Goal: Task Accomplishment & Management: Manage account settings

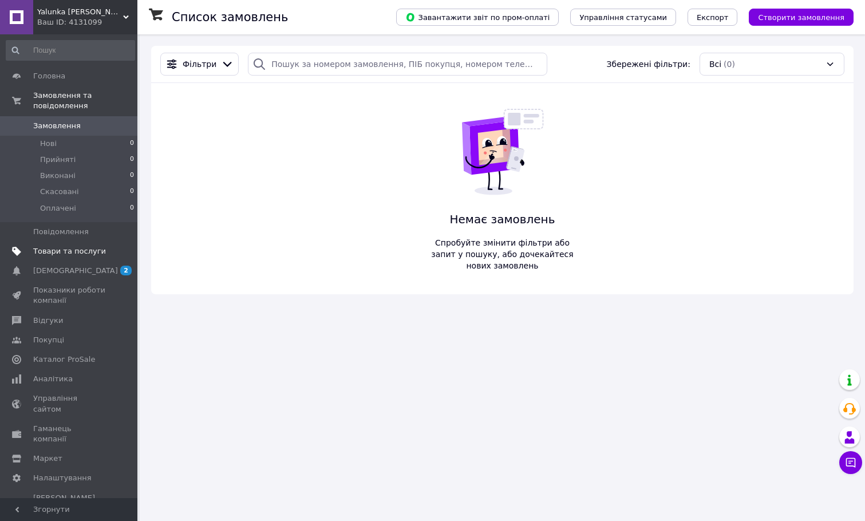
click at [64, 250] on span "Товари та послуги" at bounding box center [69, 251] width 73 height 10
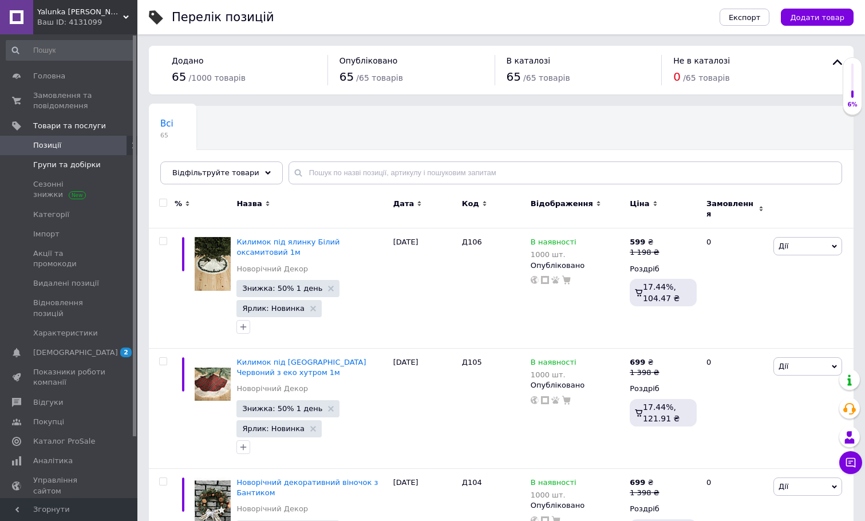
click at [91, 169] on span "Групи та добірки" at bounding box center [67, 165] width 68 height 10
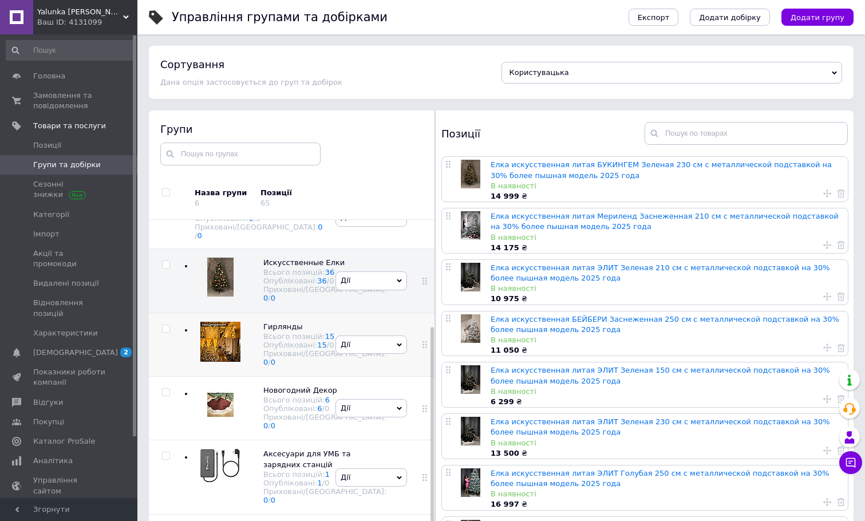
scroll to position [65, 0]
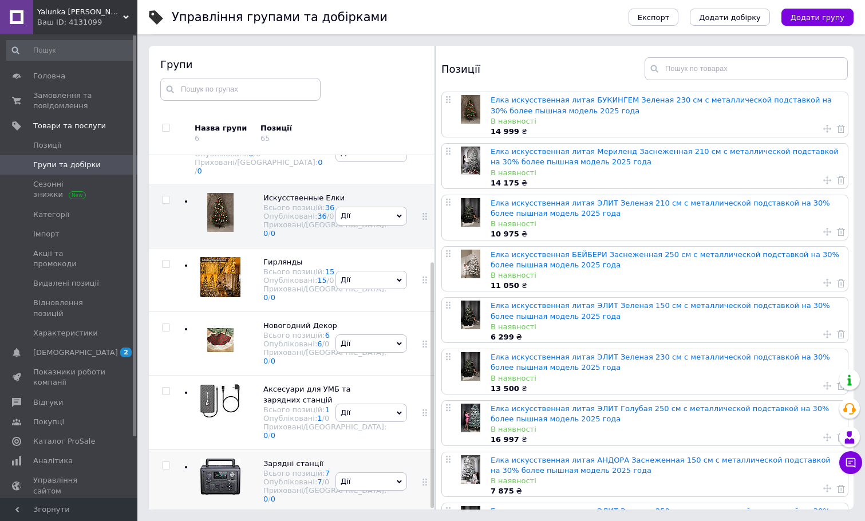
click at [370, 472] on span "Дії" at bounding box center [371, 481] width 72 height 18
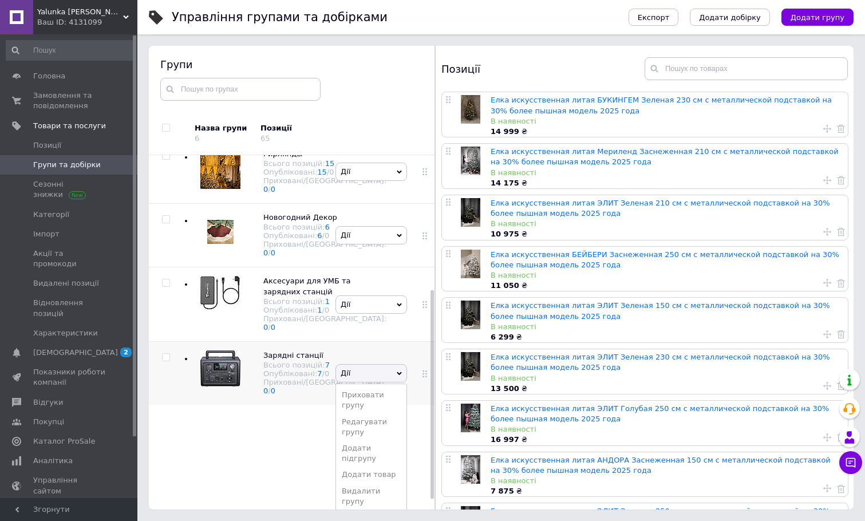
scroll to position [243, 0]
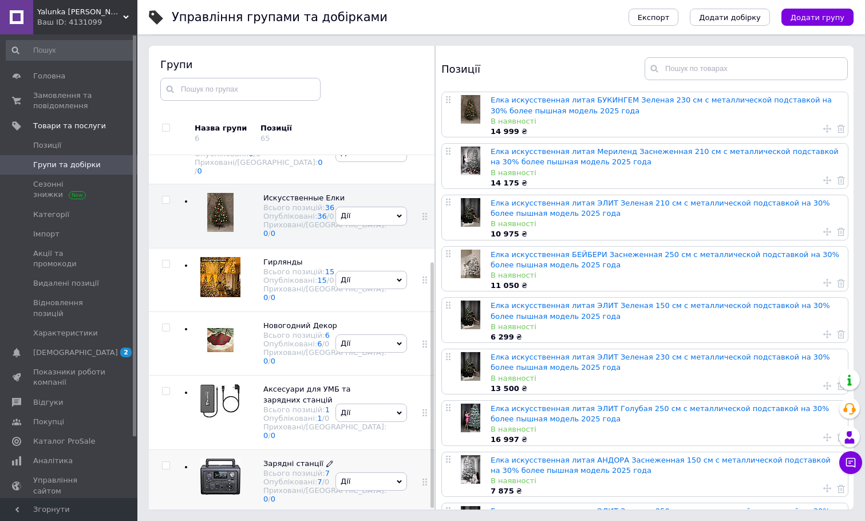
click at [279, 353] on div "Коренева група Всього позицій: 0 Опубліковані: 0 / 0 Приховані/Видалені: 0 / 0 …" at bounding box center [294, 317] width 290 height 391
click at [287, 459] on span "Зарядні станції" at bounding box center [293, 463] width 60 height 9
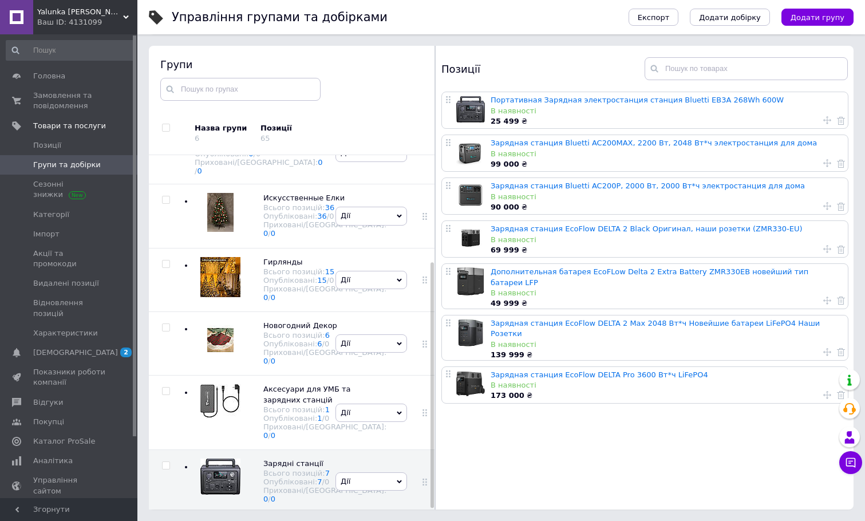
scroll to position [154, 0]
click at [285, 385] on span "Аксесуари для УМБ та зарядних станцій" at bounding box center [307, 394] width 88 height 19
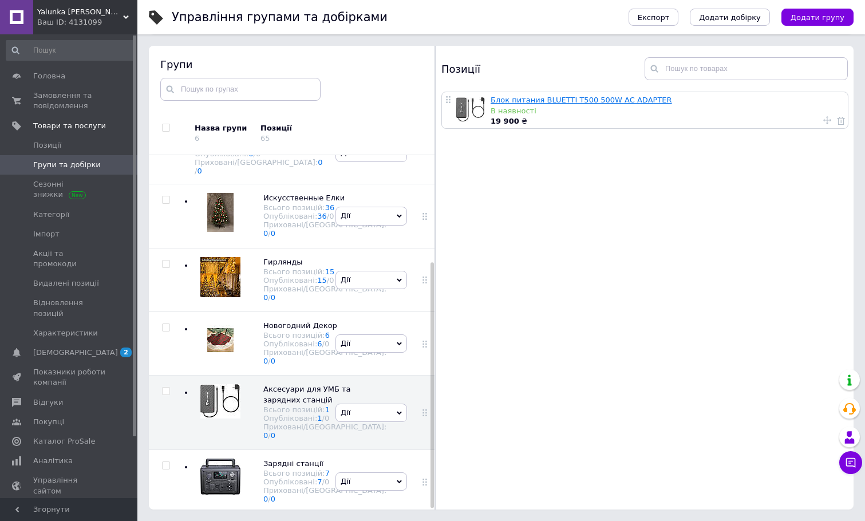
click at [575, 99] on link "Блок питания BLUETTI T500 500W AC ADAPTER" at bounding box center [581, 100] width 181 height 9
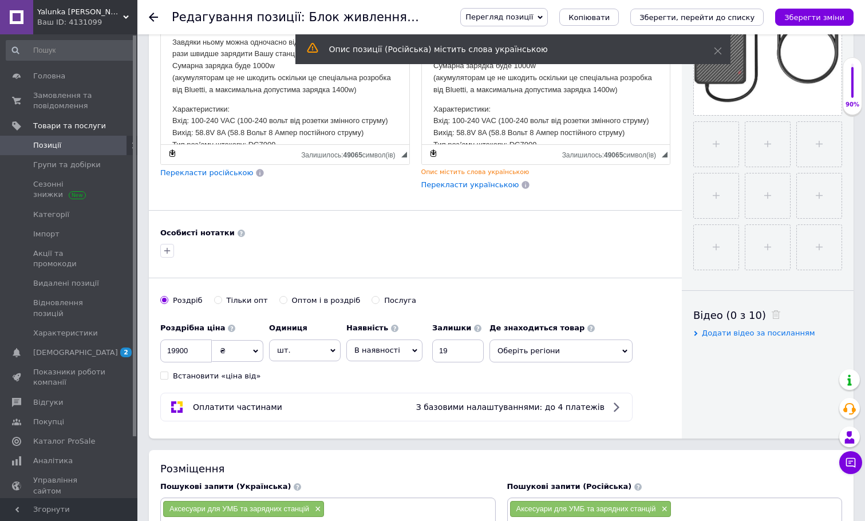
scroll to position [319, 0]
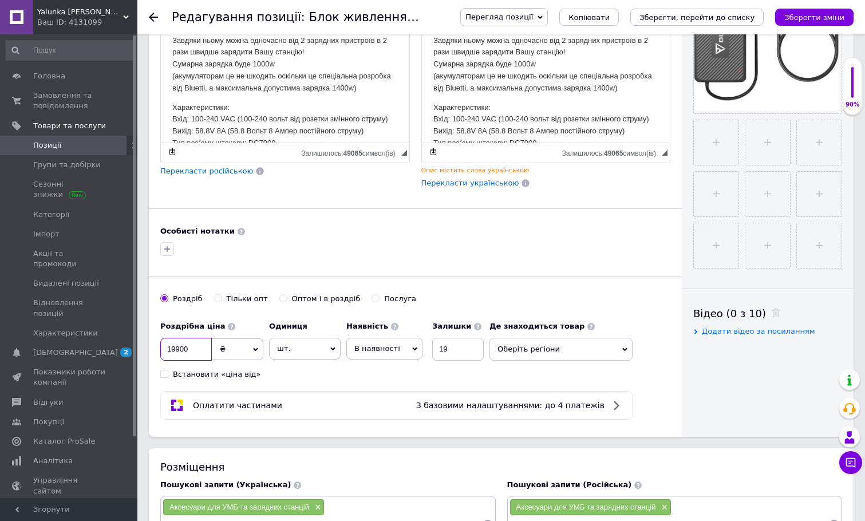
drag, startPoint x: 172, startPoint y: 347, endPoint x: 161, endPoint y: 347, distance: 10.3
click at [161, 347] on input "19900" at bounding box center [186, 349] width 52 height 23
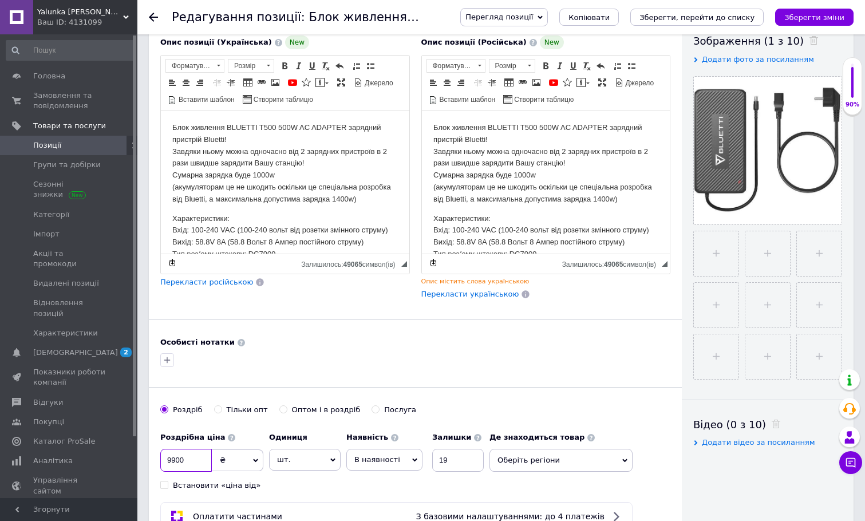
scroll to position [0, 0]
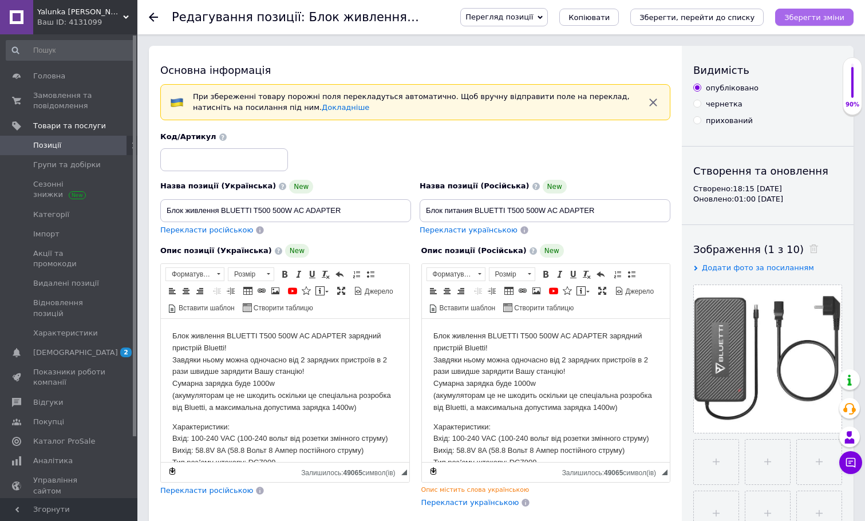
type input "9900"
click at [806, 20] on icon "Зберегти зміни" at bounding box center [814, 17] width 60 height 9
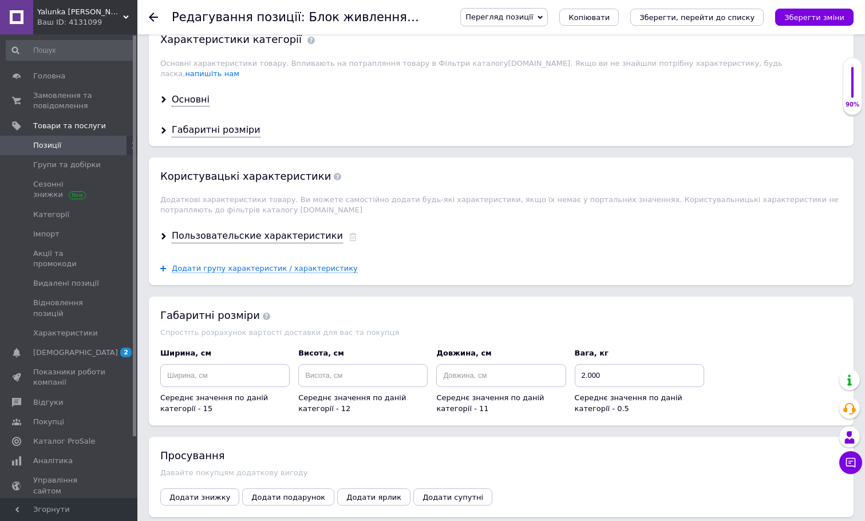
scroll to position [1134, 0]
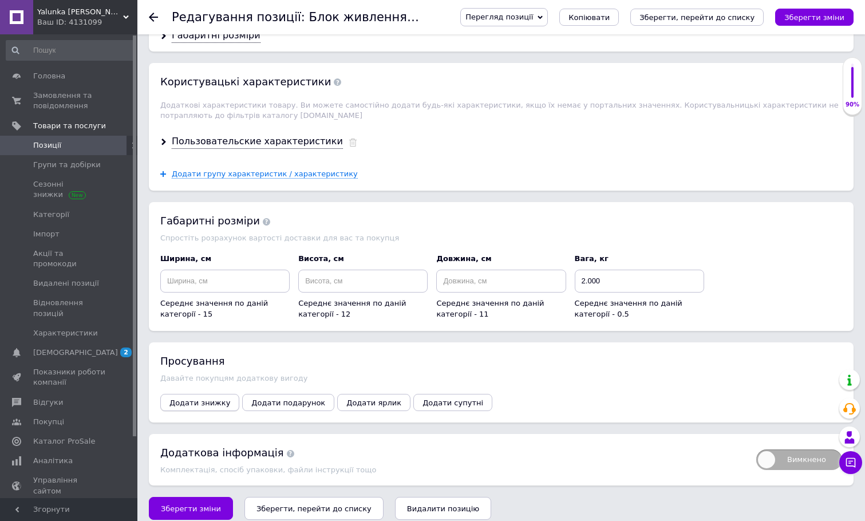
click at [204, 398] on span "Додати знижку" at bounding box center [199, 402] width 61 height 9
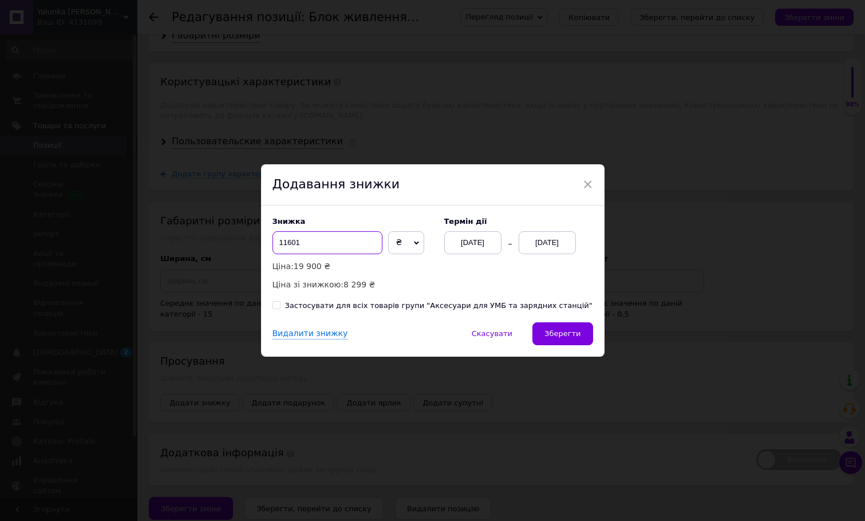
click at [308, 246] on input "11601" at bounding box center [327, 242] width 110 height 23
click at [497, 335] on span "Скасувати" at bounding box center [492, 333] width 41 height 9
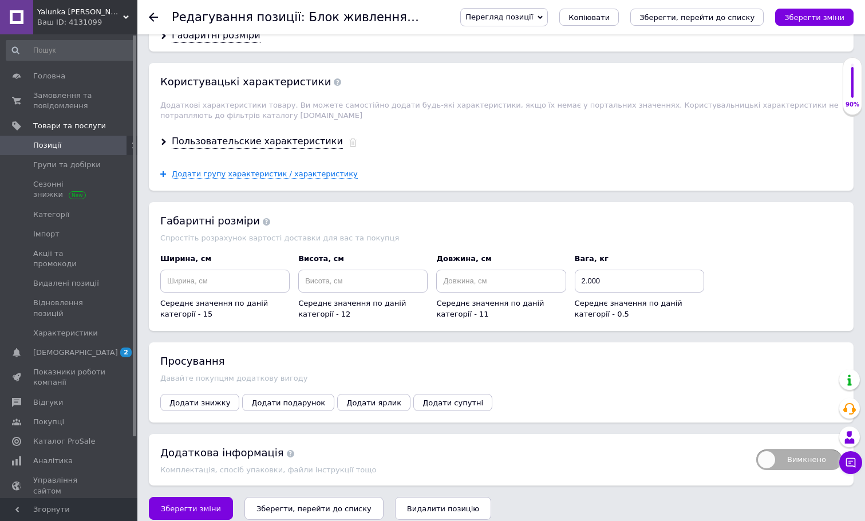
click at [156, 11] on div at bounding box center [160, 17] width 23 height 34
click at [152, 14] on use at bounding box center [153, 17] width 9 height 9
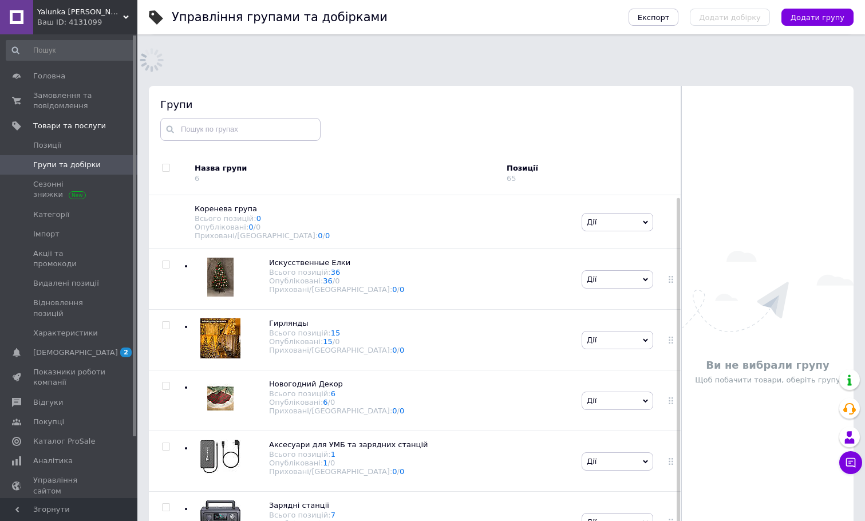
scroll to position [2, 0]
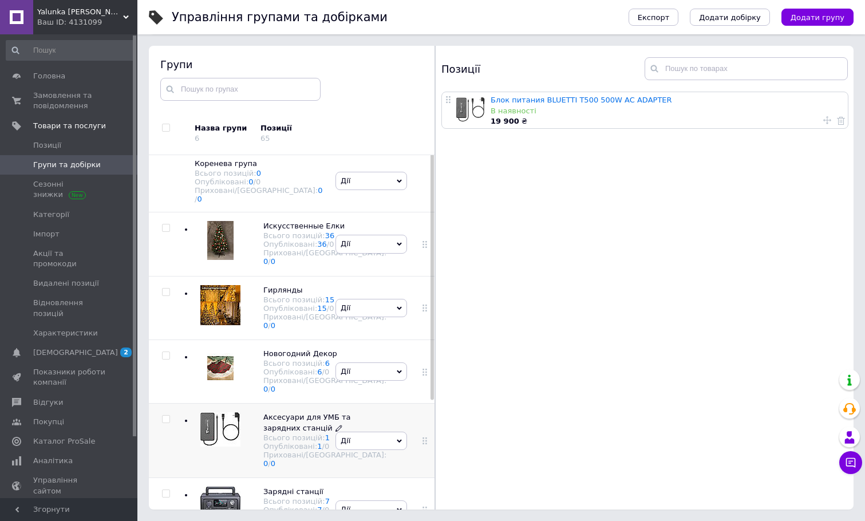
click at [283, 432] on span "Аксесуари для УМБ та зарядних станцій" at bounding box center [307, 422] width 88 height 19
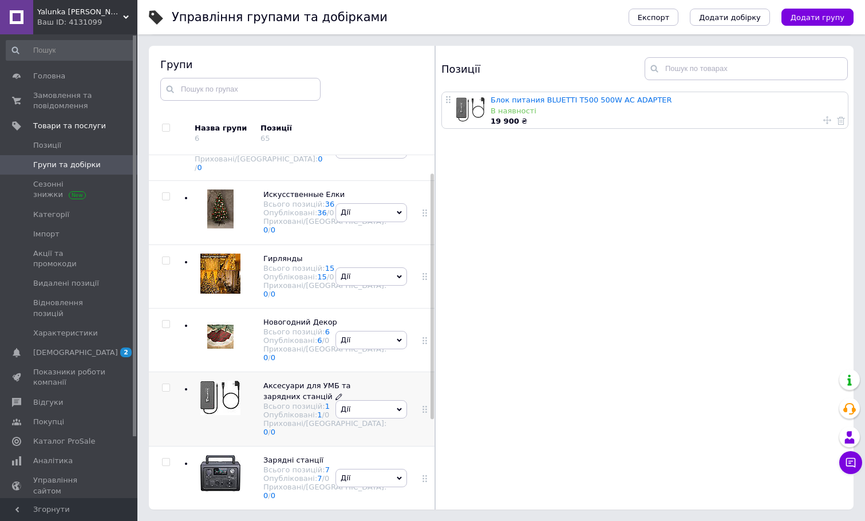
scroll to position [154, 0]
click at [229, 455] on img at bounding box center [220, 473] width 40 height 36
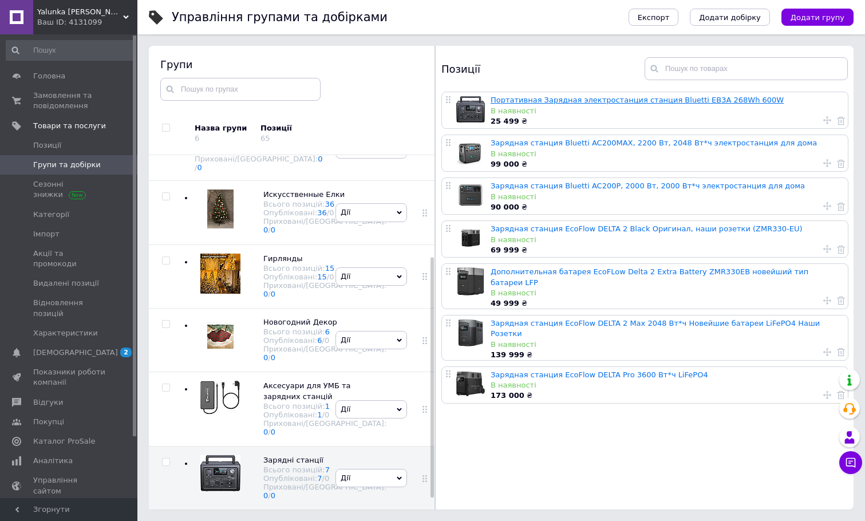
click at [599, 101] on link "Портативная Зарядная электростанция станция Bluetti EB3A 268Wh 600W" at bounding box center [637, 100] width 293 height 9
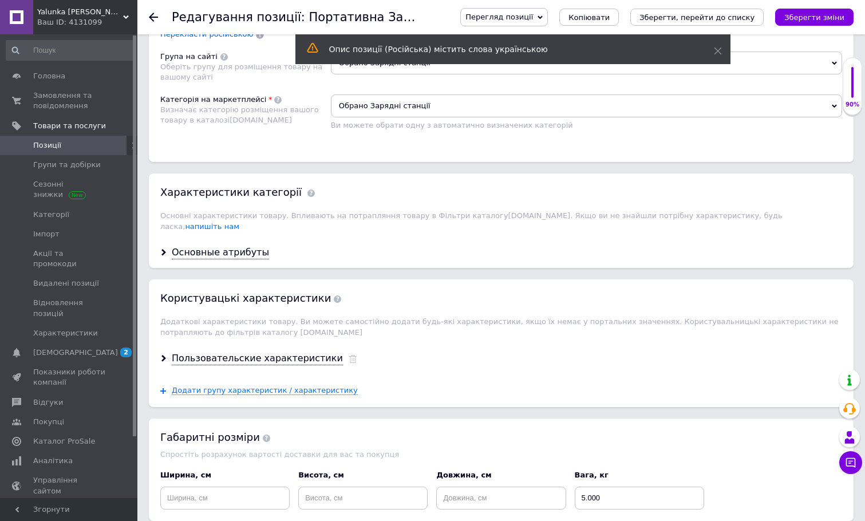
scroll to position [1002, 0]
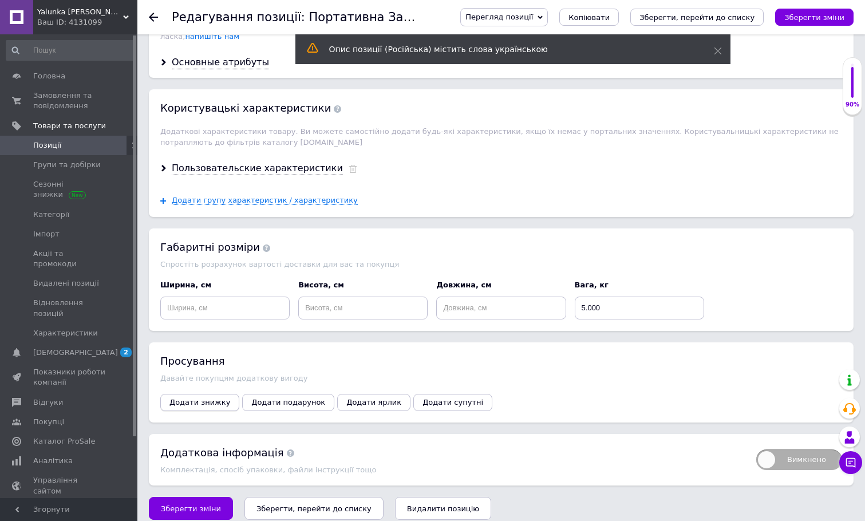
click at [199, 396] on button "Додати знижку" at bounding box center [199, 402] width 79 height 17
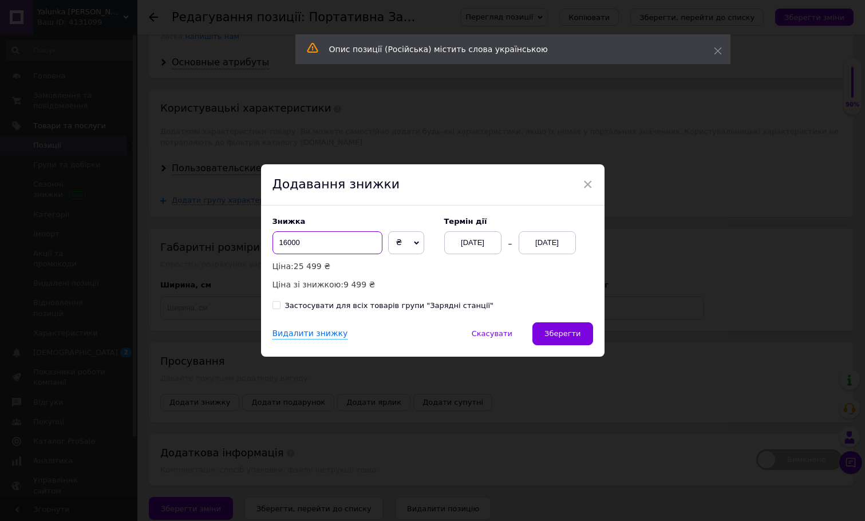
drag, startPoint x: 286, startPoint y: 243, endPoint x: 275, endPoint y: 243, distance: 10.9
click at [275, 243] on input "16000" at bounding box center [327, 242] width 110 height 23
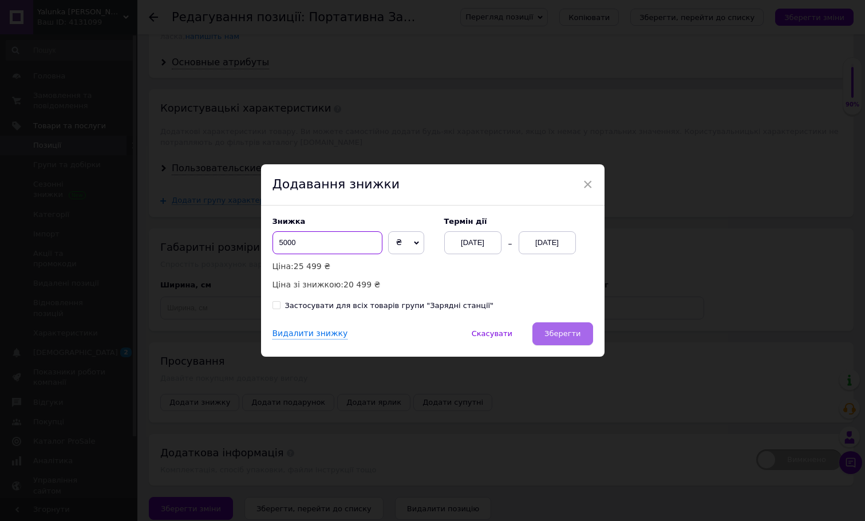
type input "5000"
click at [564, 332] on span "Зберегти" at bounding box center [562, 333] width 36 height 9
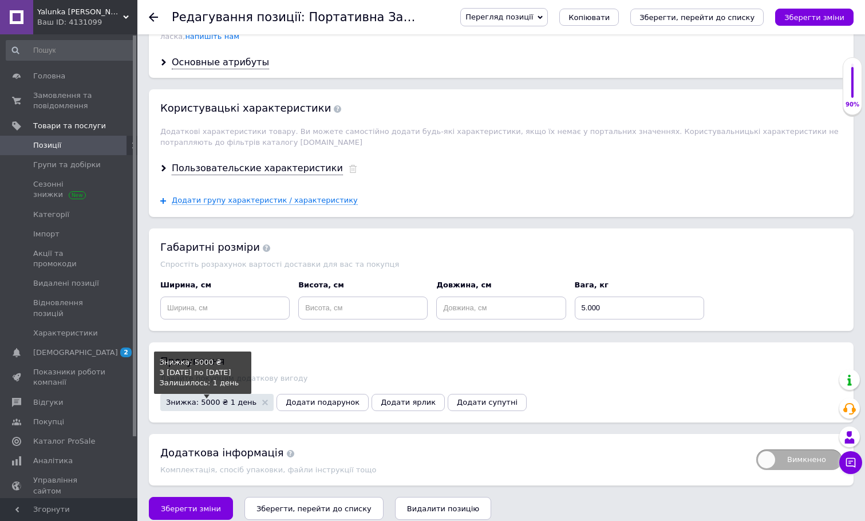
click at [189, 398] on span "Знижка: 5000 ₴ 1 день" at bounding box center [211, 401] width 90 height 7
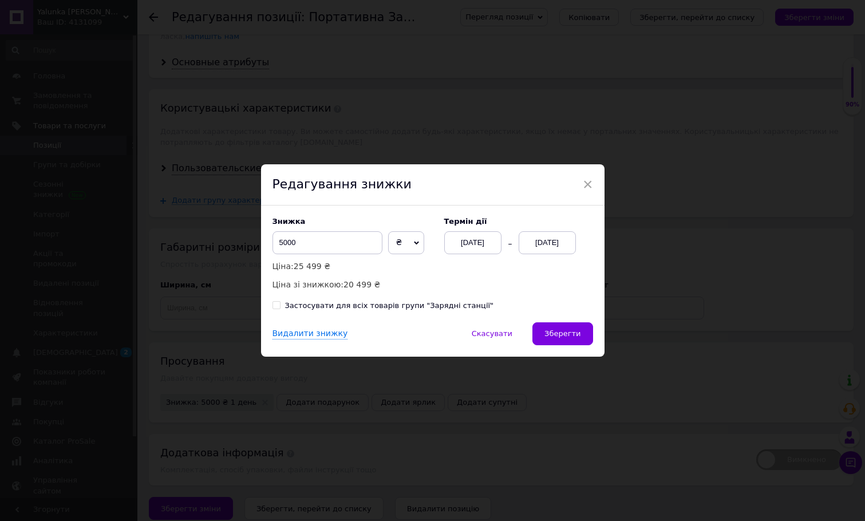
click at [545, 245] on div "[DATE]" at bounding box center [547, 242] width 57 height 23
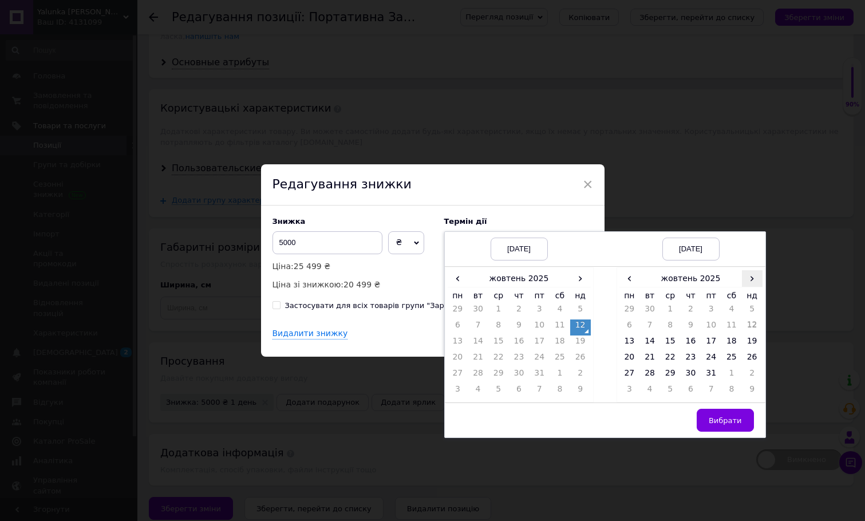
click at [748, 278] on span "›" at bounding box center [752, 278] width 21 height 17
click at [630, 278] on span "‹" at bounding box center [629, 278] width 21 height 17
click at [670, 369] on td "26" at bounding box center [670, 376] width 21 height 16
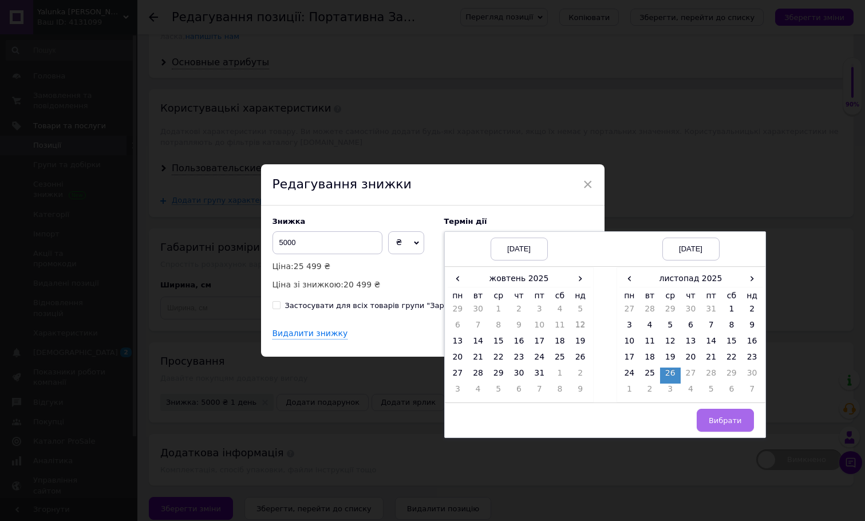
click at [734, 425] on button "Вибрати" at bounding box center [725, 420] width 57 height 23
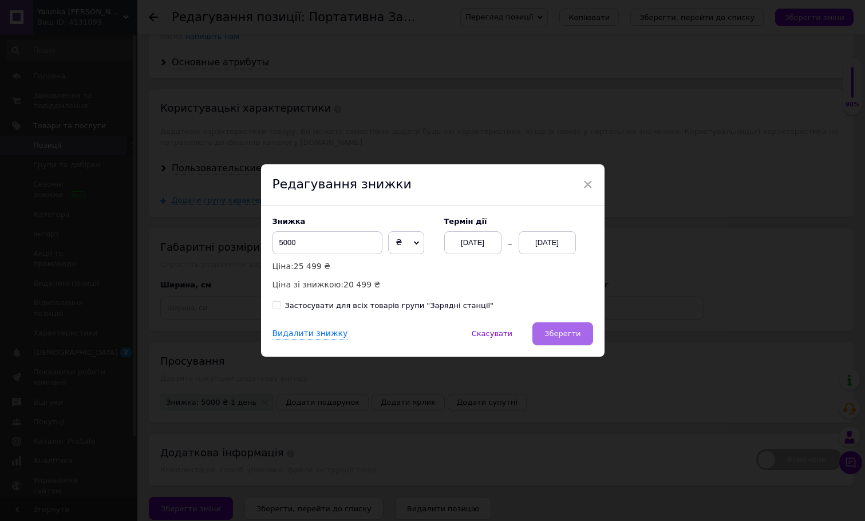
click at [560, 339] on button "Зберегти" at bounding box center [562, 333] width 60 height 23
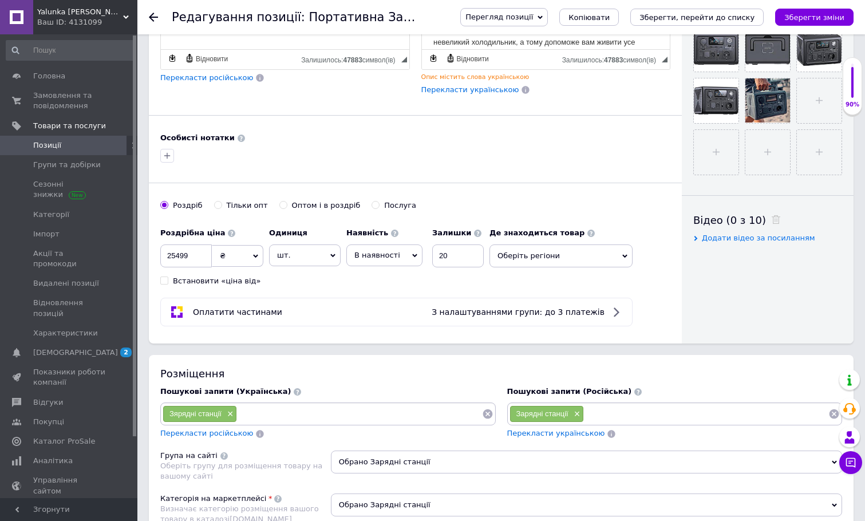
scroll to position [283, 0]
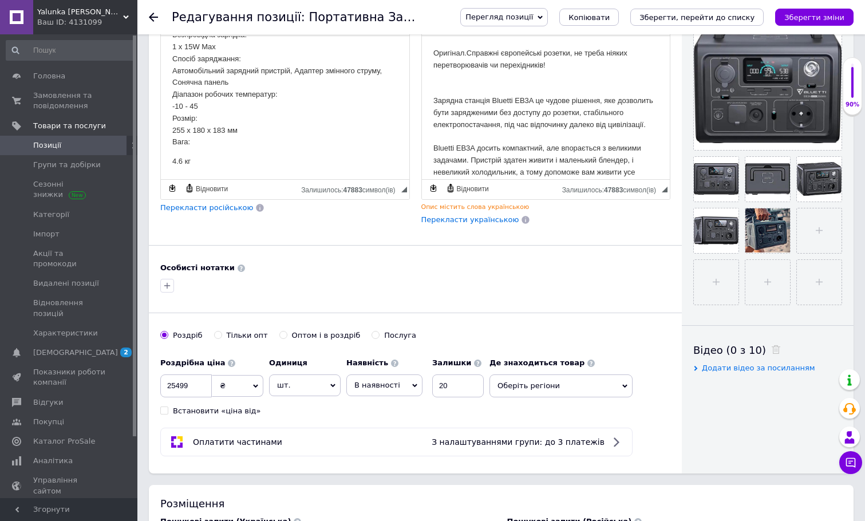
click at [78, 147] on span "Позиції" at bounding box center [69, 145] width 73 height 10
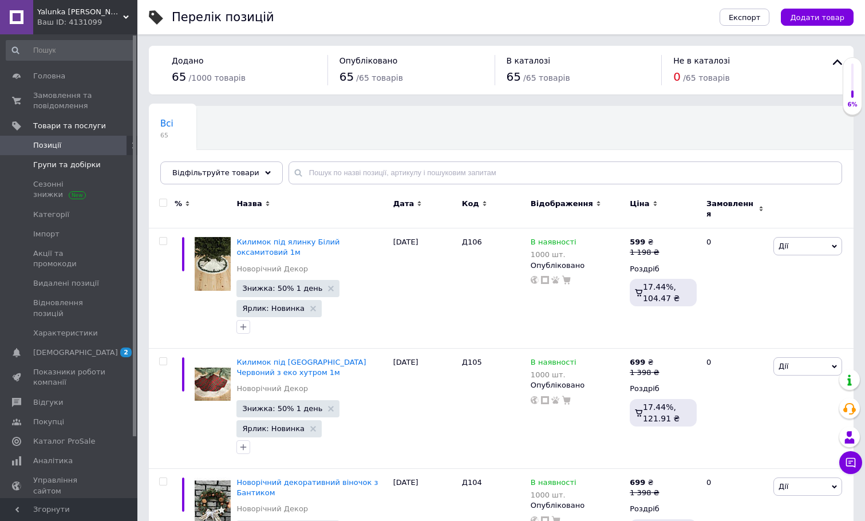
click at [76, 167] on span "Групи та добірки" at bounding box center [67, 165] width 68 height 10
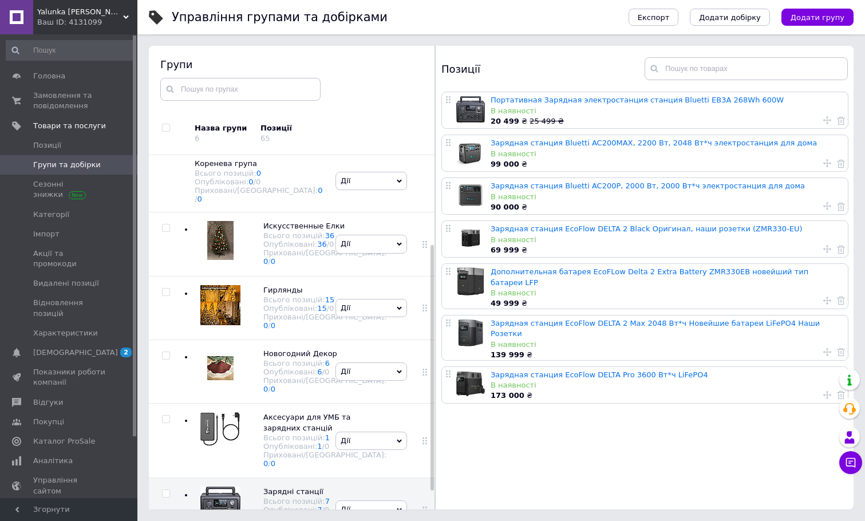
scroll to position [154, 0]
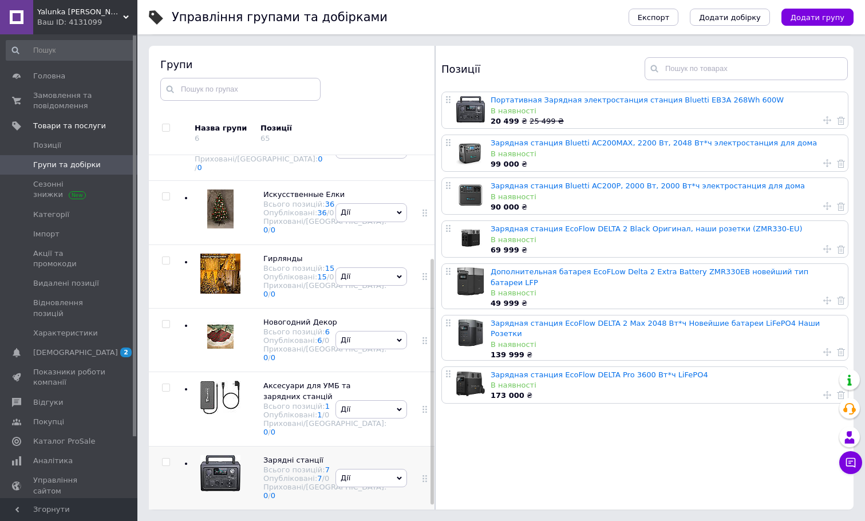
click at [219, 455] on img at bounding box center [220, 473] width 40 height 36
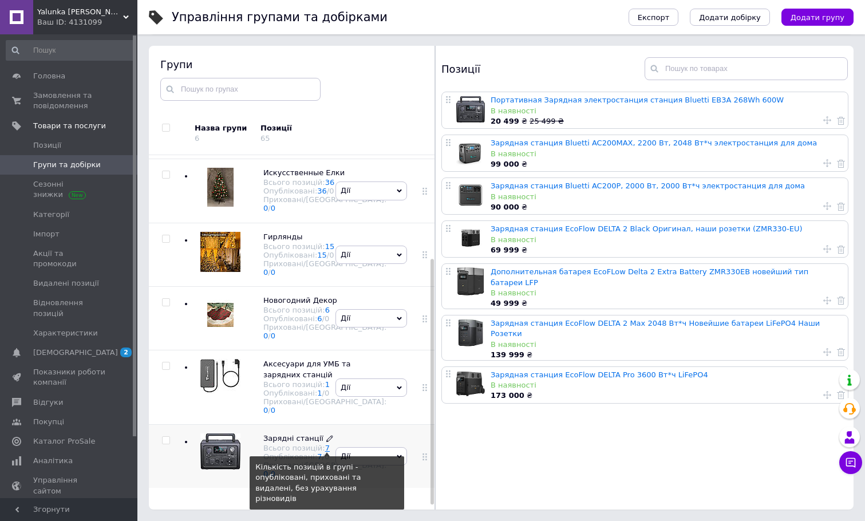
click at [325, 452] on link "7" at bounding box center [327, 448] width 5 height 9
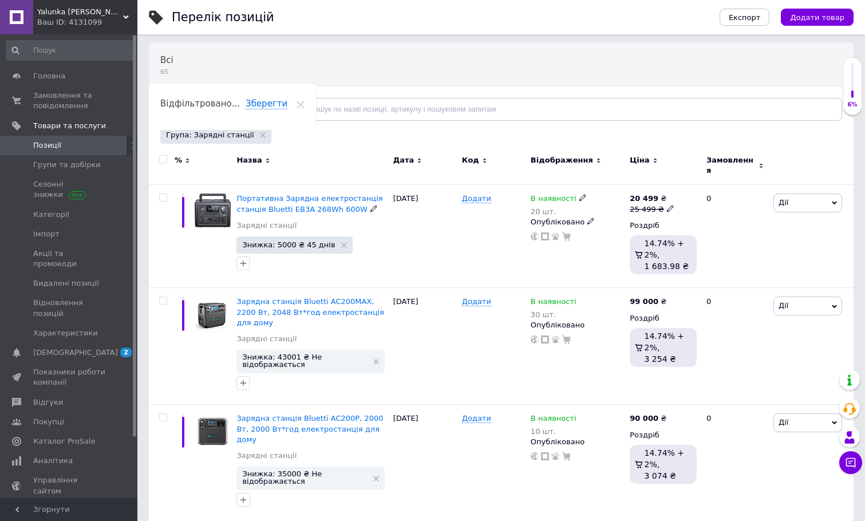
scroll to position [76, 0]
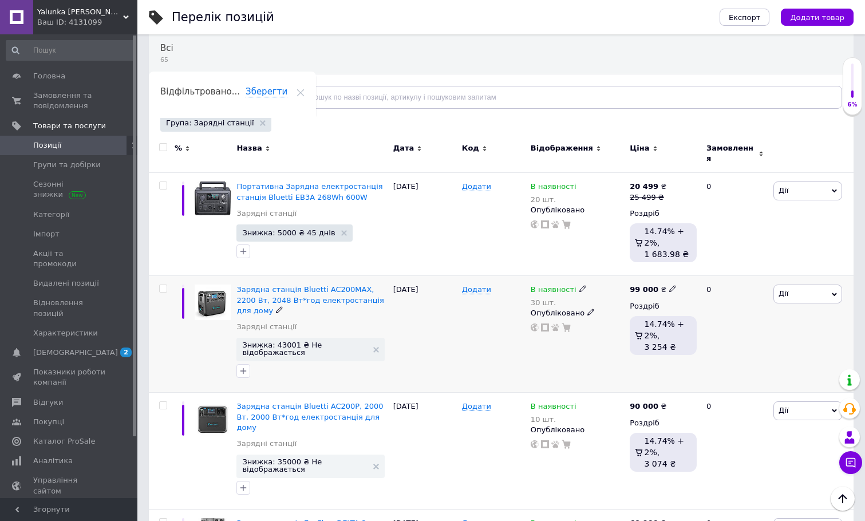
click at [670, 285] on icon at bounding box center [672, 288] width 7 height 7
click at [636, 306] on div "99 000 ₴ Ціна 99000 Валюта ₴ $ EUR CHF GBP ¥ PLN ₸ MDL HUF KGS CNY TRY KRW lei …" at bounding box center [663, 322] width 67 height 75
click at [812, 289] on span "Дії" at bounding box center [807, 294] width 69 height 18
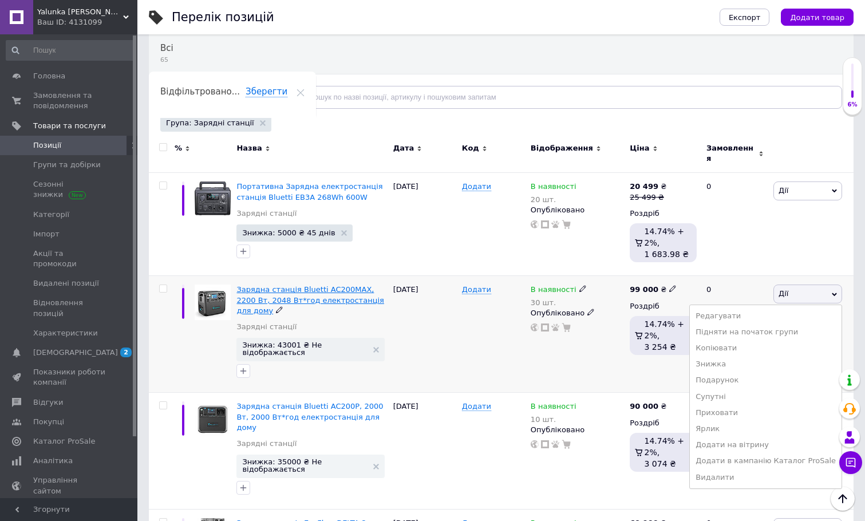
click at [356, 289] on span "Зарядна станція Bluetti AC200MAX, 2200 Вт, 2048 Вт*год електростанція для дому" at bounding box center [310, 299] width 148 height 29
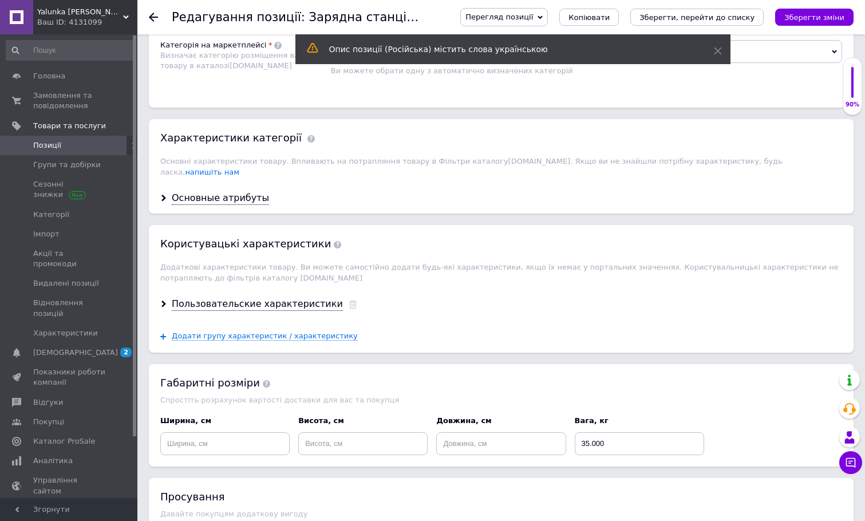
scroll to position [1002, 0]
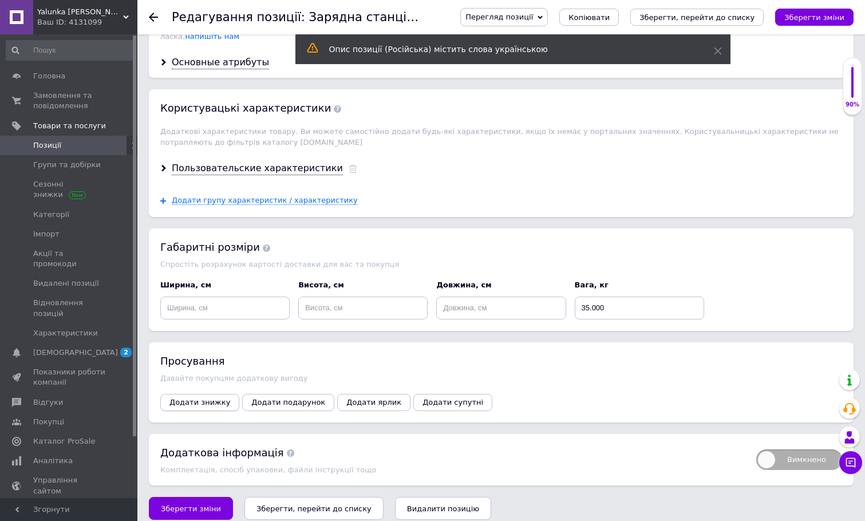
click at [200, 398] on span "Додати знижку" at bounding box center [199, 402] width 61 height 9
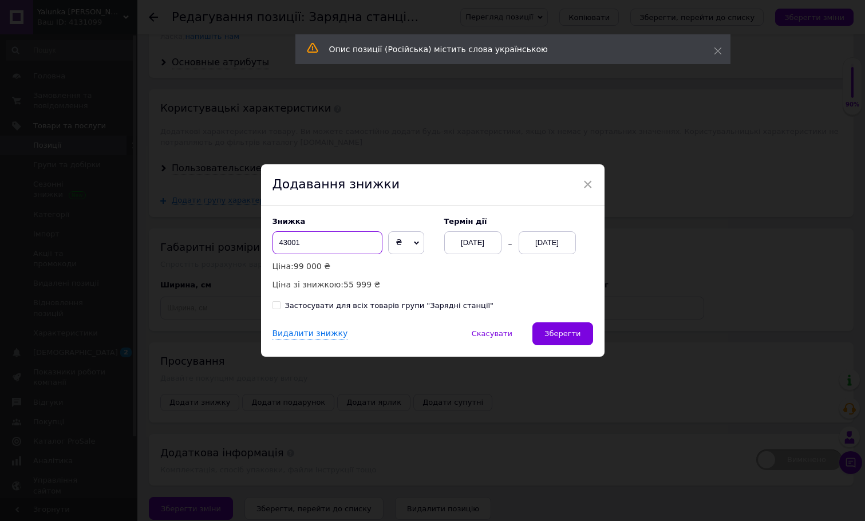
drag, startPoint x: 325, startPoint y: 244, endPoint x: 266, endPoint y: 242, distance: 58.4
click at [266, 242] on div "Знижка 43001 ₴ % Ціна: 99 000 ₴ Ціна зі знижкою: 55 999 ₴ Термін дії [DATE] [DA…" at bounding box center [432, 264] width 343 height 117
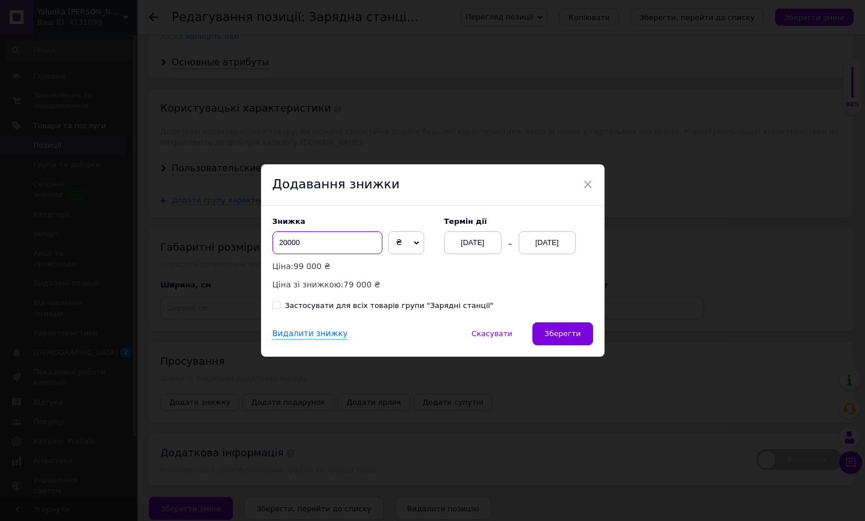
type input "20000"
click at [536, 247] on div "[DATE]" at bounding box center [547, 242] width 57 height 23
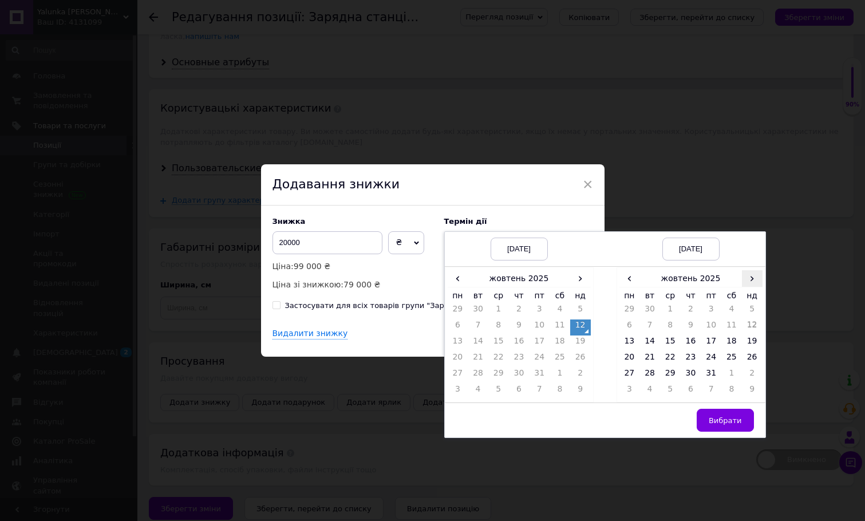
click at [756, 277] on span "›" at bounding box center [752, 278] width 21 height 17
click at [669, 371] on td "26" at bounding box center [670, 376] width 21 height 16
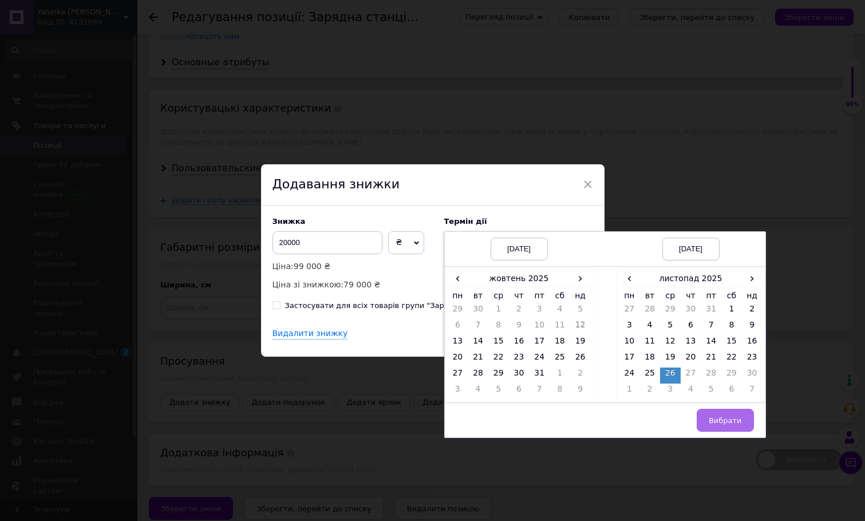
click at [714, 421] on span "Вибрати" at bounding box center [725, 420] width 33 height 9
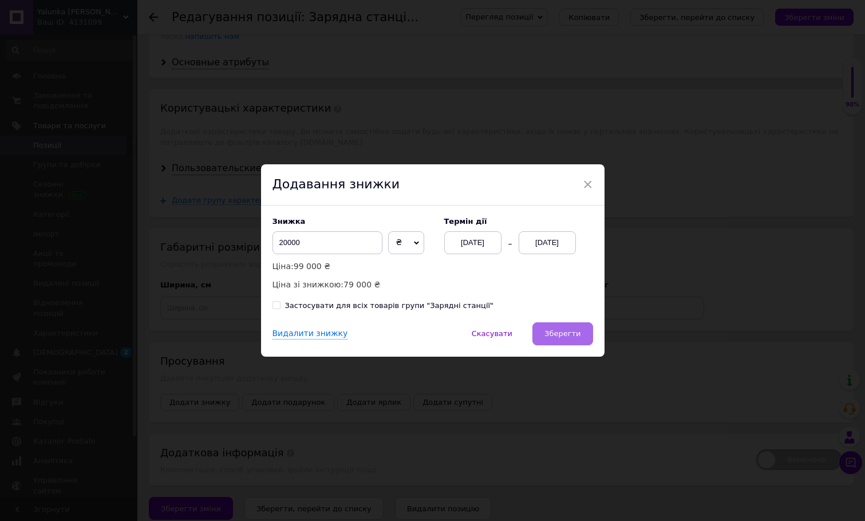
click at [564, 335] on span "Зберегти" at bounding box center [562, 333] width 36 height 9
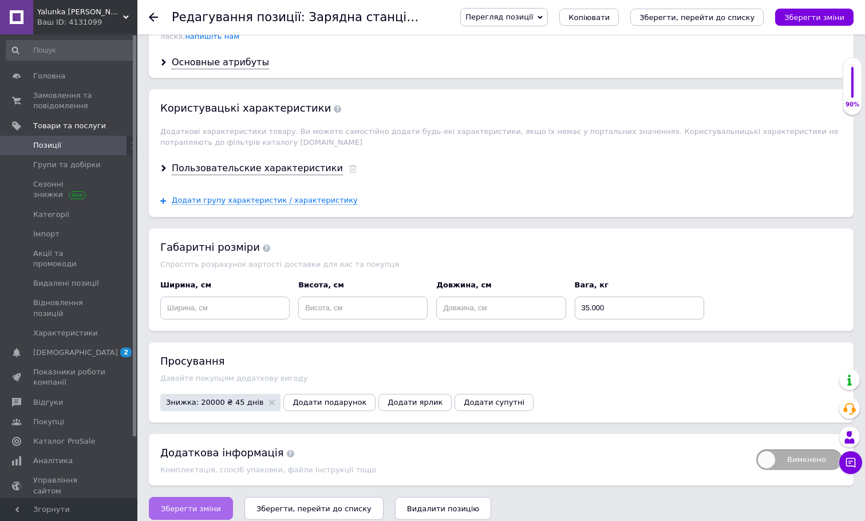
click at [186, 504] on span "Зберегти зміни" at bounding box center [191, 508] width 60 height 9
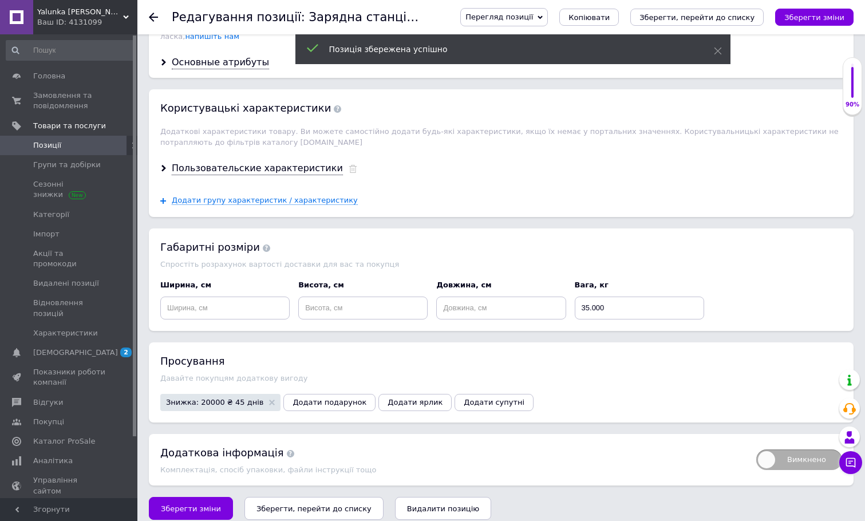
click at [150, 18] on use at bounding box center [153, 17] width 9 height 9
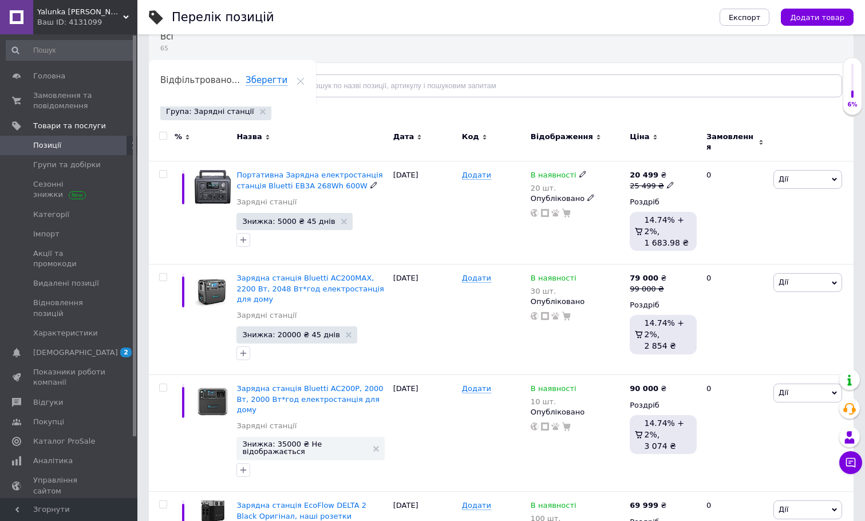
scroll to position [203, 0]
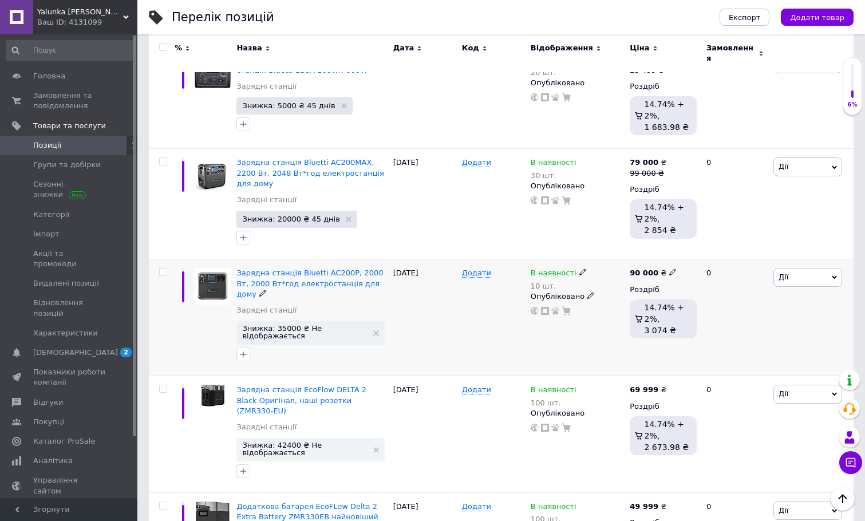
click at [669, 268] on icon at bounding box center [672, 271] width 7 height 7
click at [661, 281] on div "90 000 ₴ Ціна 90000 Валюта ₴ $ EUR CHF GBP ¥ PLN ₸ MDL HUF KGS CNY TRY KRW lei …" at bounding box center [663, 305] width 67 height 75
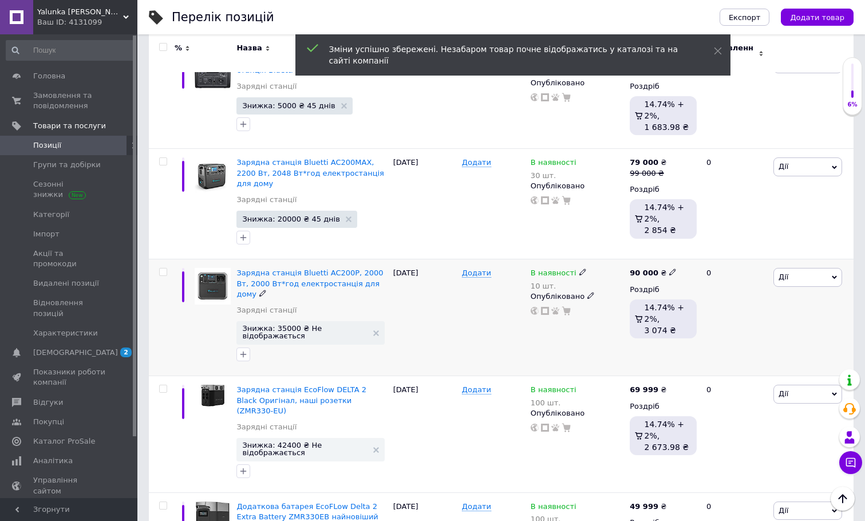
click at [281, 268] on div "Зарядна станція Bluetti AC200P, 2000 Вт, 2000 Вт*год електростанція для дому" at bounding box center [311, 283] width 151 height 31
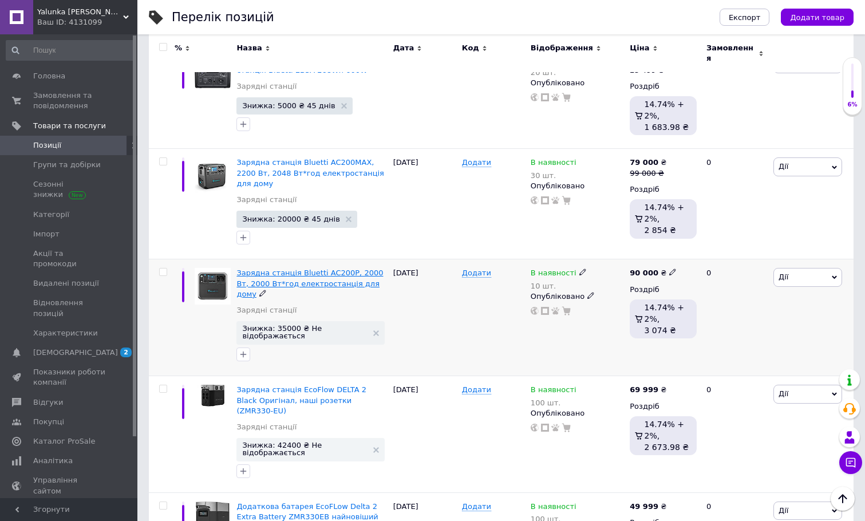
click at [264, 268] on span "Зарядна станція Bluetti AC200P, 2000 Вт, 2000 Вт*год електростанція для дому" at bounding box center [309, 282] width 147 height 29
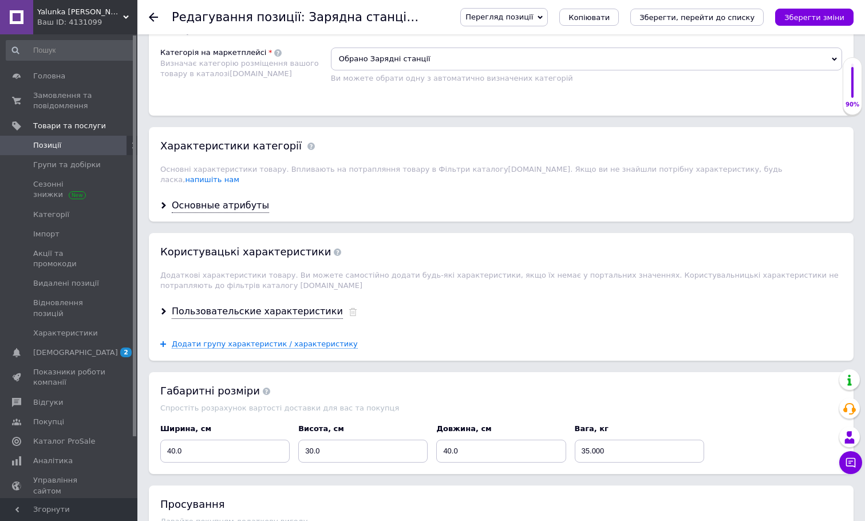
scroll to position [990, 0]
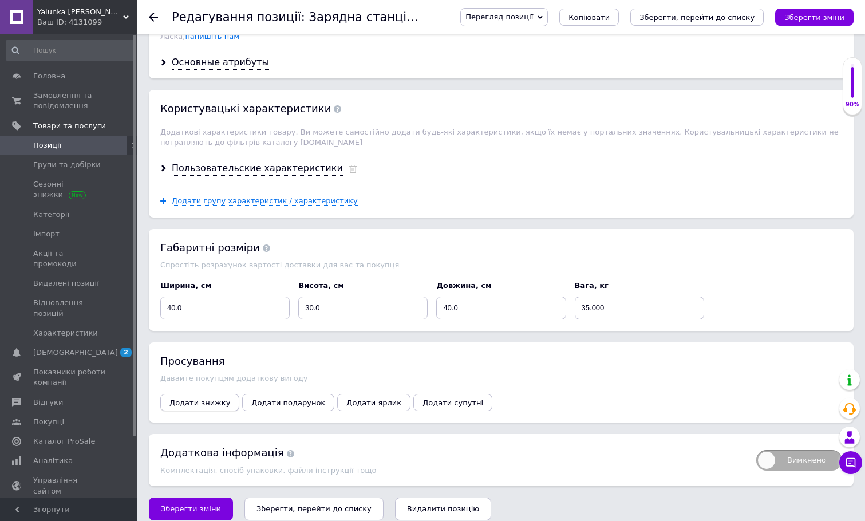
click at [206, 398] on span "Додати знижку" at bounding box center [199, 402] width 61 height 9
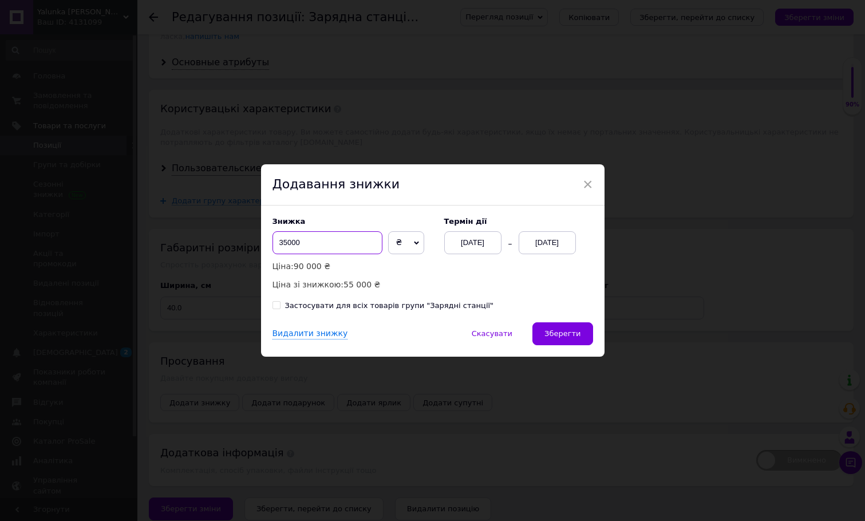
click at [311, 242] on input "35000" at bounding box center [327, 242] width 110 height 23
drag, startPoint x: 284, startPoint y: 242, endPoint x: 244, endPoint y: 242, distance: 40.1
click at [244, 242] on div "× Додавання знижки Знижка 35000 ₴ % Ціна: 90 000 ₴ Ціна зі знижкою: 55 000 ₴ Те…" at bounding box center [432, 260] width 865 height 521
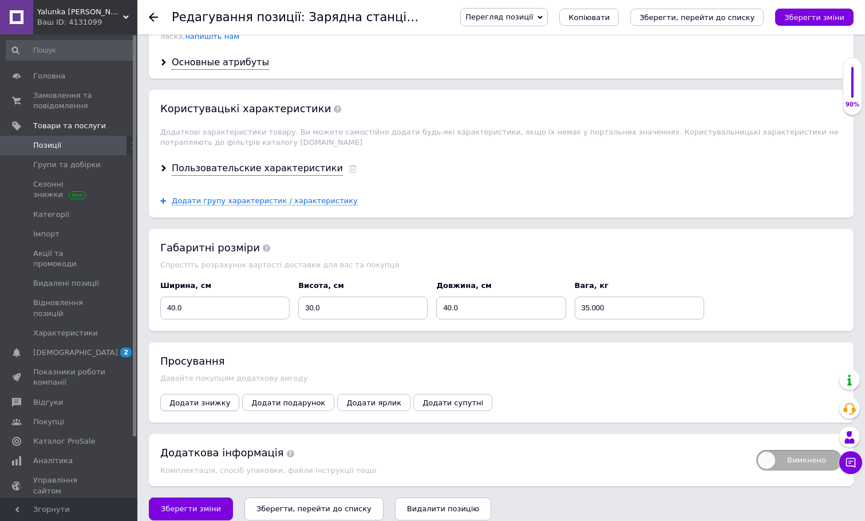
click at [203, 398] on span "Додати знижку" at bounding box center [199, 402] width 61 height 9
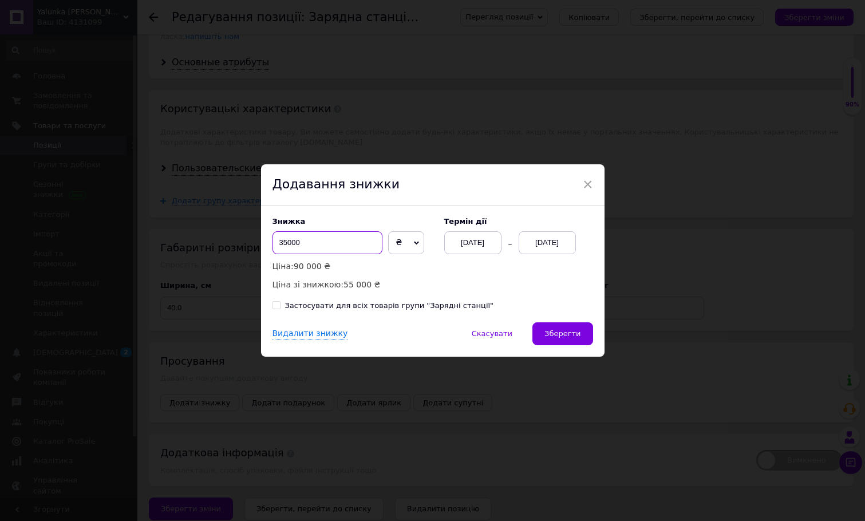
drag, startPoint x: 285, startPoint y: 245, endPoint x: 267, endPoint y: 245, distance: 17.7
click at [267, 245] on div "Знижка 35000 ₴ % Ціна: 90 000 ₴ Ціна зі знижкою: 55 000 ₴ Термін дії [DATE] [DA…" at bounding box center [432, 264] width 343 height 117
type input "20000"
click at [559, 241] on div "[DATE]" at bounding box center [547, 242] width 57 height 23
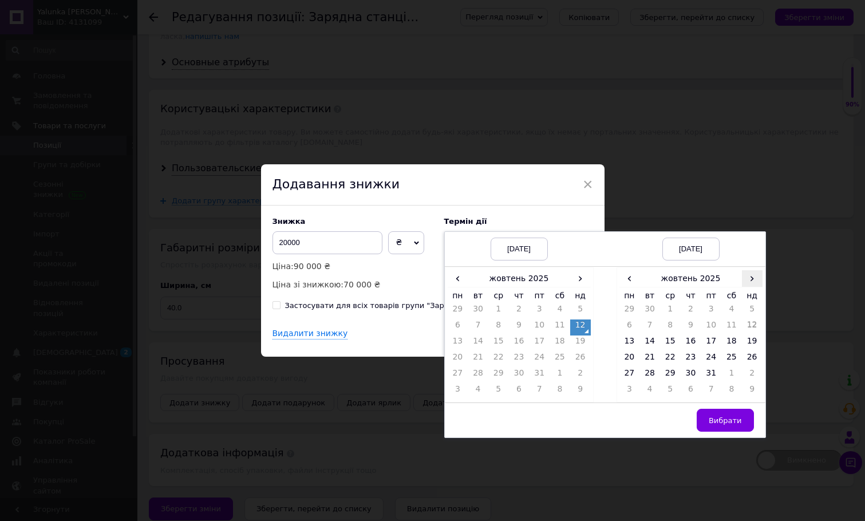
click at [752, 274] on span "›" at bounding box center [752, 278] width 21 height 17
click at [668, 375] on td "26" at bounding box center [670, 376] width 21 height 16
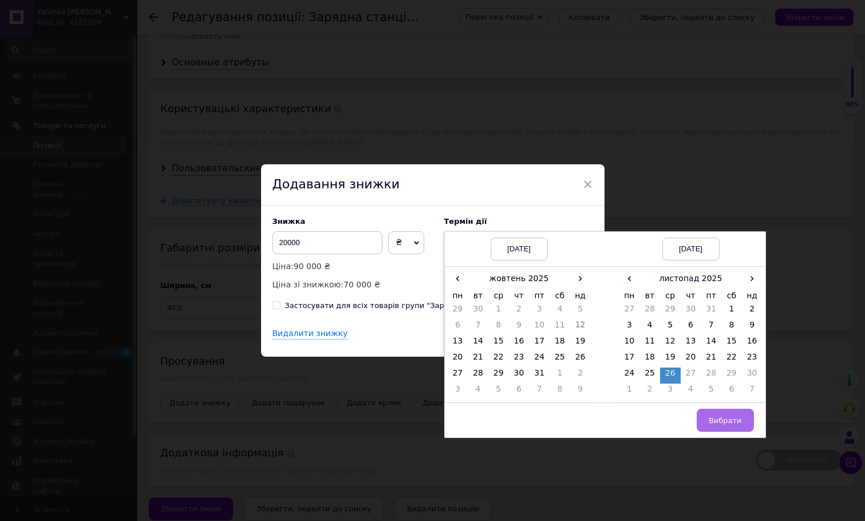
click at [714, 413] on button "Вибрати" at bounding box center [725, 420] width 57 height 23
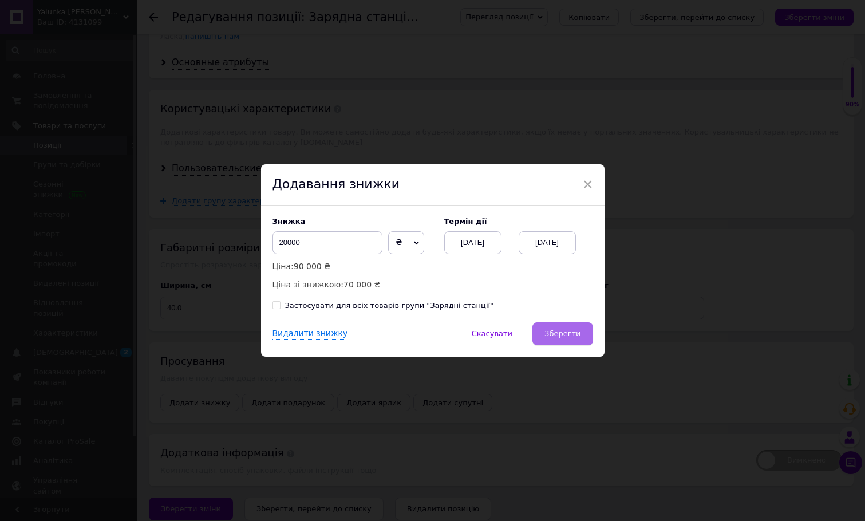
click at [550, 333] on span "Зберегти" at bounding box center [562, 333] width 36 height 9
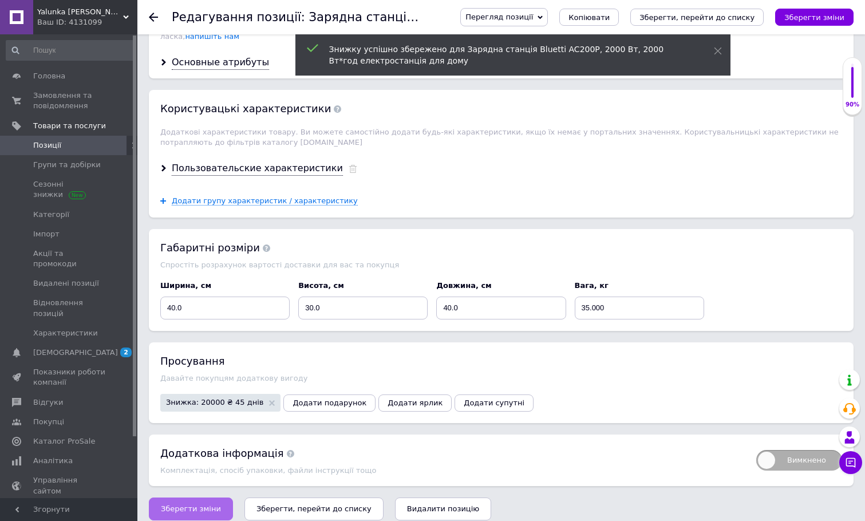
click at [198, 504] on span "Зберегти зміни" at bounding box center [191, 508] width 60 height 9
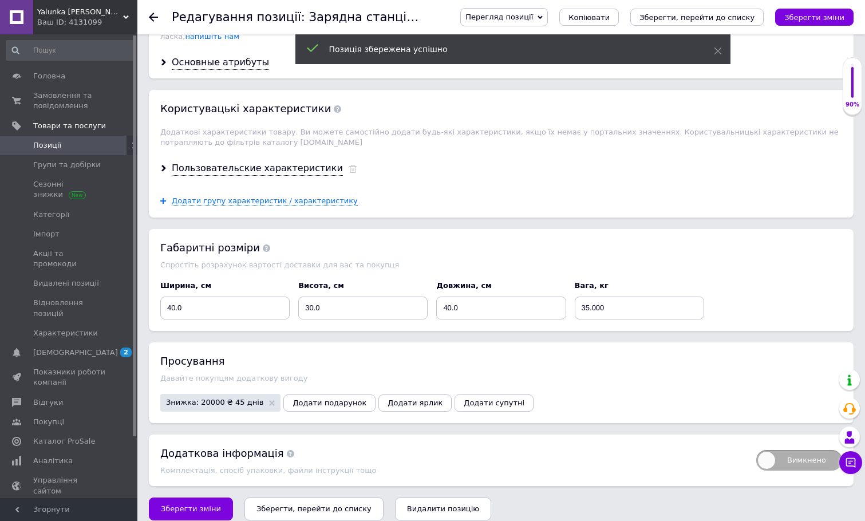
click at [85, 147] on span "Позиції" at bounding box center [69, 145] width 73 height 10
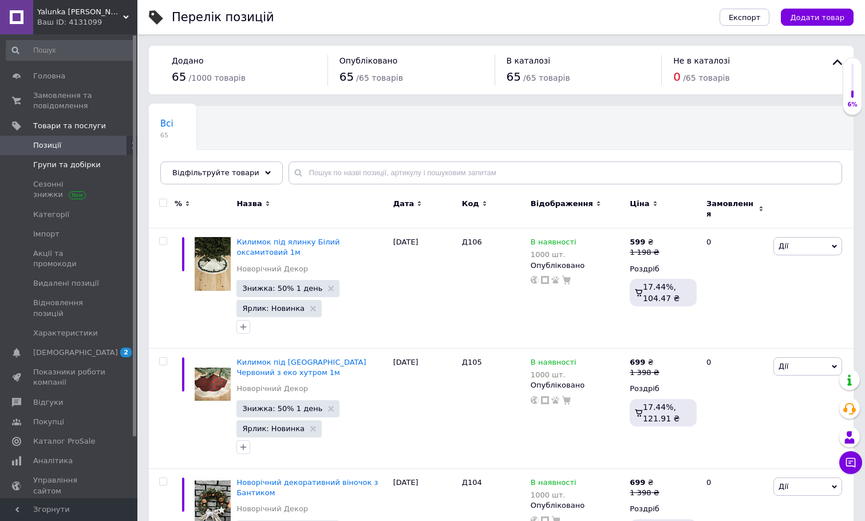
click at [71, 169] on span "Групи та добірки" at bounding box center [67, 165] width 68 height 10
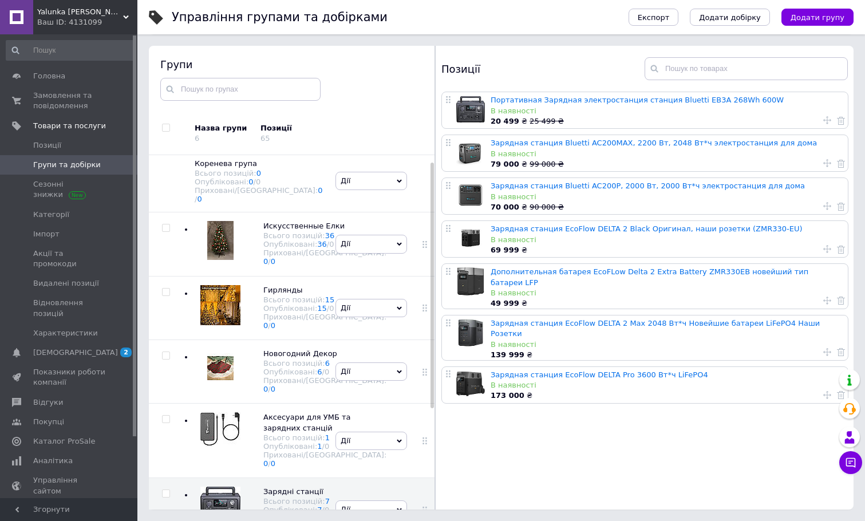
scroll to position [154, 0]
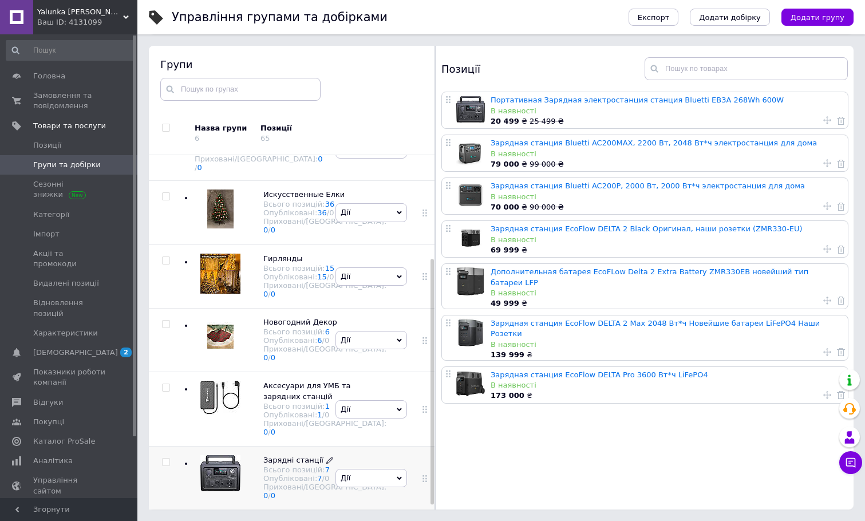
click at [278, 465] on div "Всього позицій: 7" at bounding box center [324, 469] width 123 height 9
click at [279, 456] on span "Зарядні станції" at bounding box center [293, 460] width 60 height 9
click at [326, 457] on icon at bounding box center [329, 460] width 7 height 7
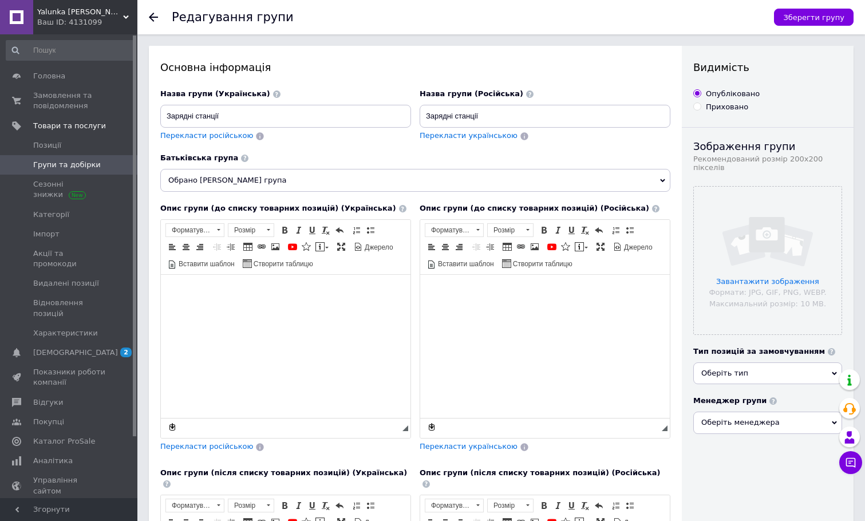
click at [77, 164] on span "Групи та добірки" at bounding box center [67, 165] width 68 height 10
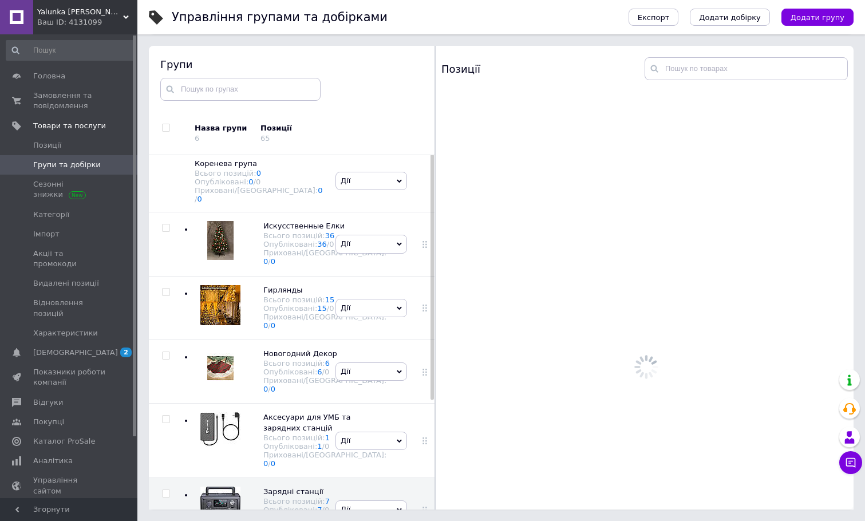
scroll to position [154, 0]
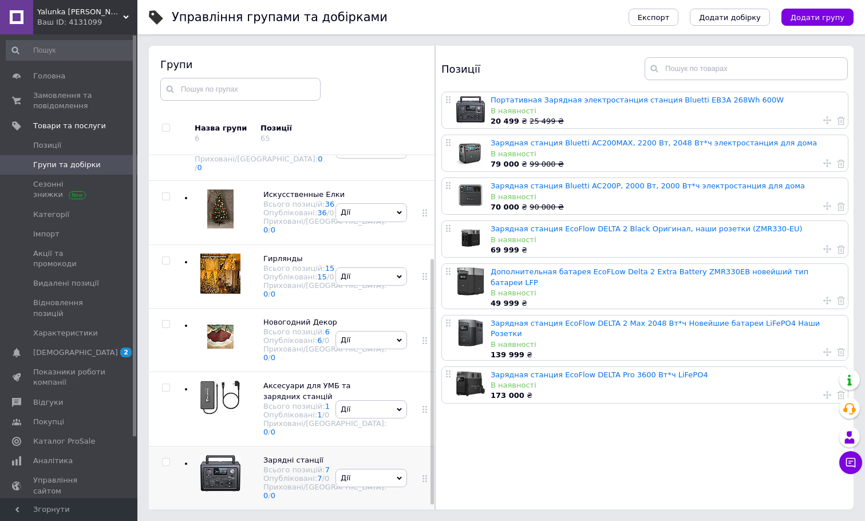
click at [218, 468] on img at bounding box center [220, 473] width 40 height 36
click at [581, 232] on link "Зарядная станция EcoFlow DELTA 2 Black Оригинал, наши розетки (ZMR330-EU)" at bounding box center [647, 228] width 312 height 9
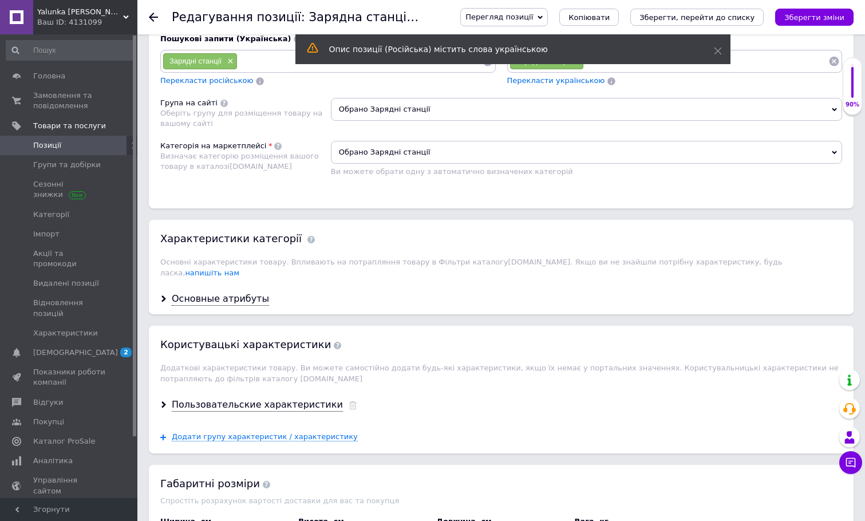
scroll to position [1002, 0]
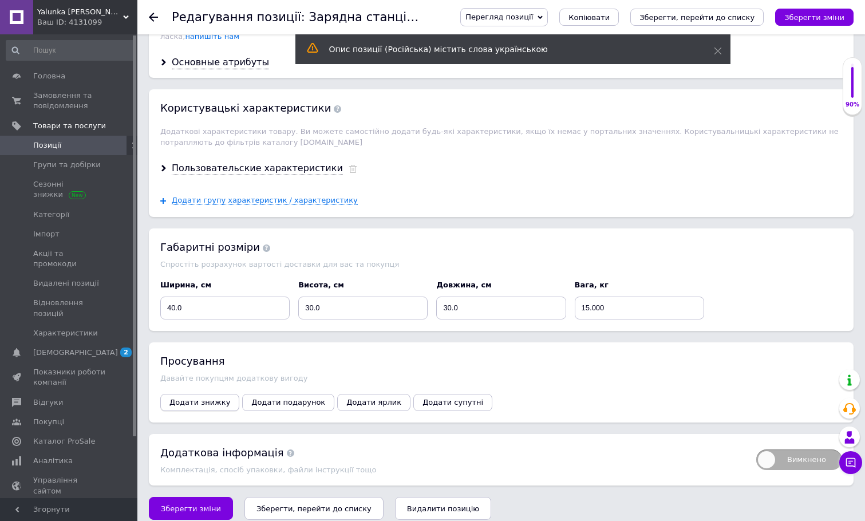
click at [184, 398] on span "Додати знижку" at bounding box center [199, 402] width 61 height 9
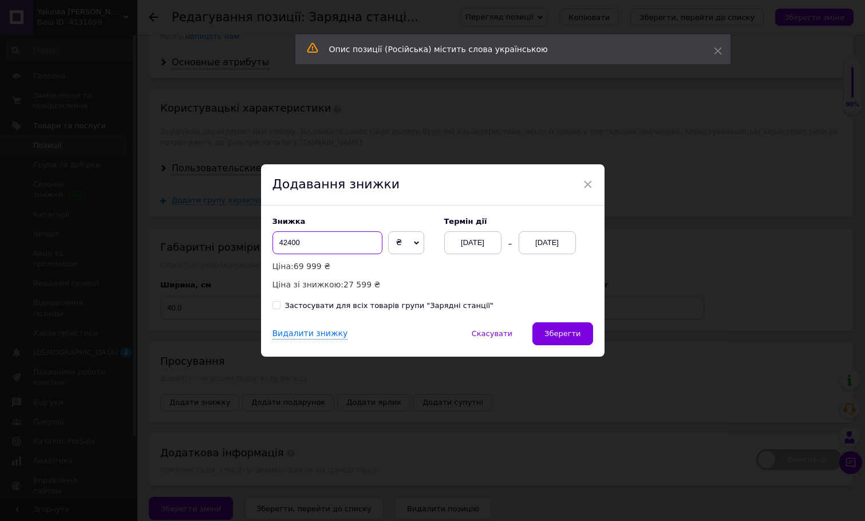
drag, startPoint x: 282, startPoint y: 243, endPoint x: 259, endPoint y: 243, distance: 22.9
click at [261, 243] on div "Знижка 42400 ₴ % Ціна: 69 999 ₴ Ціна зі знижкою: 27 599 ₴ Термін дії [DATE] [DA…" at bounding box center [432, 264] width 343 height 117
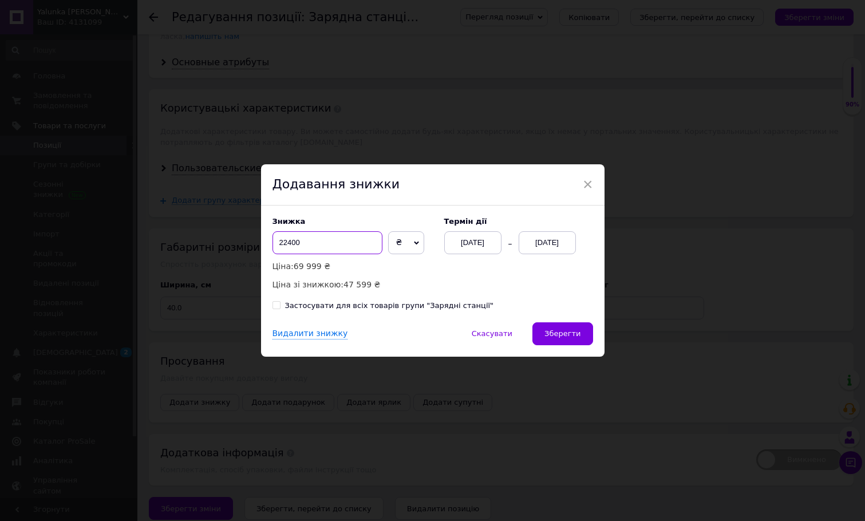
click at [280, 244] on input "22400" at bounding box center [327, 242] width 110 height 23
type input "25400"
click at [555, 244] on div "[DATE]" at bounding box center [547, 242] width 57 height 23
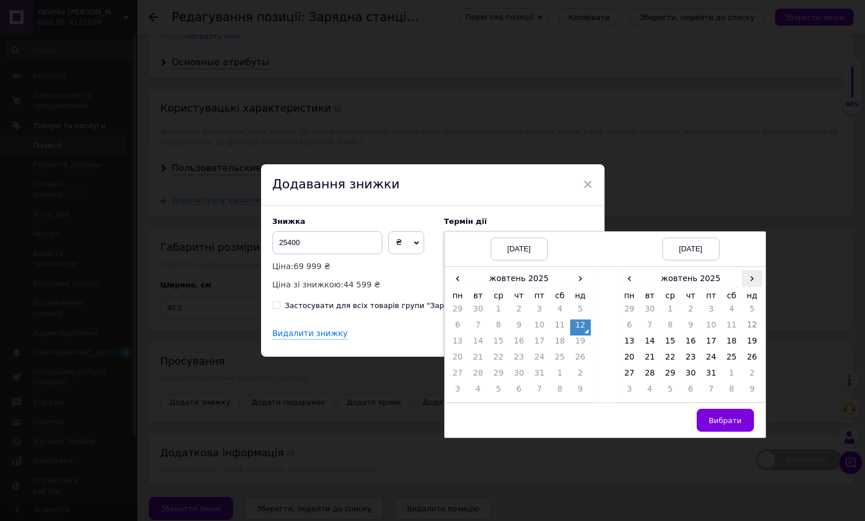
click at [755, 274] on span "›" at bounding box center [752, 278] width 21 height 17
click at [664, 376] on td "26" at bounding box center [670, 376] width 21 height 16
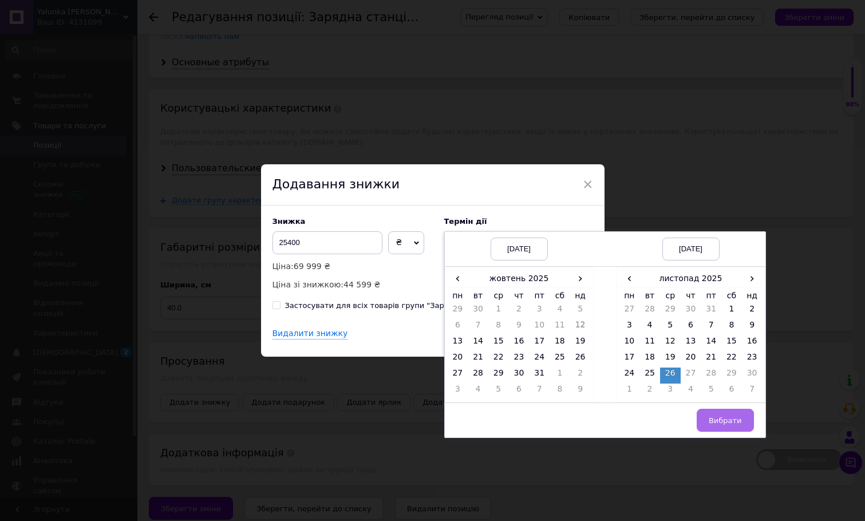
click at [718, 423] on span "Вибрати" at bounding box center [725, 420] width 33 height 9
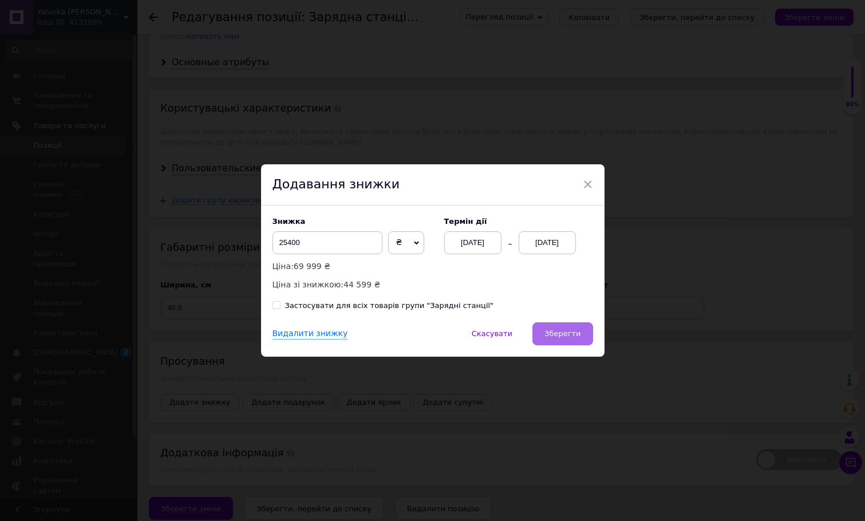
click at [568, 340] on button "Зберегти" at bounding box center [562, 333] width 60 height 23
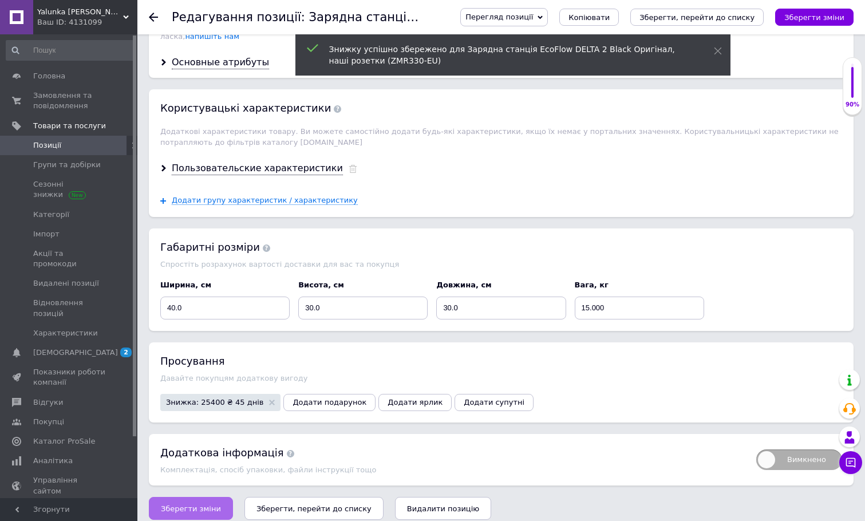
click at [200, 504] on span "Зберегти зміни" at bounding box center [191, 508] width 60 height 9
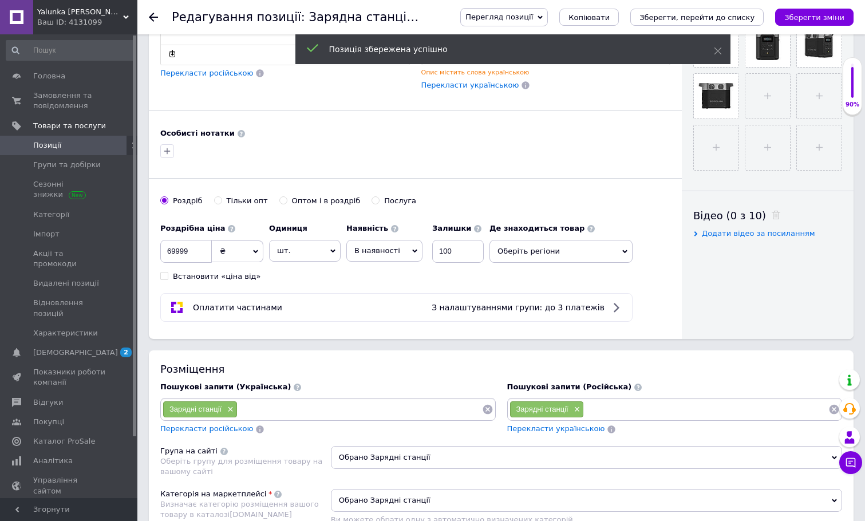
scroll to position [0, 0]
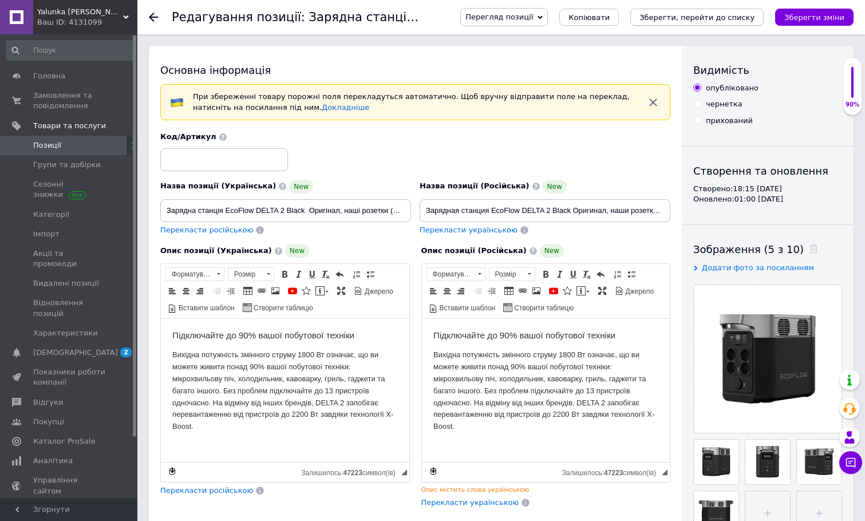
click at [683, 18] on icon "Зберегти, перейти до списку" at bounding box center [696, 17] width 115 height 9
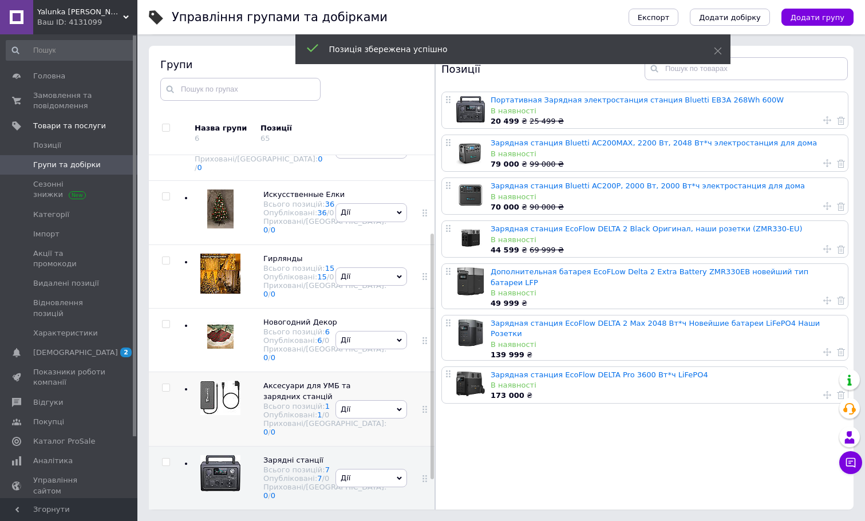
scroll to position [154, 0]
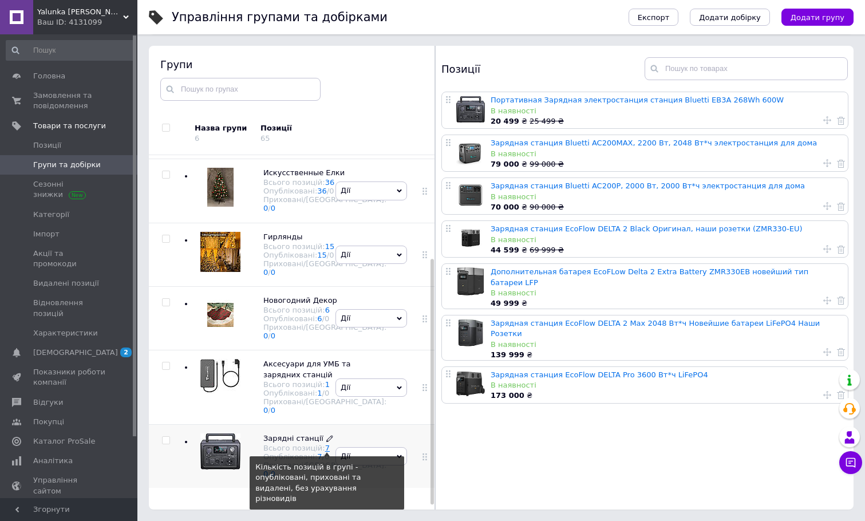
click at [325, 452] on link "7" at bounding box center [327, 448] width 5 height 9
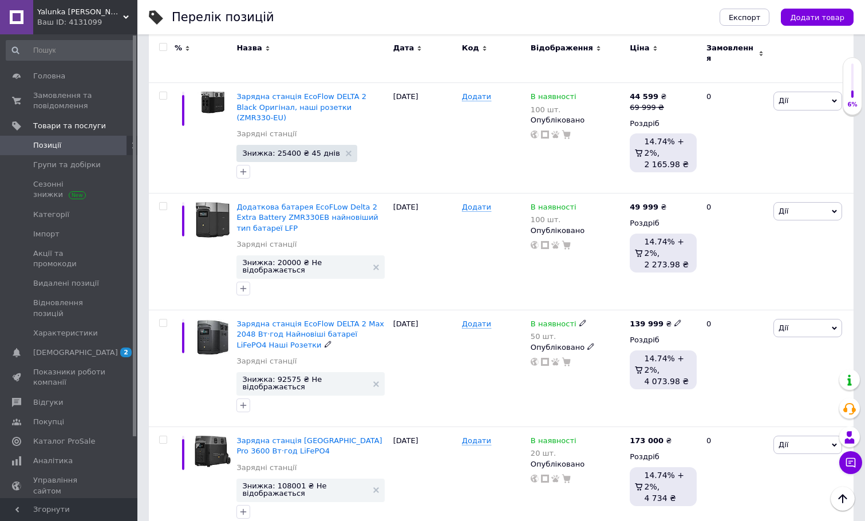
scroll to position [482, 0]
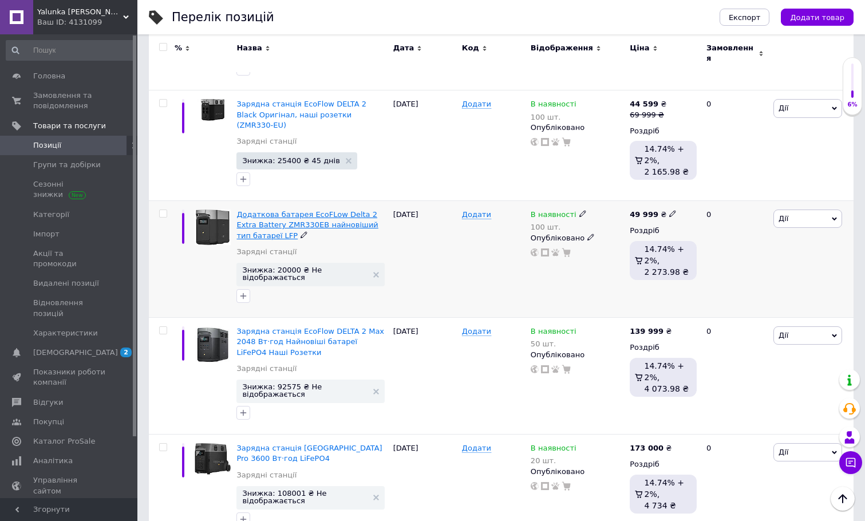
click at [319, 210] on span "Додаткова батарея EcoFLow Delta 2 Extra Battery ZMR330EB найновіший тип батареї…" at bounding box center [306, 224] width 141 height 29
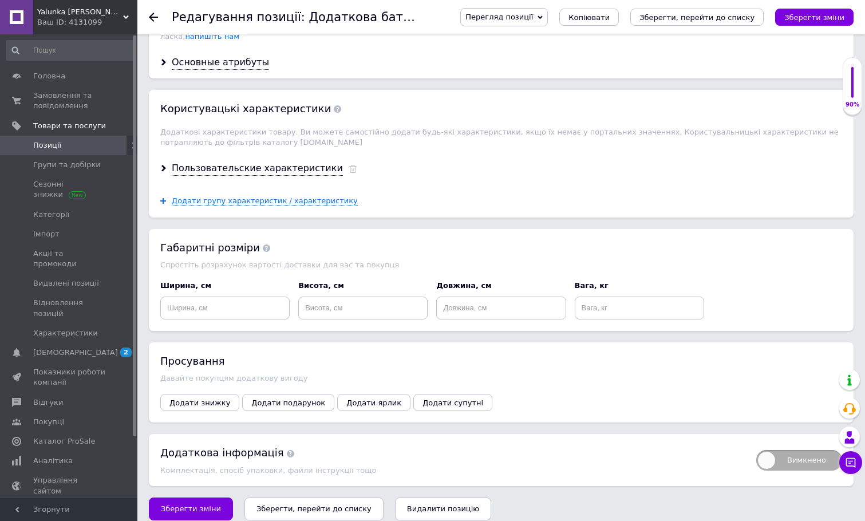
click at [214, 374] on div "Давайте покупцям додаткову вигоду" at bounding box center [501, 378] width 682 height 9
click at [210, 398] on span "Додати знижку" at bounding box center [199, 402] width 61 height 9
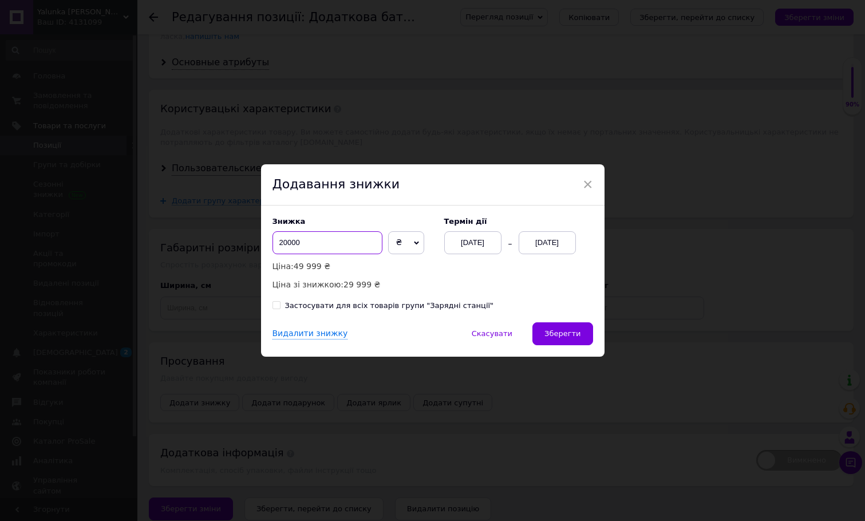
drag, startPoint x: 281, startPoint y: 244, endPoint x: 264, endPoint y: 244, distance: 16.6
click at [264, 244] on div "Знижка 20000 ₴ % Ціна: 49 999 ₴ Ціна зі знижкою: 29 999 ₴ Термін дії [DATE] [DA…" at bounding box center [432, 264] width 343 height 117
type input "10000"
click at [562, 243] on div "[DATE]" at bounding box center [547, 242] width 57 height 23
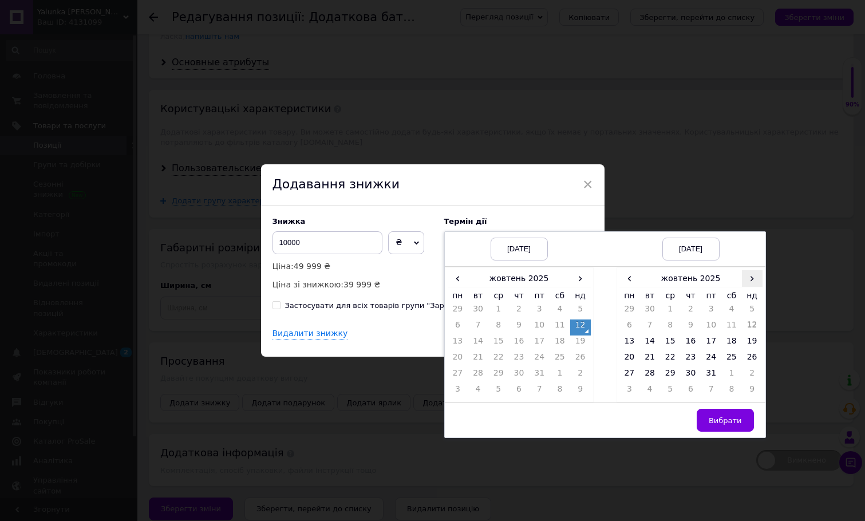
click at [755, 281] on span "›" at bounding box center [752, 278] width 21 height 17
click at [628, 284] on span "‹" at bounding box center [629, 278] width 21 height 17
click at [672, 372] on td "26" at bounding box center [670, 376] width 21 height 16
click at [716, 432] on td "Вибрати" at bounding box center [691, 420] width 149 height 35
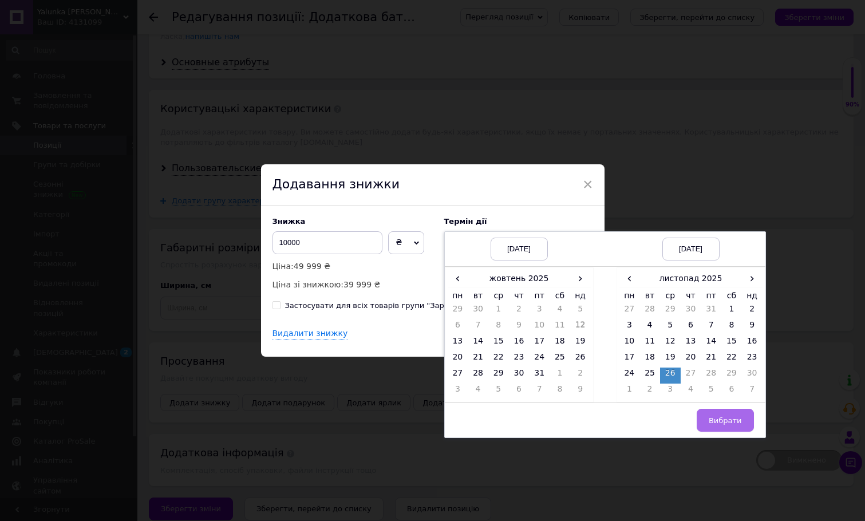
click at [716, 426] on button "Вибрати" at bounding box center [725, 420] width 57 height 23
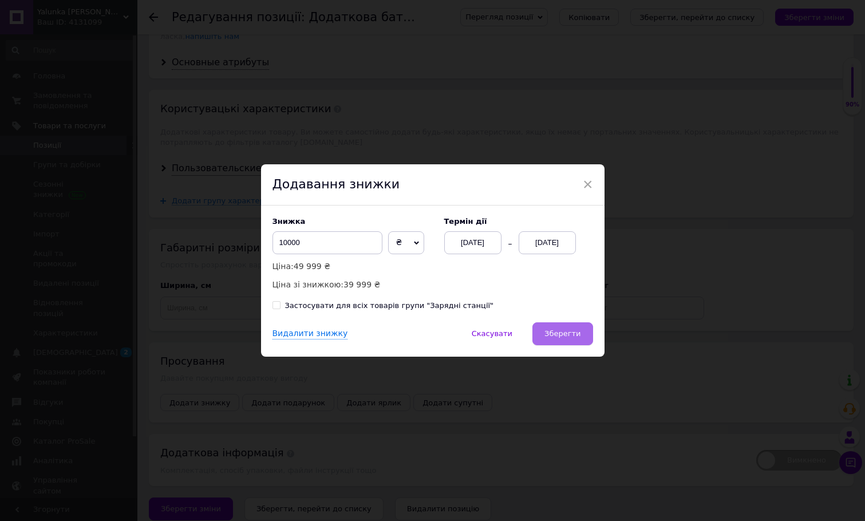
click at [566, 332] on span "Зберегти" at bounding box center [562, 333] width 36 height 9
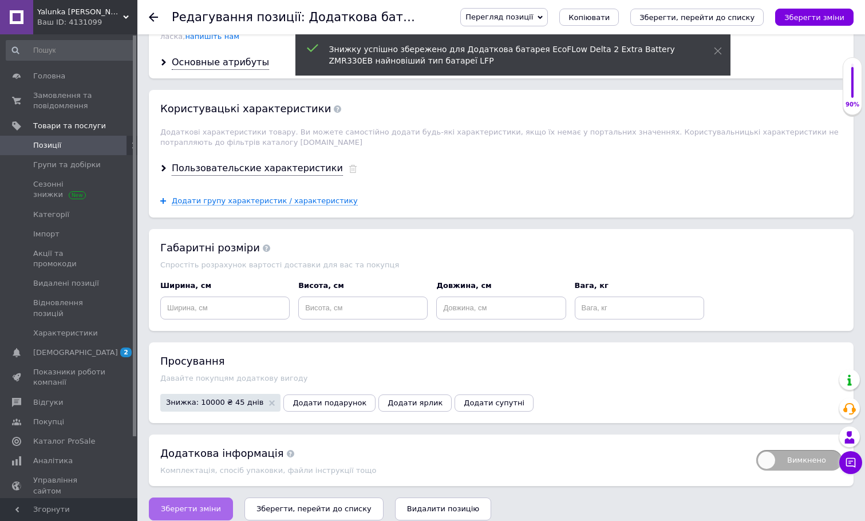
click at [205, 504] on span "Зберегти зміни" at bounding box center [191, 508] width 60 height 9
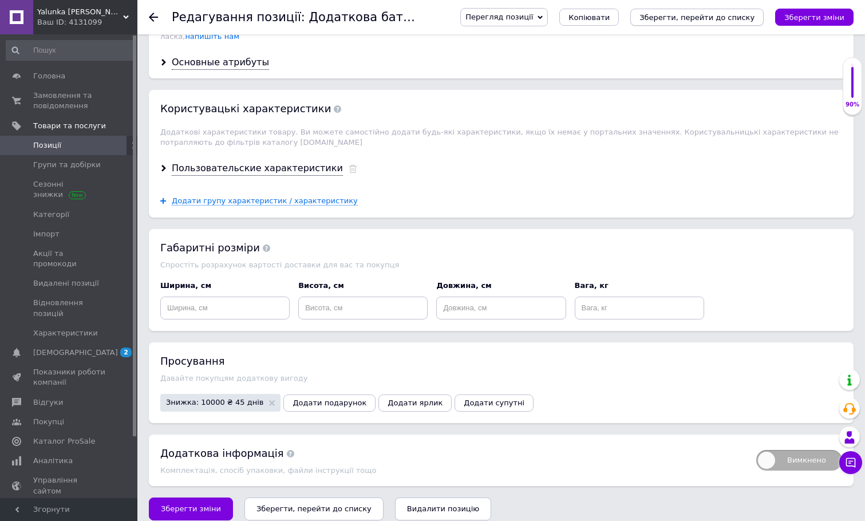
click at [688, 10] on button "Зберегти, перейти до списку" at bounding box center [696, 17] width 133 height 17
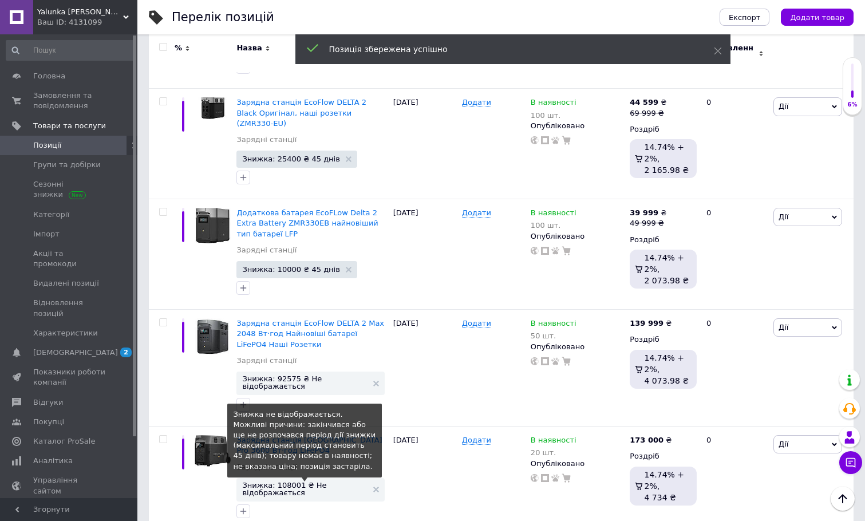
scroll to position [476, 0]
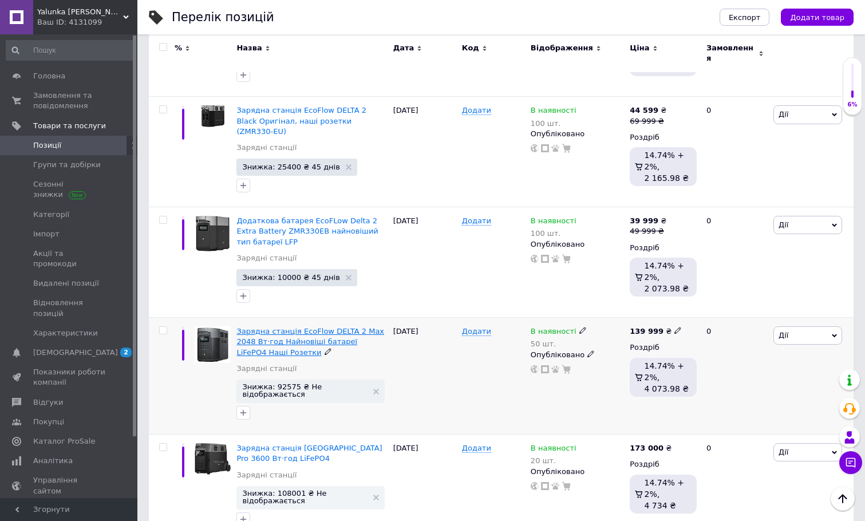
click at [321, 327] on span "Зарядна станція EcoFlow DELTA 2 Max 2048 Вт·год Найновіші батареї LiFePO4 Наші …" at bounding box center [310, 341] width 148 height 29
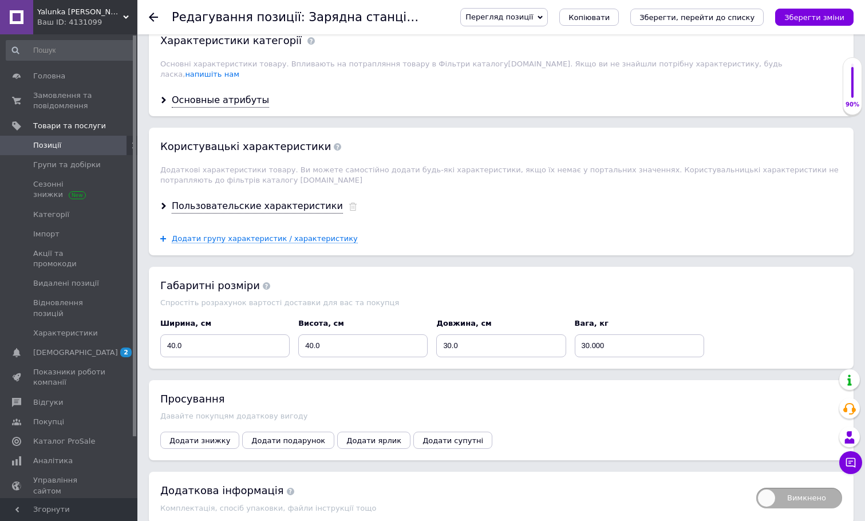
scroll to position [990, 0]
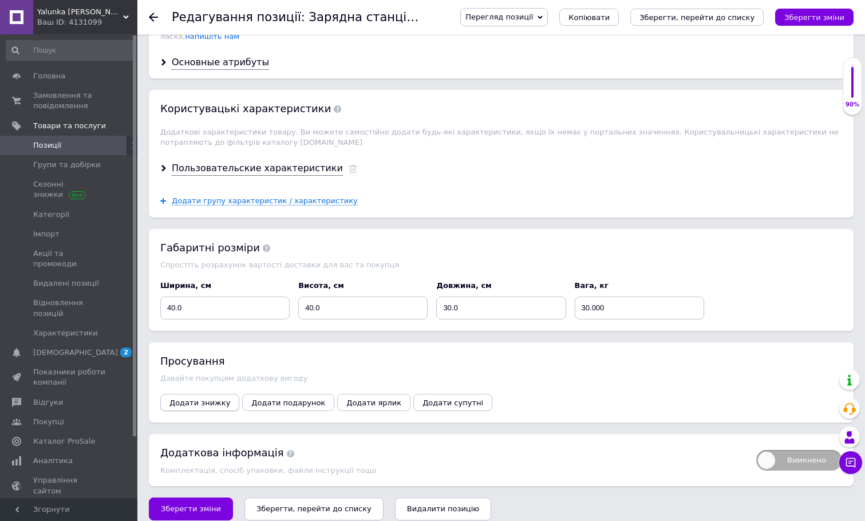
click at [209, 398] on span "Додати знижку" at bounding box center [199, 402] width 61 height 9
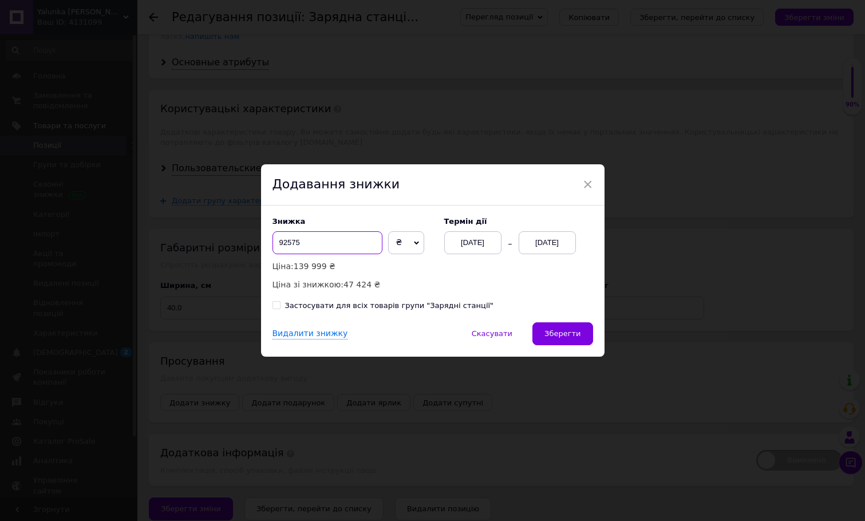
drag, startPoint x: 281, startPoint y: 244, endPoint x: 267, endPoint y: 244, distance: 14.3
click at [267, 244] on div "Знижка 92575 ₴ % Ціна: 139 999 ₴ Ціна зі знижкою: 47 424 ₴ Термін дії [DATE] [D…" at bounding box center [432, 264] width 343 height 117
click at [282, 243] on input "72575" at bounding box center [327, 242] width 110 height 23
type input "70575"
click at [551, 251] on div "[DATE]" at bounding box center [547, 242] width 57 height 23
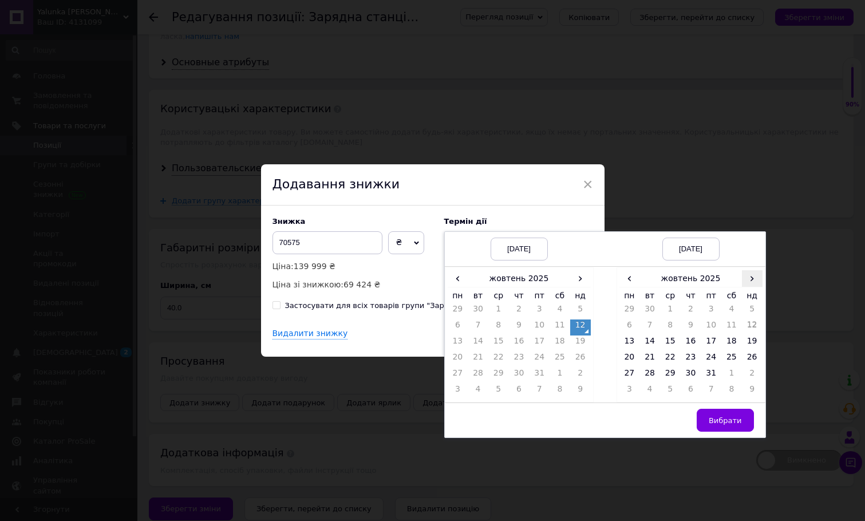
click at [755, 275] on span "›" at bounding box center [752, 278] width 21 height 17
click at [747, 280] on span "›" at bounding box center [752, 278] width 21 height 17
click at [632, 278] on span "‹" at bounding box center [629, 278] width 21 height 17
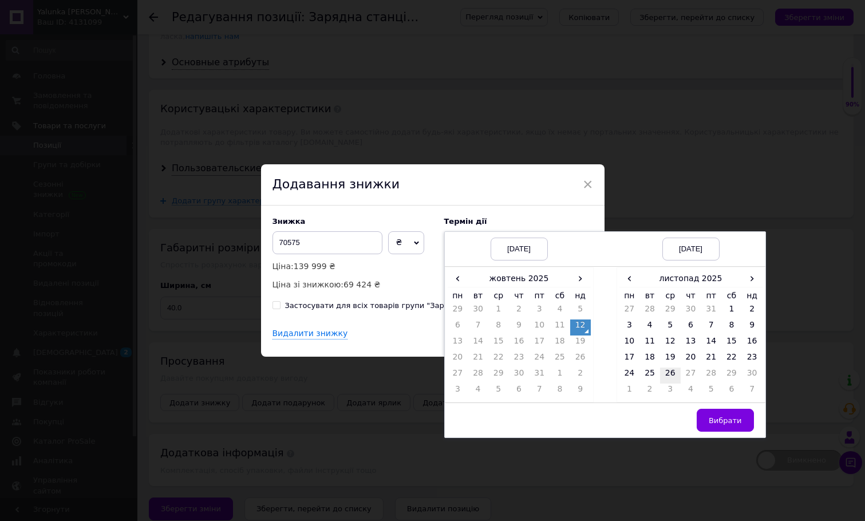
click at [668, 376] on td "26" at bounding box center [670, 376] width 21 height 16
click at [721, 422] on span "Вибрати" at bounding box center [725, 420] width 33 height 9
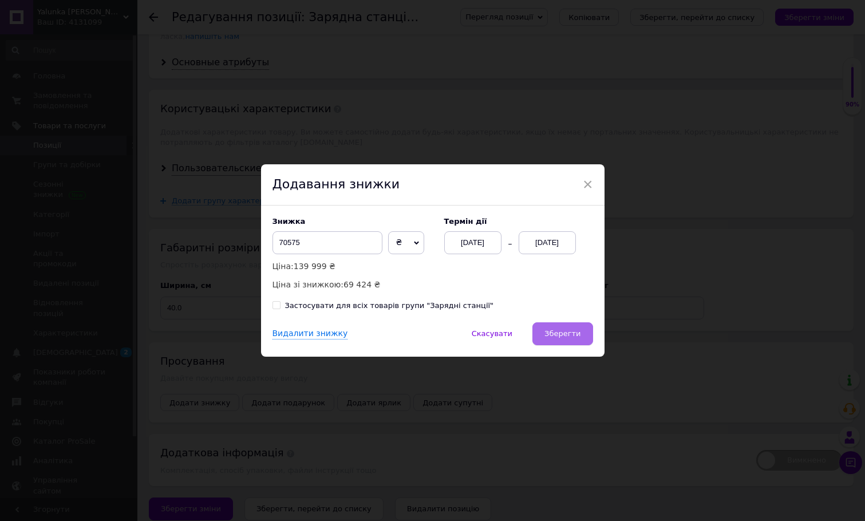
click at [569, 335] on span "Зберегти" at bounding box center [562, 333] width 36 height 9
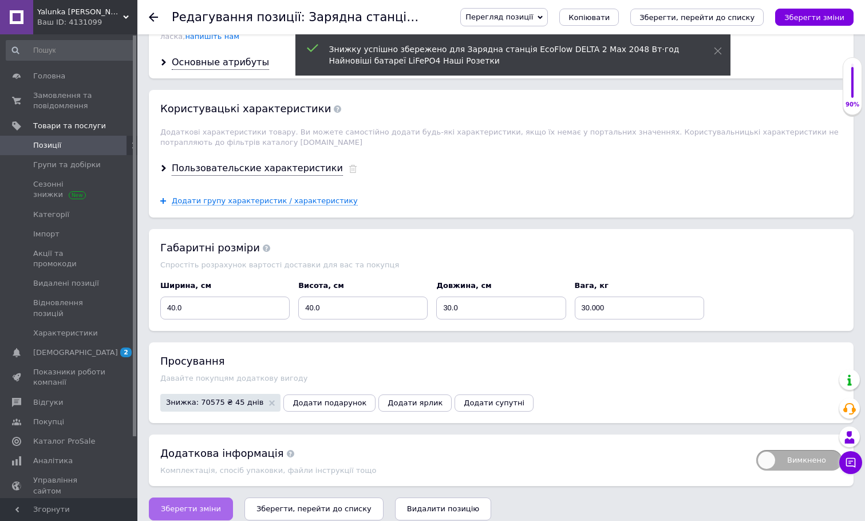
click at [207, 504] on span "Зберегти зміни" at bounding box center [191, 508] width 60 height 9
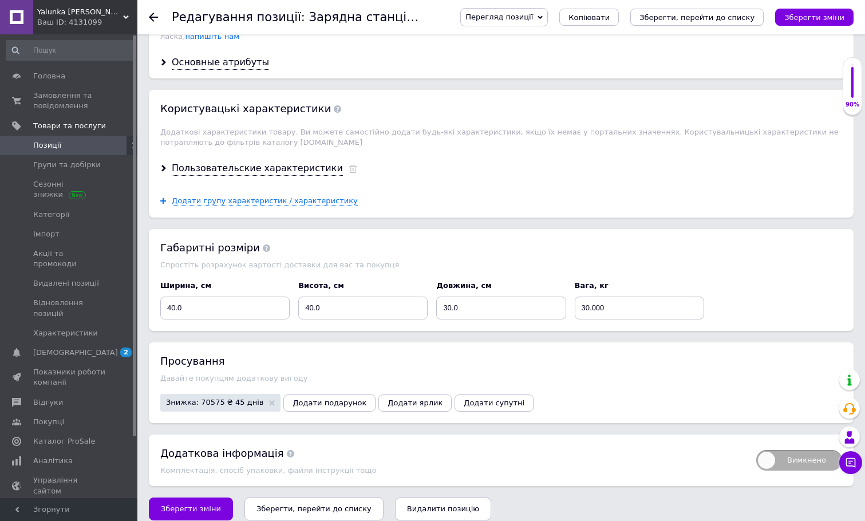
click at [698, 13] on icon "Зберегти, перейти до списку" at bounding box center [696, 17] width 115 height 9
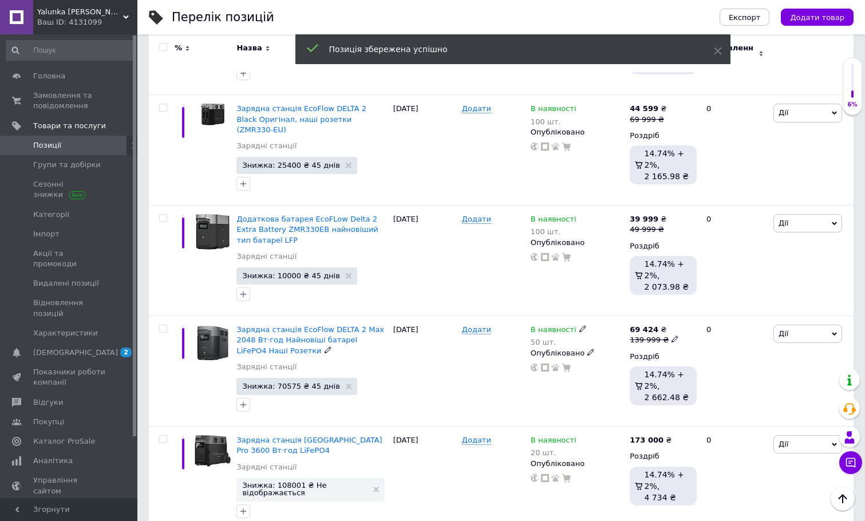
scroll to position [470, 0]
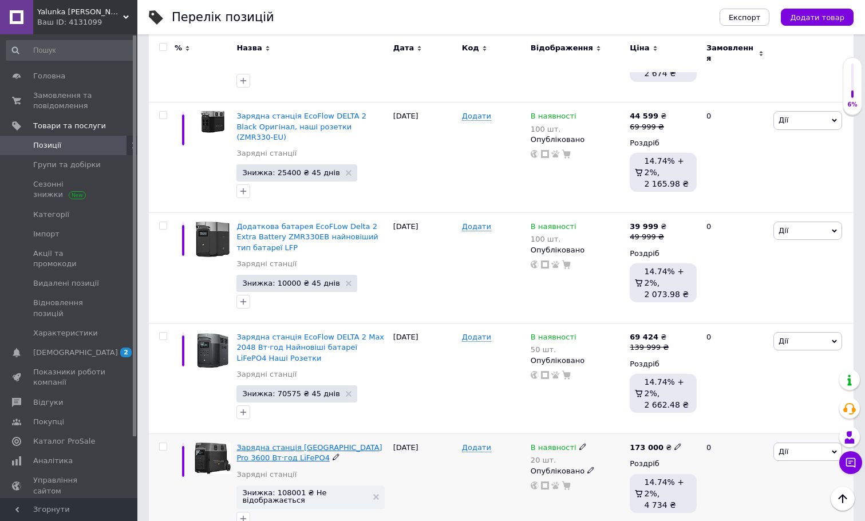
click at [285, 443] on span "Зарядна станція [GEOGRAPHIC_DATA] Pro 3600 Вт·год LiFePO4" at bounding box center [308, 452] width 145 height 19
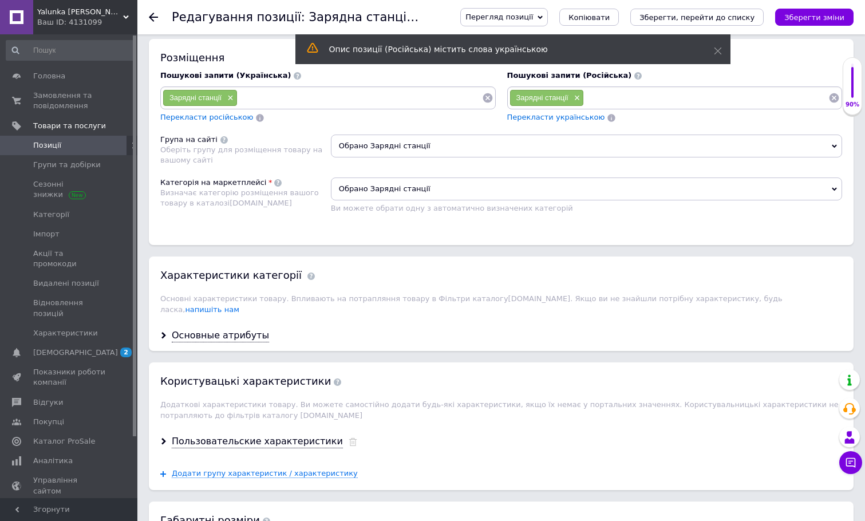
scroll to position [1002, 0]
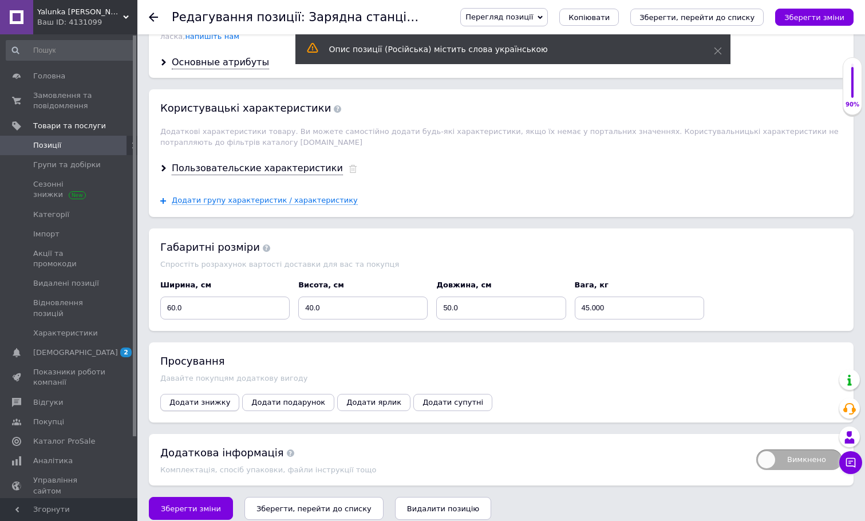
click at [189, 398] on span "Додати знижку" at bounding box center [199, 402] width 61 height 9
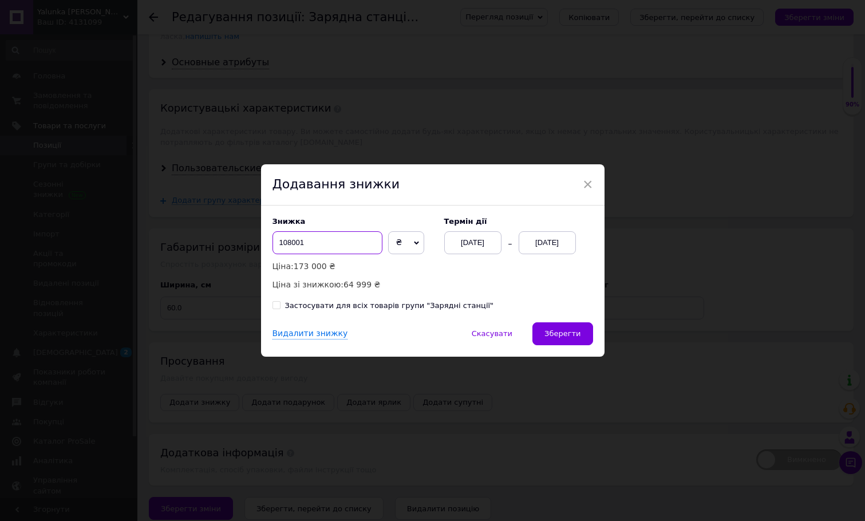
drag, startPoint x: 289, startPoint y: 243, endPoint x: 262, endPoint y: 243, distance: 26.9
click at [262, 243] on div "Знижка 108001 ₴ % Ціна: 173 000 ₴ Ціна зі знижкою: 64 999 ₴ Термін дії [DATE] […" at bounding box center [432, 264] width 343 height 117
type input "73001"
click at [555, 232] on div "[DATE]" at bounding box center [547, 242] width 57 height 23
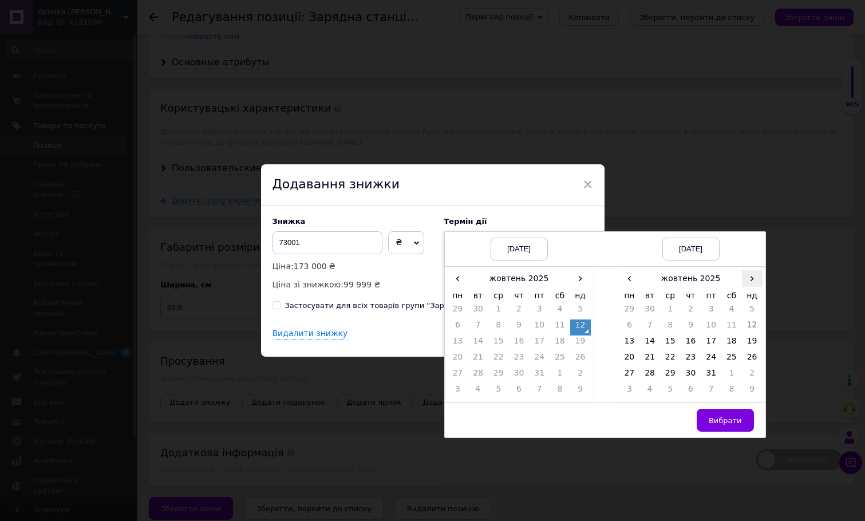
click at [749, 280] on span "›" at bounding box center [752, 278] width 21 height 17
click at [628, 275] on span "‹" at bounding box center [629, 278] width 21 height 17
click at [665, 372] on td "26" at bounding box center [670, 376] width 21 height 16
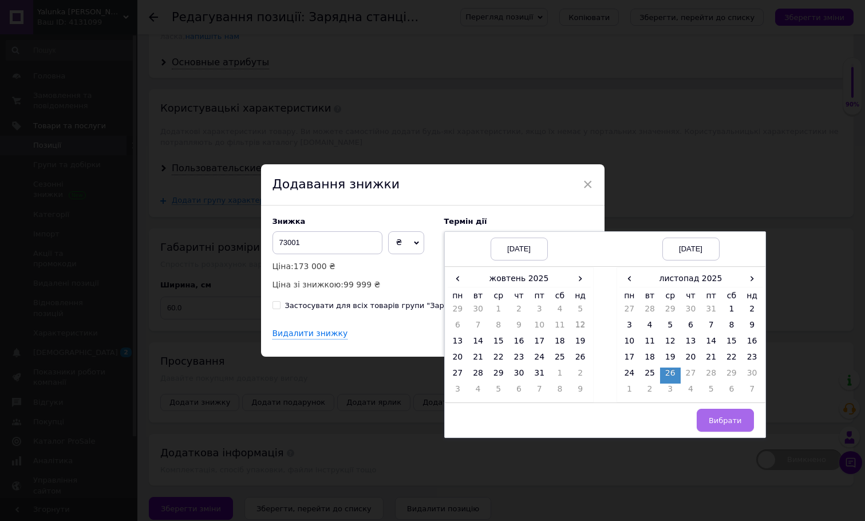
click at [710, 418] on span "Вибрати" at bounding box center [725, 420] width 33 height 9
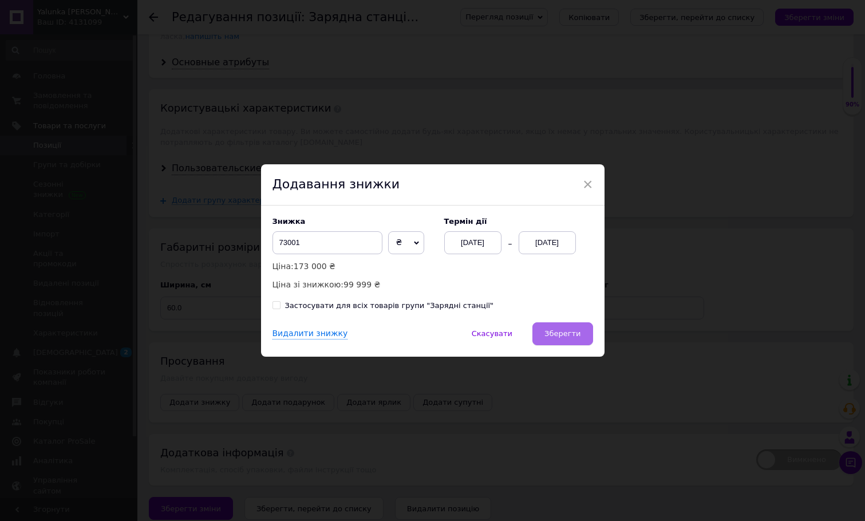
click at [551, 335] on span "Зберегти" at bounding box center [562, 333] width 36 height 9
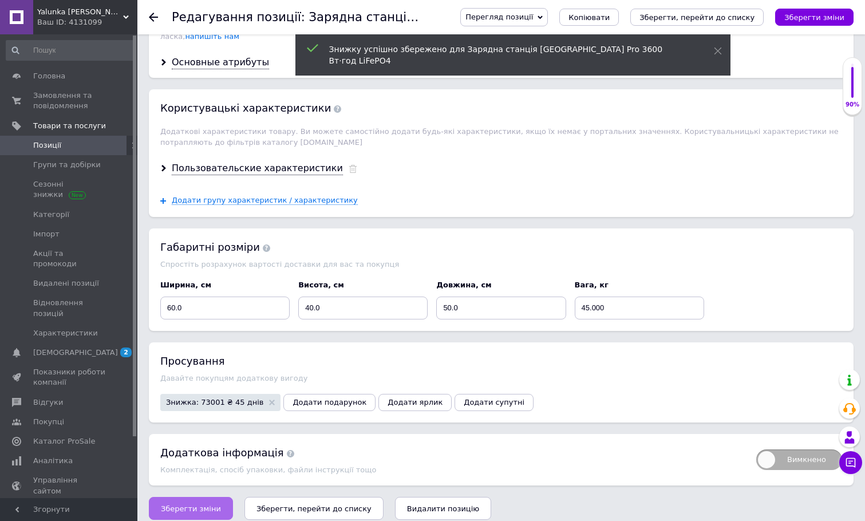
click at [177, 509] on button "Зберегти зміни" at bounding box center [191, 508] width 84 height 23
click at [282, 504] on icon "Зберегти, перейти до списку" at bounding box center [313, 508] width 115 height 9
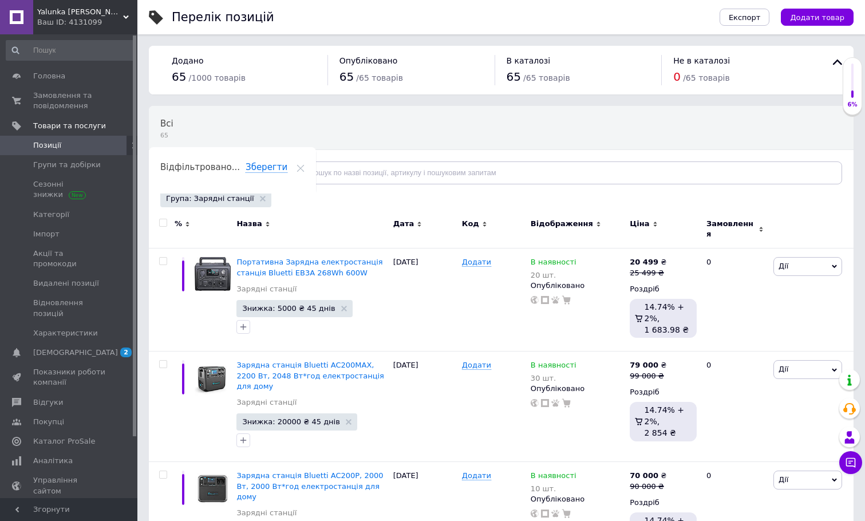
click at [44, 148] on span "Позиції" at bounding box center [47, 145] width 28 height 10
click at [54, 167] on span "Групи та добірки" at bounding box center [67, 165] width 68 height 10
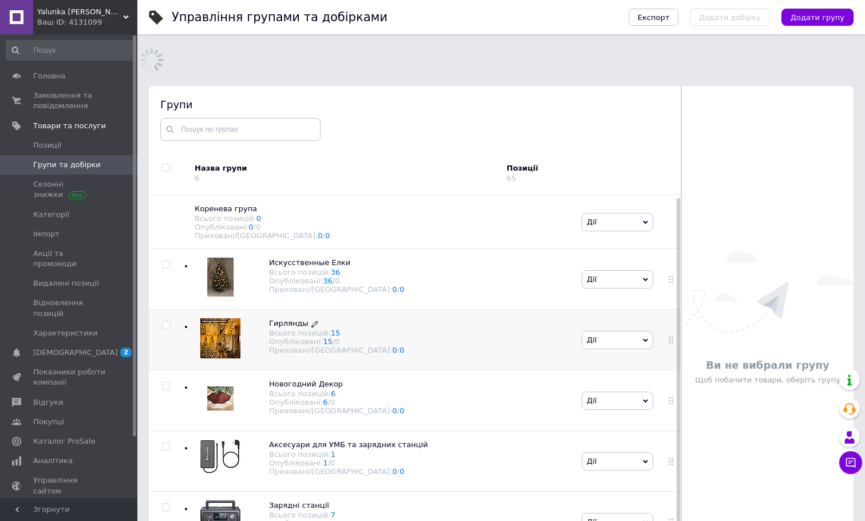
scroll to position [2, 0]
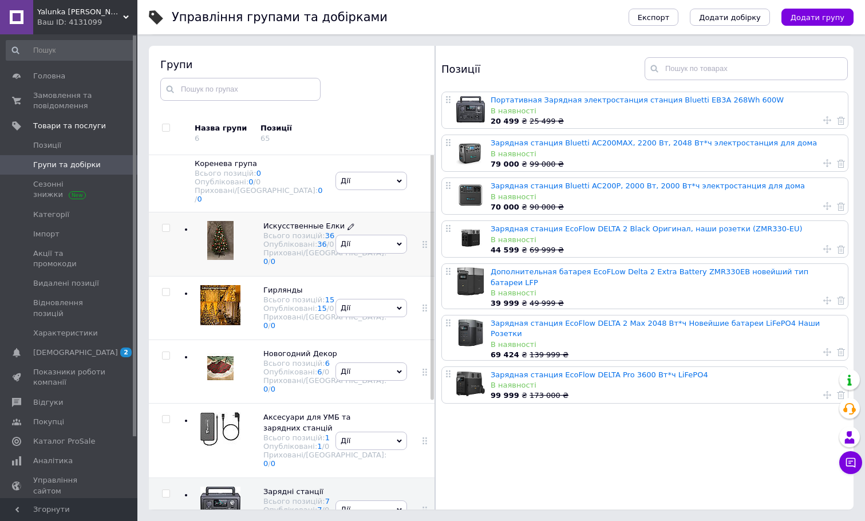
click at [347, 230] on use at bounding box center [350, 227] width 6 height 6
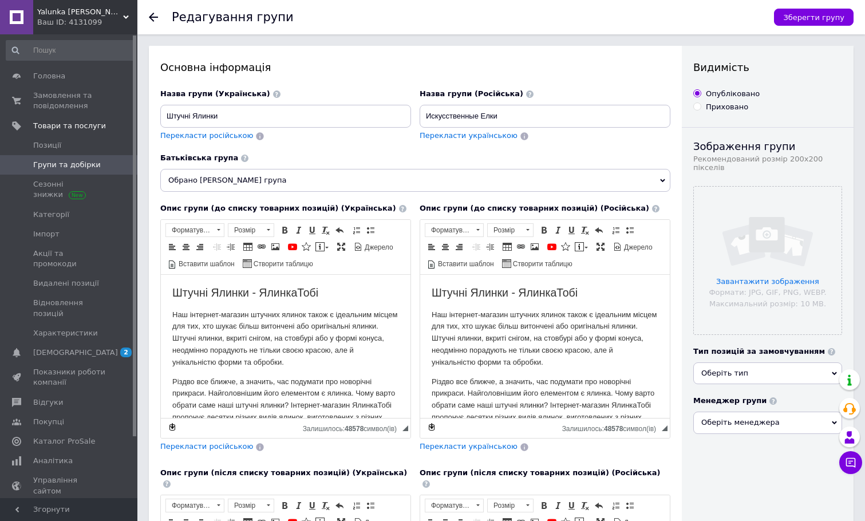
click at [152, 17] on use at bounding box center [153, 17] width 9 height 9
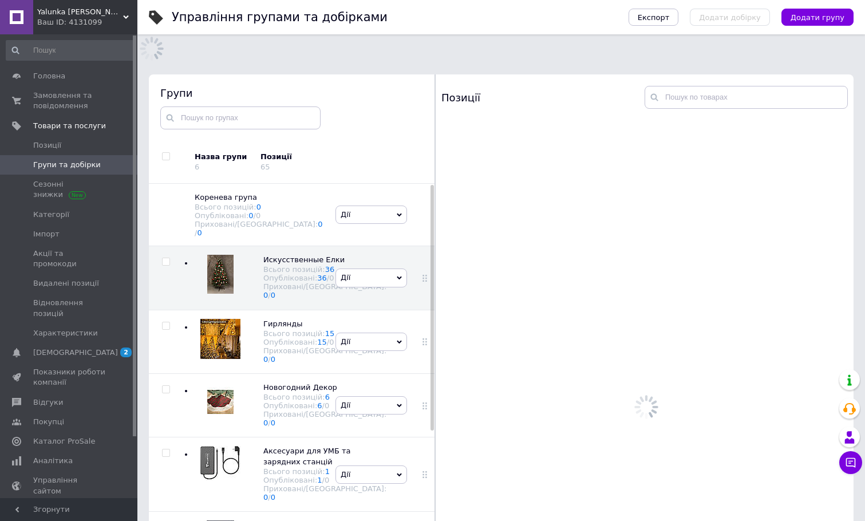
scroll to position [65, 0]
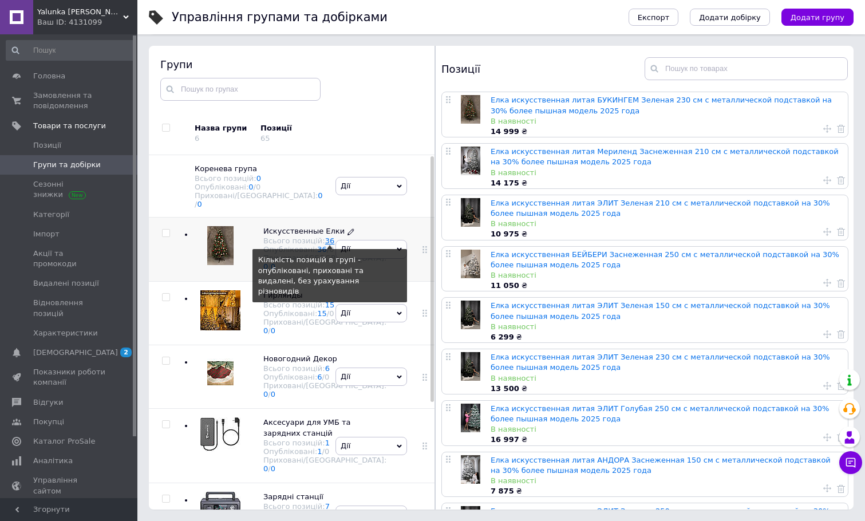
click at [325, 245] on link "36" at bounding box center [330, 240] width 10 height 9
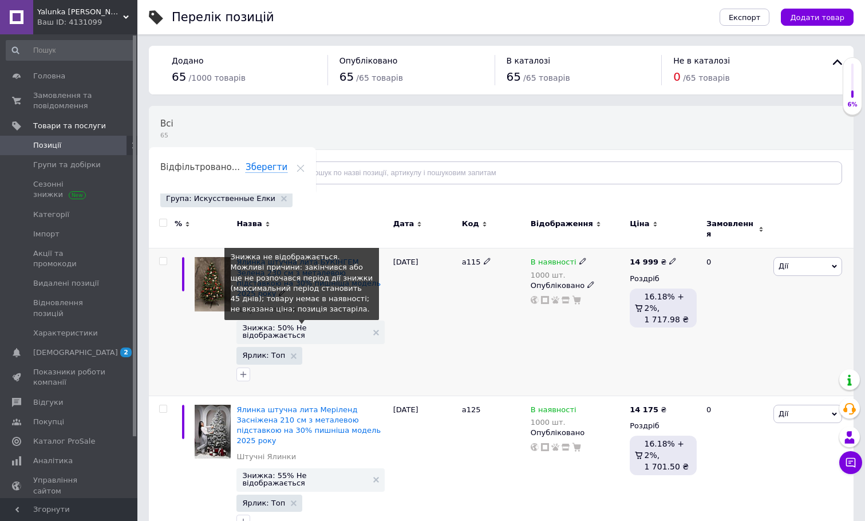
click at [333, 324] on span "Знижка: 50% Не відображається" at bounding box center [304, 331] width 125 height 15
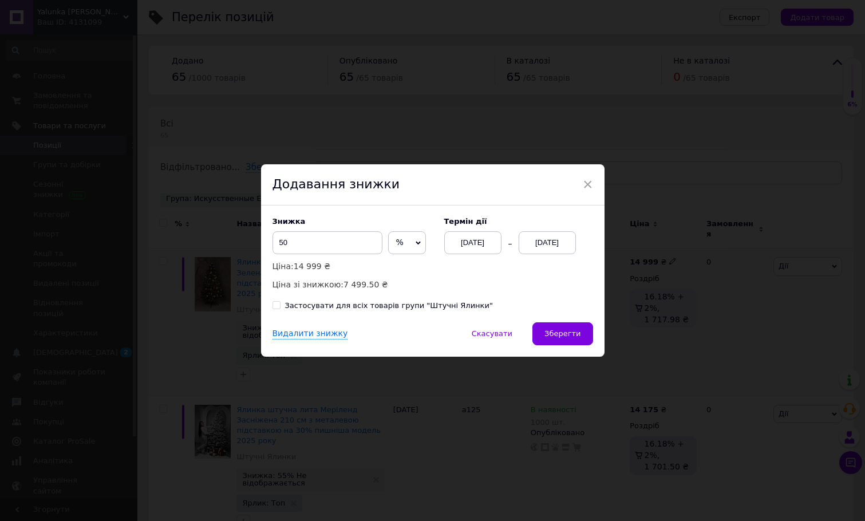
click at [557, 245] on div "[DATE]" at bounding box center [547, 242] width 57 height 23
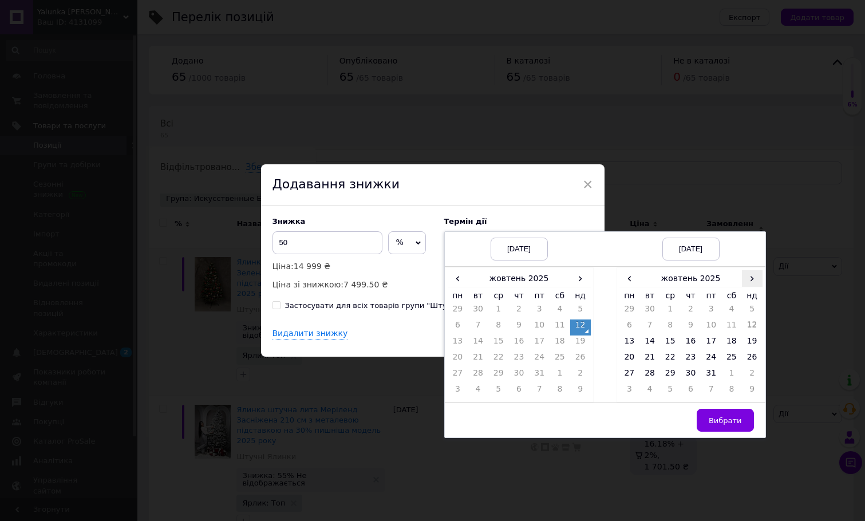
click at [745, 273] on span "›" at bounding box center [752, 278] width 21 height 17
click at [666, 372] on td "26" at bounding box center [670, 376] width 21 height 16
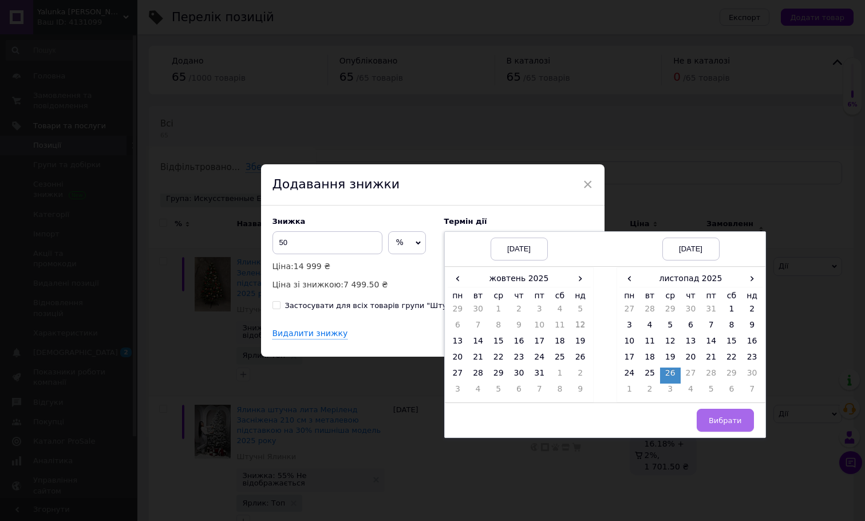
click at [720, 417] on span "Вибрати" at bounding box center [725, 420] width 33 height 9
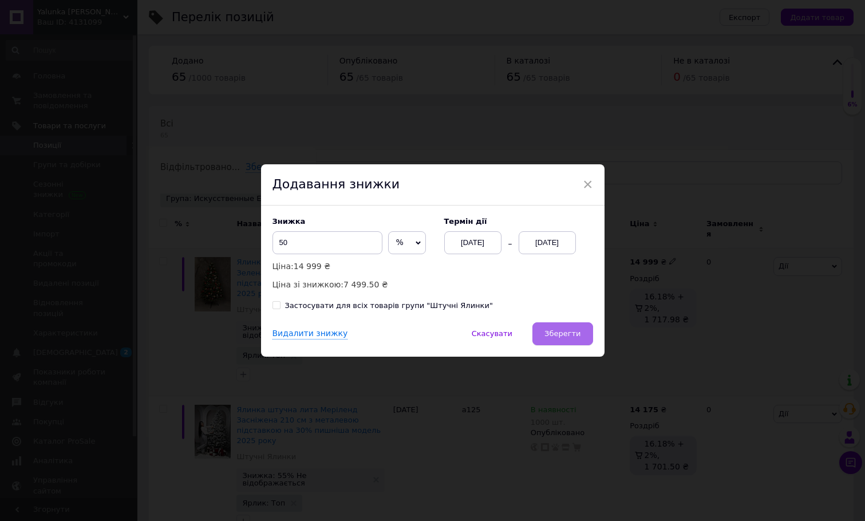
click at [571, 337] on span "Зберегти" at bounding box center [562, 333] width 36 height 9
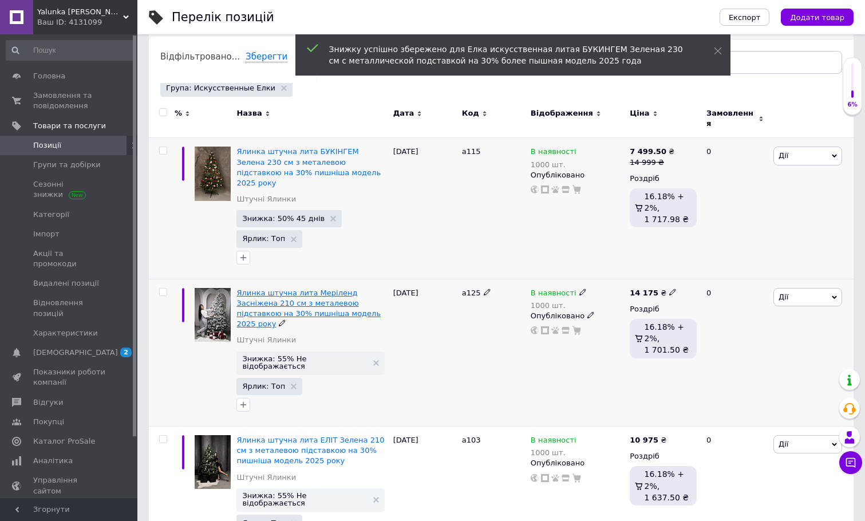
scroll to position [112, 0]
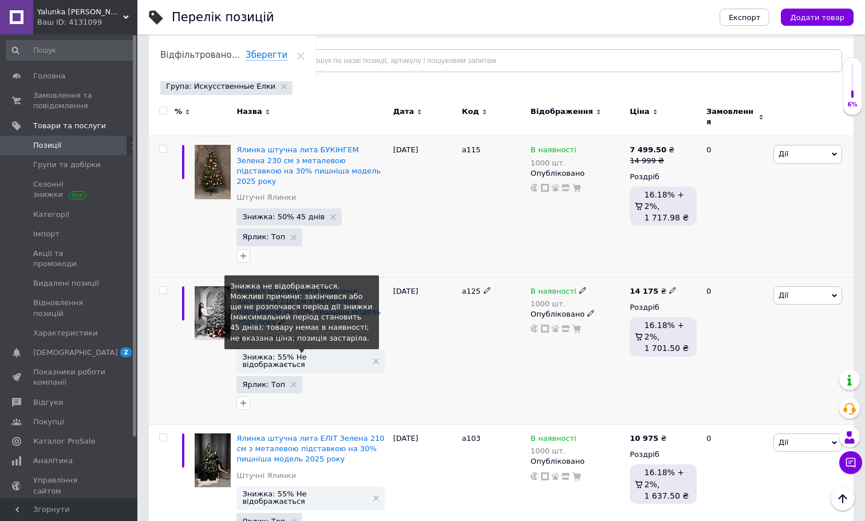
click at [273, 353] on span "Знижка: 55% Не відображається" at bounding box center [304, 360] width 125 height 15
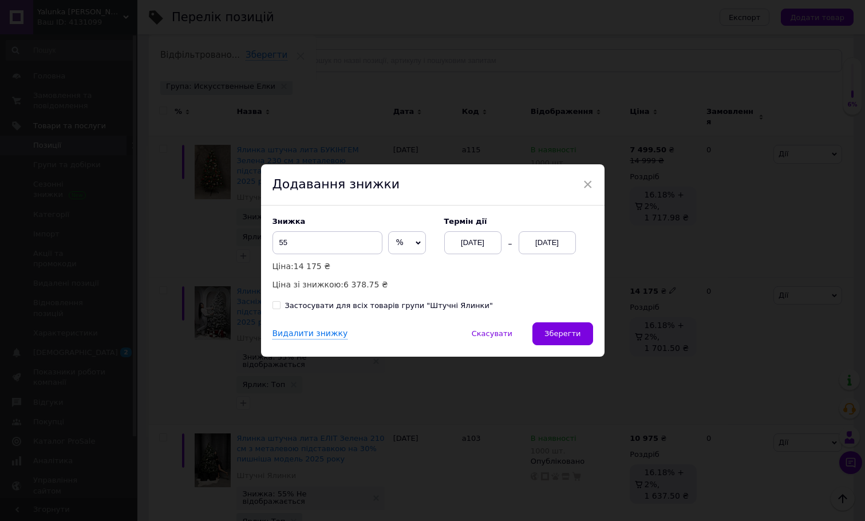
click at [561, 238] on div "[DATE]" at bounding box center [547, 242] width 57 height 23
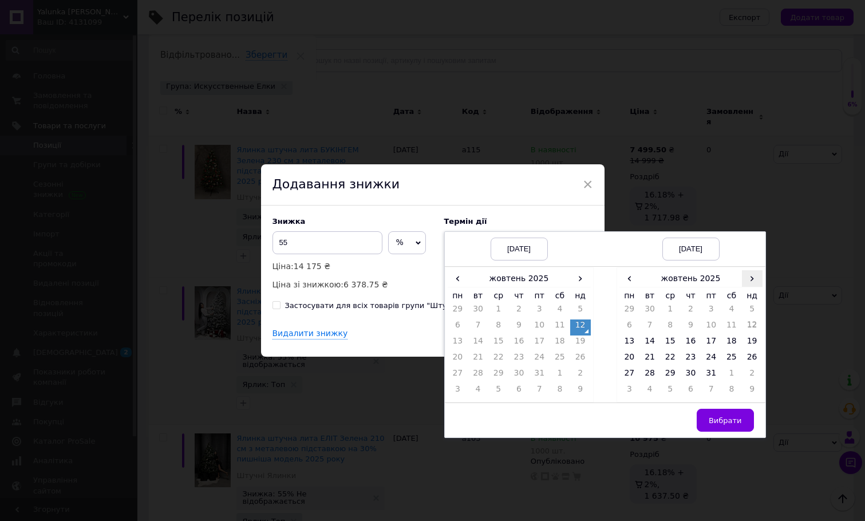
click at [752, 282] on span "›" at bounding box center [752, 278] width 21 height 17
click at [630, 282] on span "‹" at bounding box center [629, 278] width 21 height 17
click at [667, 377] on td "26" at bounding box center [670, 376] width 21 height 16
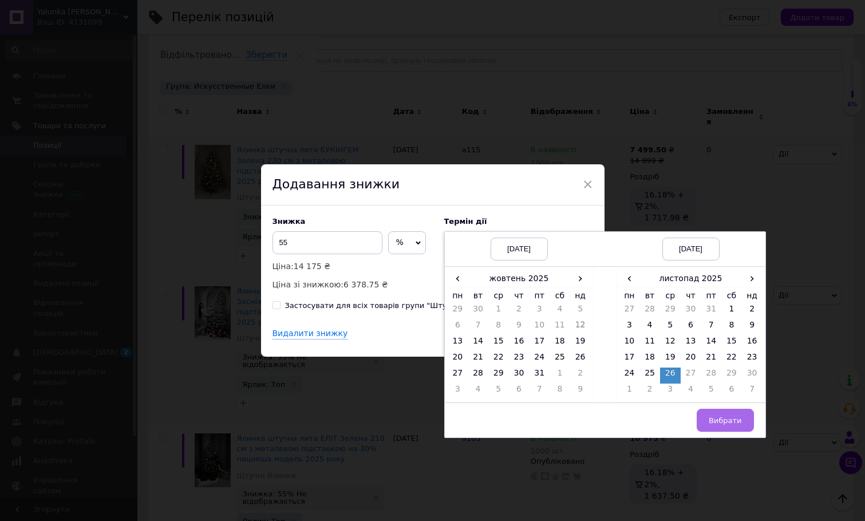
click at [718, 422] on span "Вибрати" at bounding box center [725, 420] width 33 height 9
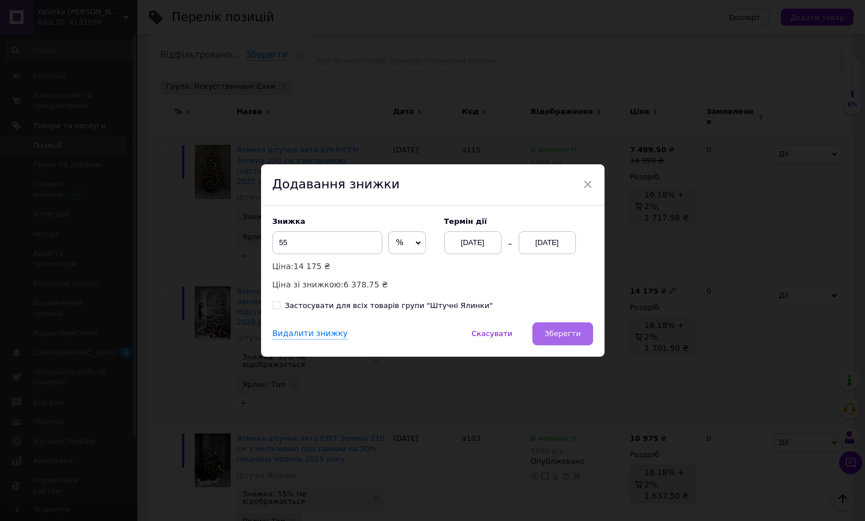
click at [575, 339] on button "Зберегти" at bounding box center [562, 333] width 60 height 23
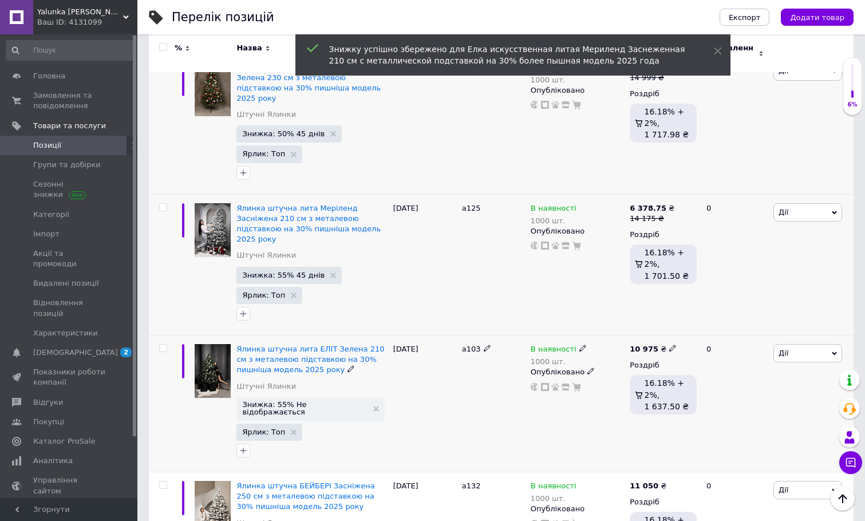
scroll to position [203, 0]
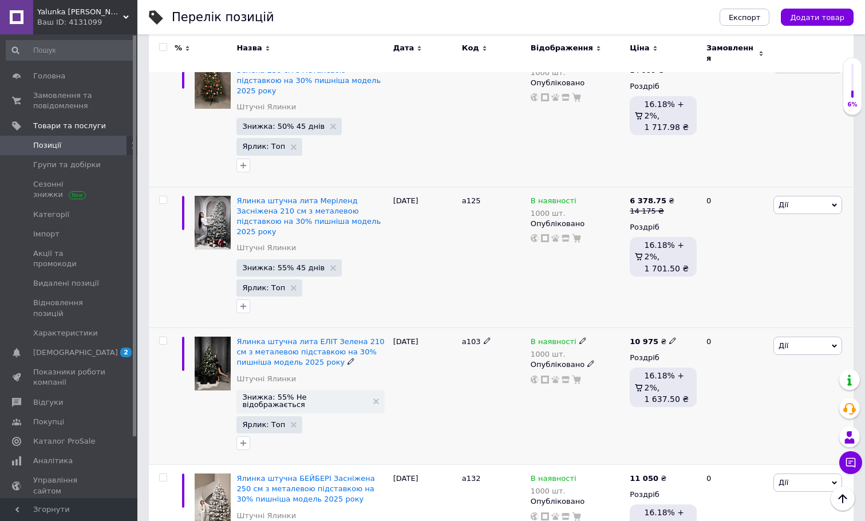
click at [161, 337] on input "checkbox" at bounding box center [162, 340] width 7 height 7
checkbox input "true"
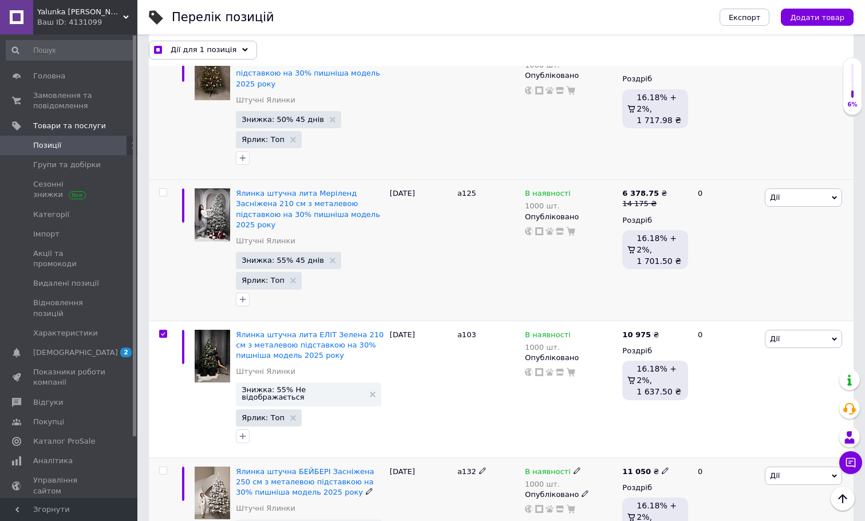
click at [165, 461] on div at bounding box center [162, 525] width 26 height 137
checkbox input "true"
click at [164, 467] on input "checkbox" at bounding box center [162, 470] width 7 height 7
checkbox input "true"
click at [211, 51] on span "Дії для 2 позиції" at bounding box center [203, 50] width 64 height 10
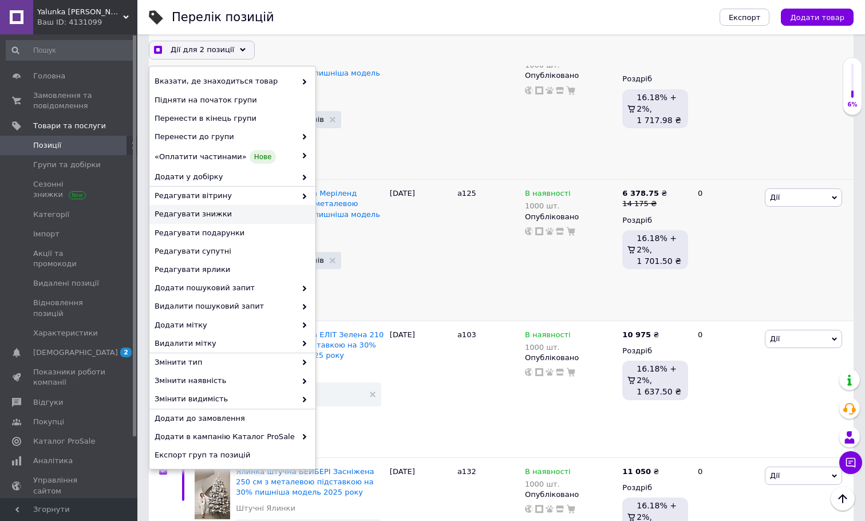
click at [189, 218] on span "Редагувати знижки" at bounding box center [231, 215] width 153 height 10
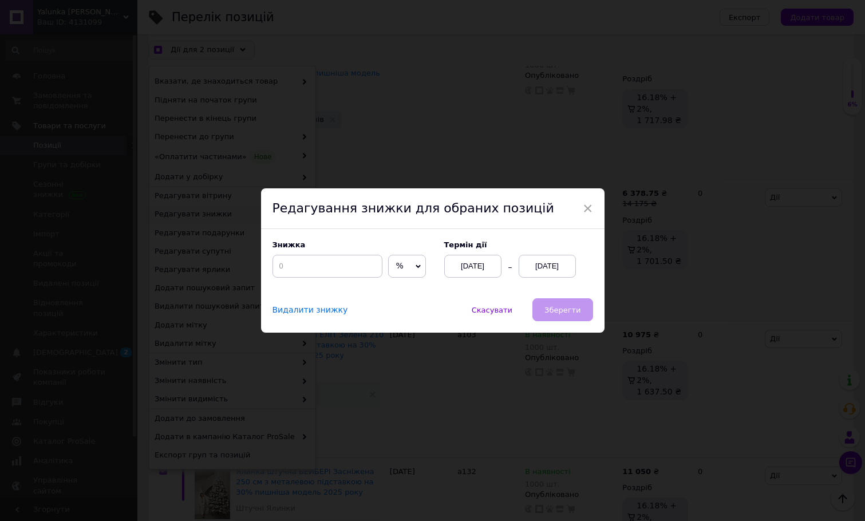
scroll to position [172, 0]
click at [550, 268] on div "[DATE]" at bounding box center [547, 266] width 57 height 23
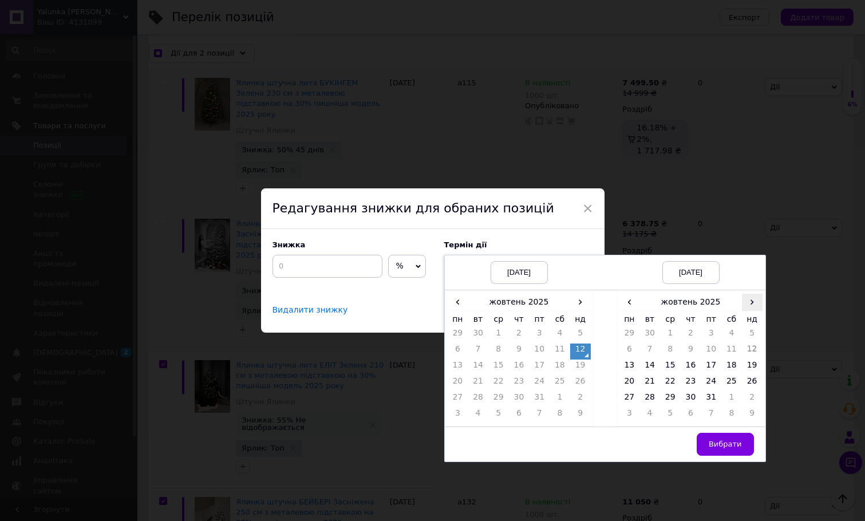
click at [749, 305] on span "›" at bounding box center [752, 302] width 21 height 17
click at [671, 397] on td "26" at bounding box center [670, 400] width 21 height 16
click at [728, 441] on span "Вибрати" at bounding box center [725, 444] width 33 height 9
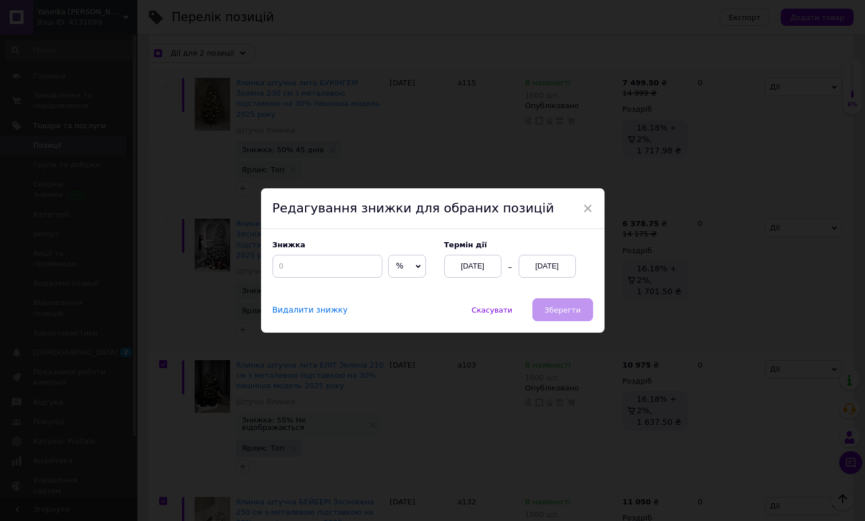
click at [554, 310] on div "Скасувати   Зберегти" at bounding box center [513, 309] width 160 height 23
click at [589, 204] on span "×" at bounding box center [588, 208] width 10 height 19
checkbox input "true"
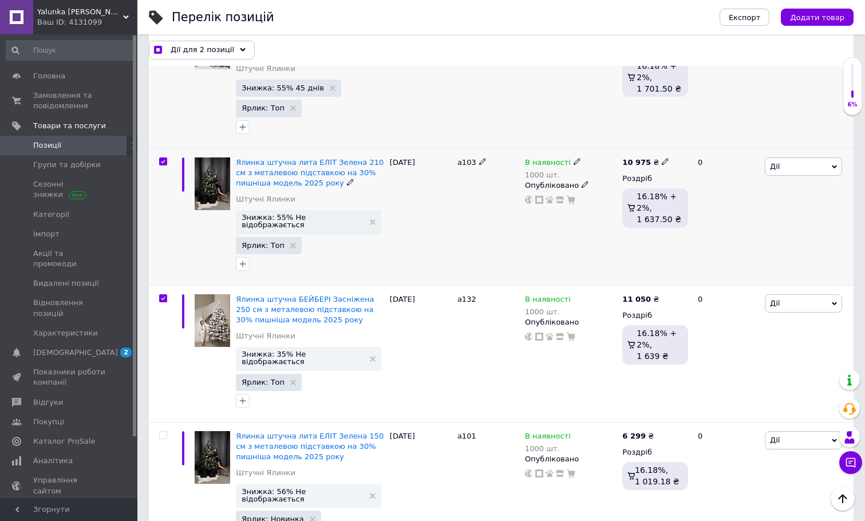
scroll to position [410, 0]
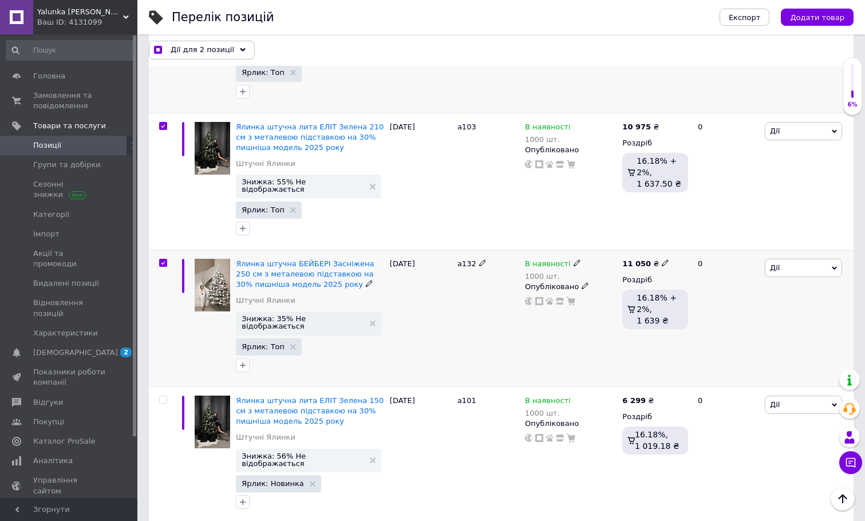
click at [163, 259] on input "checkbox" at bounding box center [162, 262] width 7 height 7
checkbox input "false"
checkbox input "true"
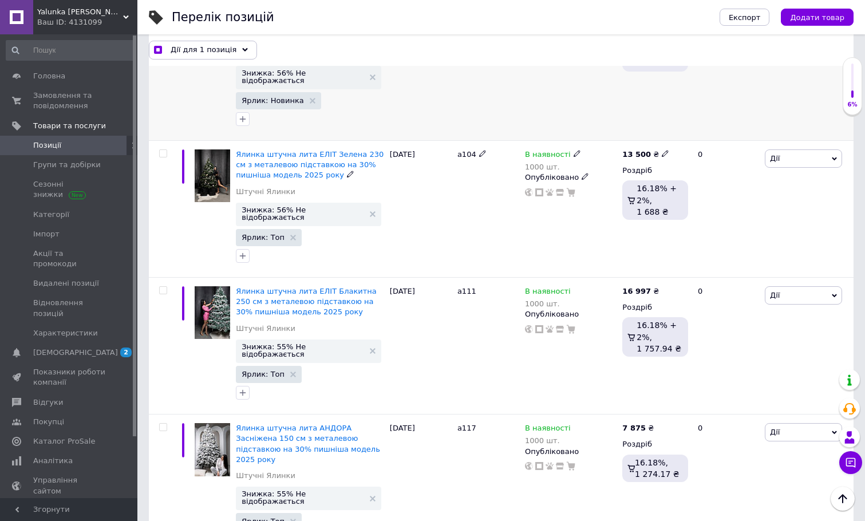
scroll to position [799, 0]
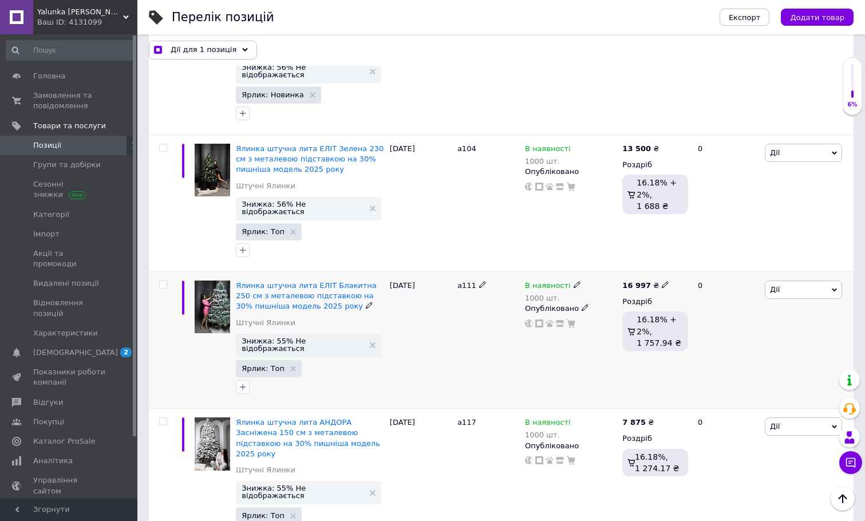
click at [163, 281] on input "checkbox" at bounding box center [162, 284] width 7 height 7
checkbox input "true"
click at [163, 418] on input "checkbox" at bounding box center [162, 421] width 7 height 7
checkbox input "true"
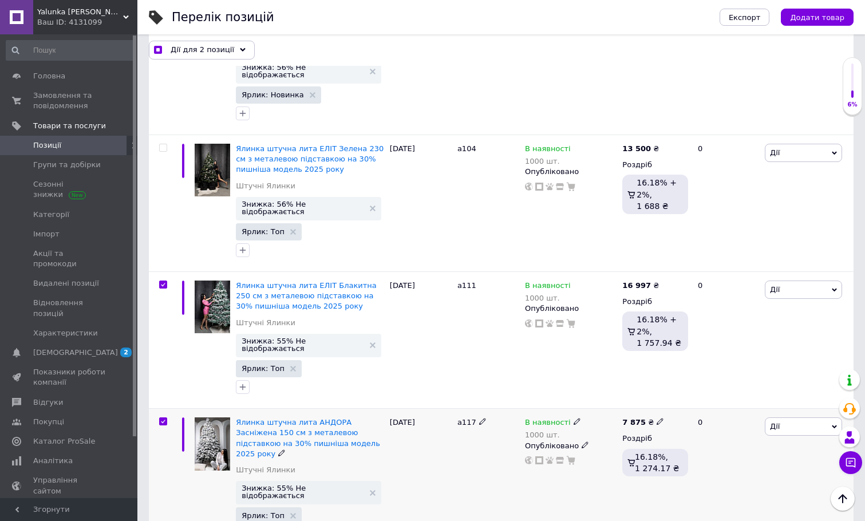
checkbox input "true"
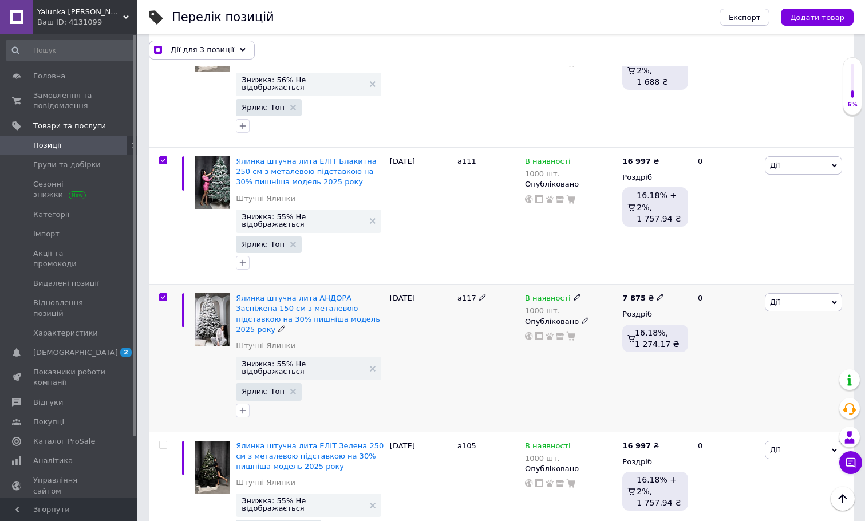
scroll to position [953, 0]
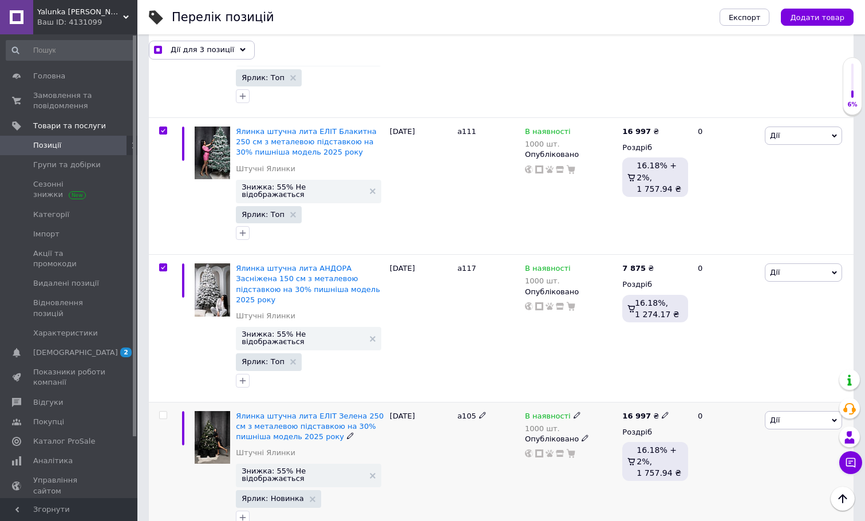
click at [163, 412] on input "checkbox" at bounding box center [162, 415] width 7 height 7
checkbox input "true"
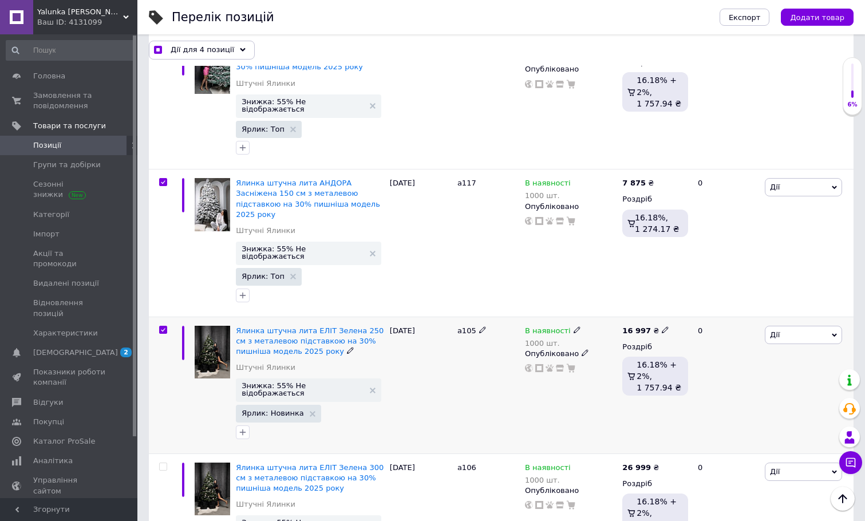
scroll to position [1079, 0]
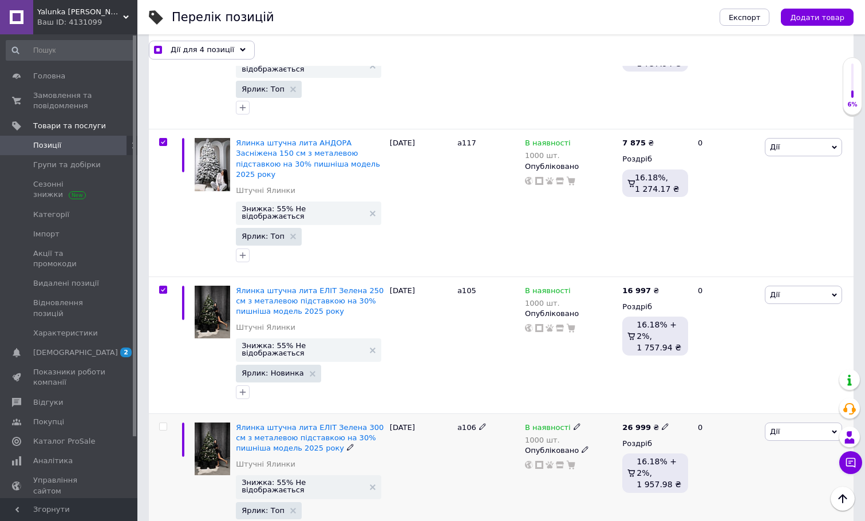
click at [163, 423] on input "checkbox" at bounding box center [162, 426] width 7 height 7
checkbox input "true"
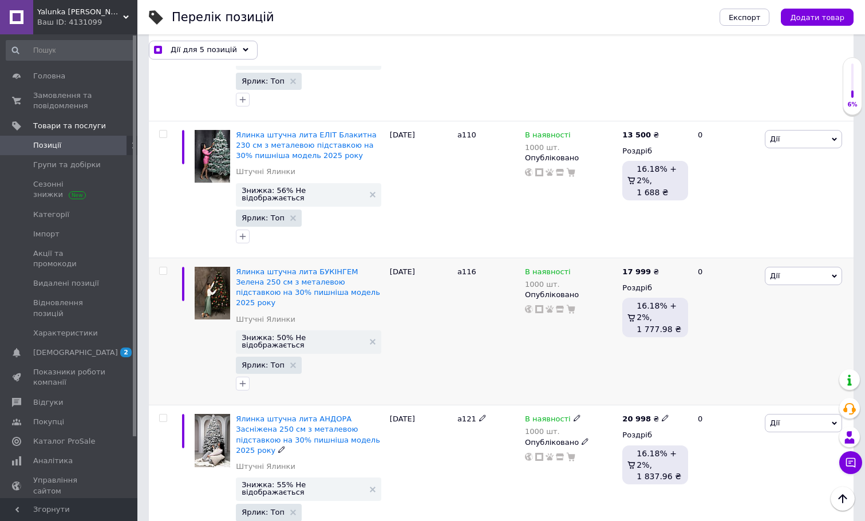
scroll to position [1535, 0]
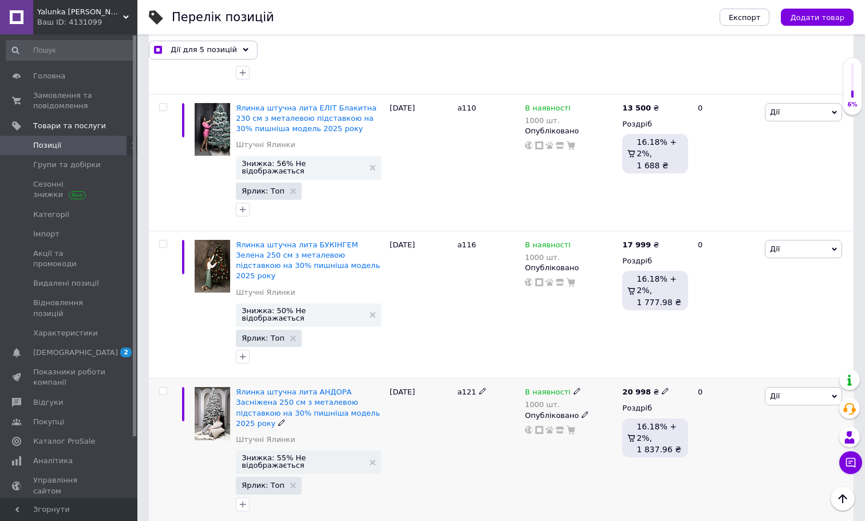
click at [164, 388] on input "checkbox" at bounding box center [162, 391] width 7 height 7
checkbox input "true"
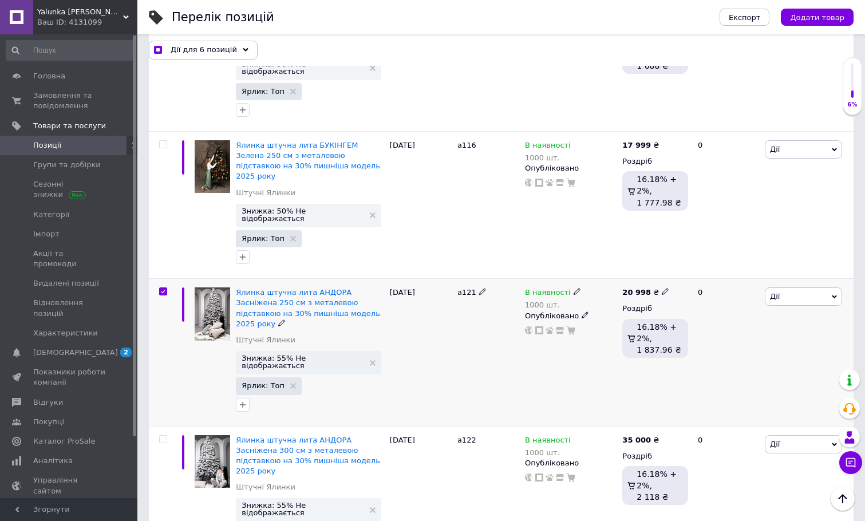
scroll to position [1715, 0]
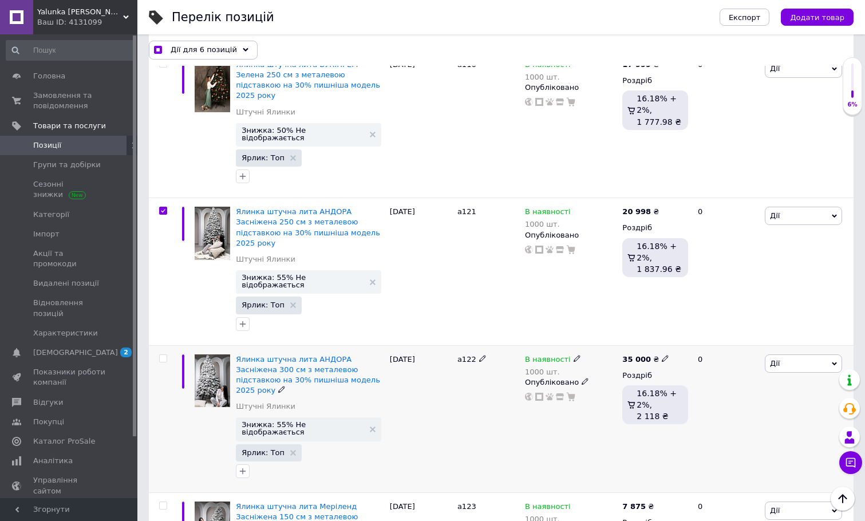
click at [163, 354] on span at bounding box center [163, 358] width 8 height 8
click at [163, 355] on input "checkbox" at bounding box center [162, 358] width 7 height 7
checkbox input "true"
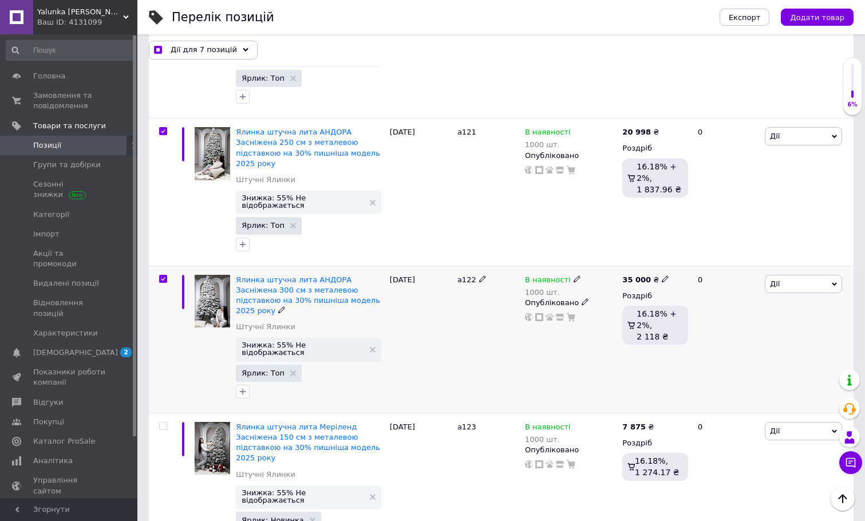
scroll to position [1859, 0]
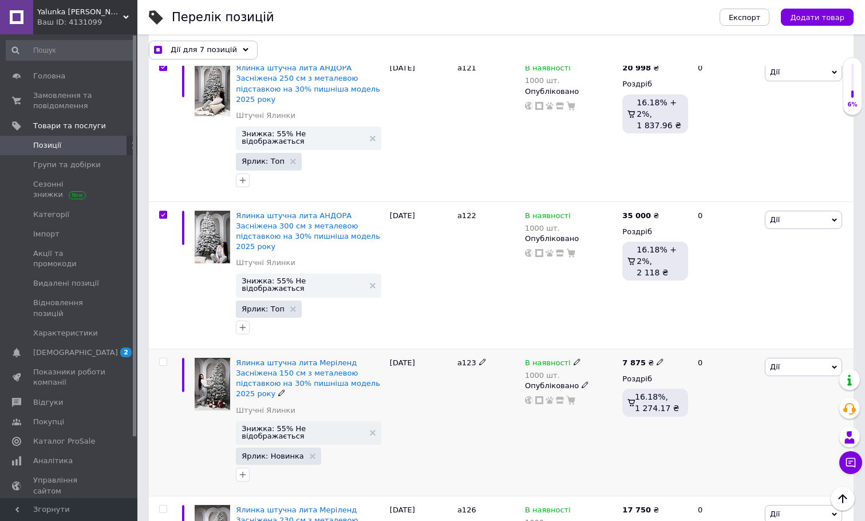
click at [163, 358] on input "checkbox" at bounding box center [162, 361] width 7 height 7
checkbox input "true"
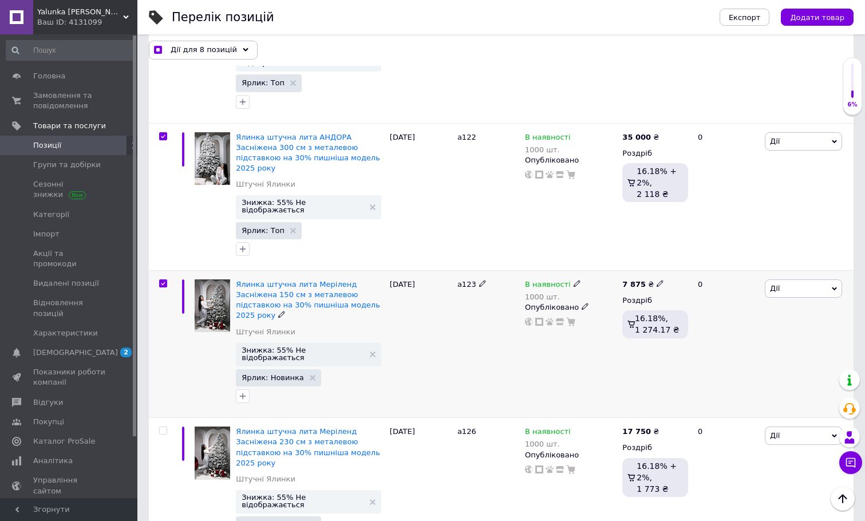
scroll to position [2004, 0]
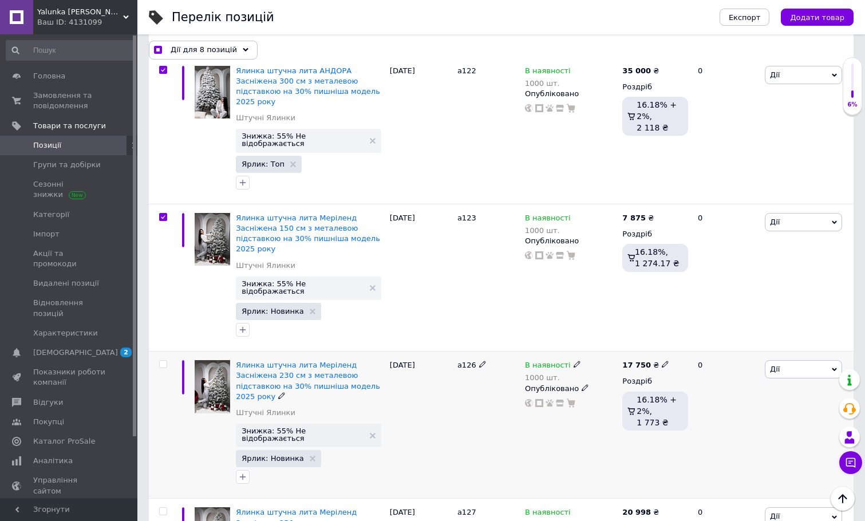
click at [163, 361] on input "checkbox" at bounding box center [162, 364] width 7 height 7
checkbox input "true"
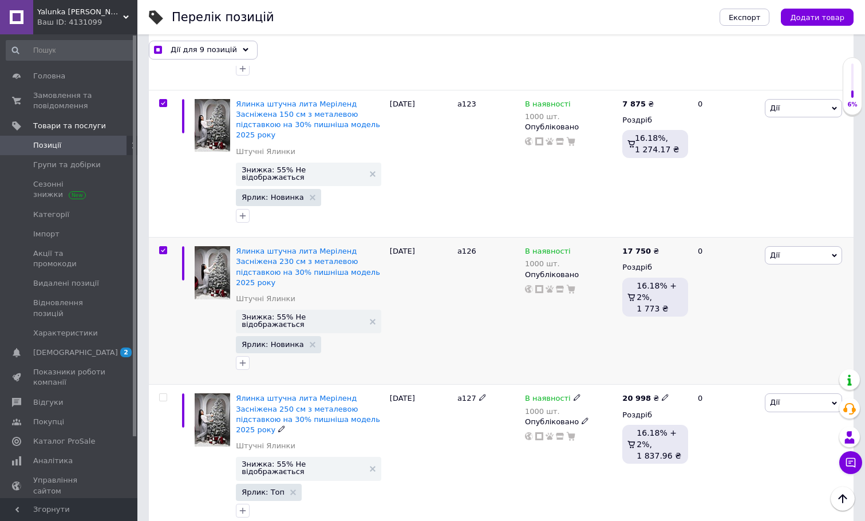
scroll to position [2140, 0]
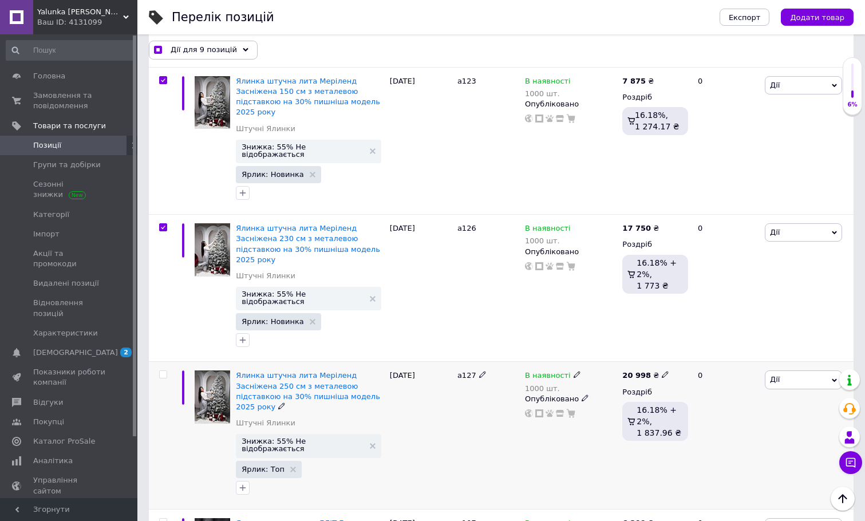
click at [164, 371] on input "checkbox" at bounding box center [162, 374] width 7 height 7
checkbox input "true"
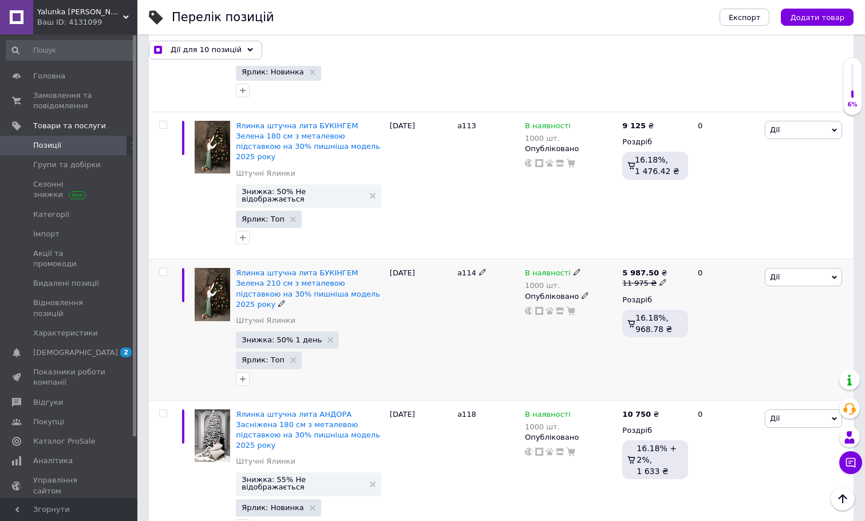
scroll to position [2693, 0]
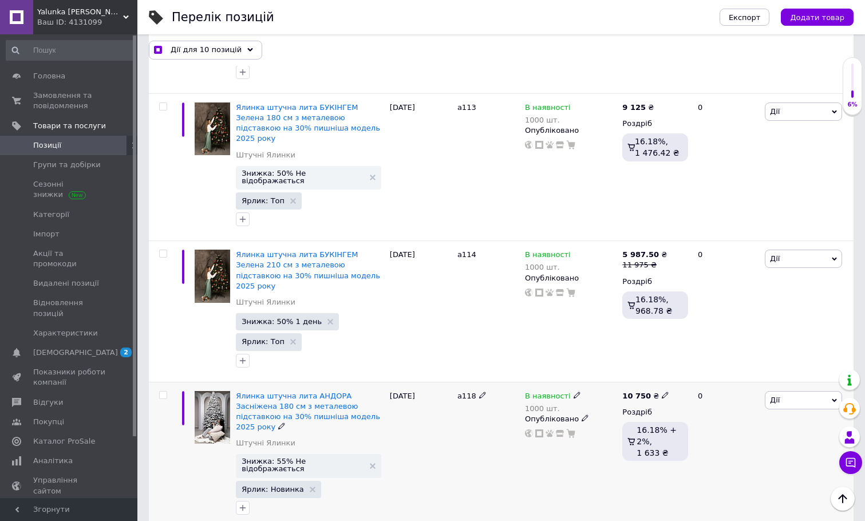
click at [161, 392] on input "checkbox" at bounding box center [162, 395] width 7 height 7
checkbox input "true"
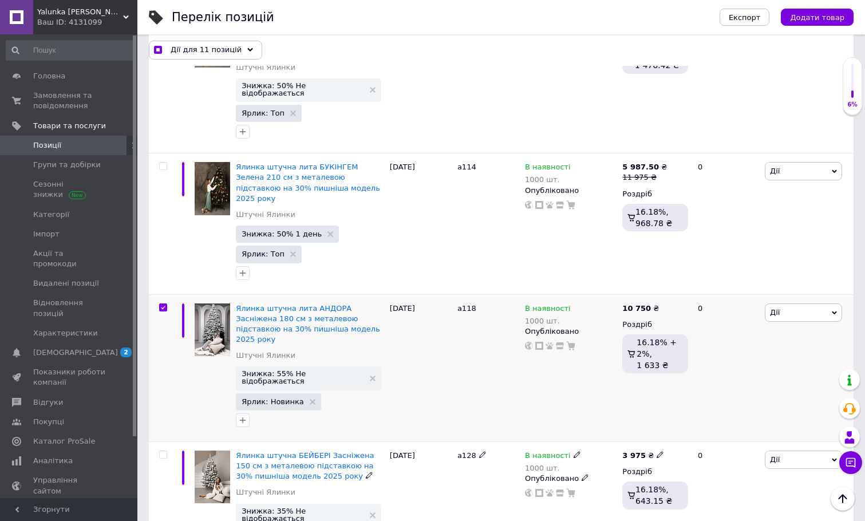
scroll to position [2837, 0]
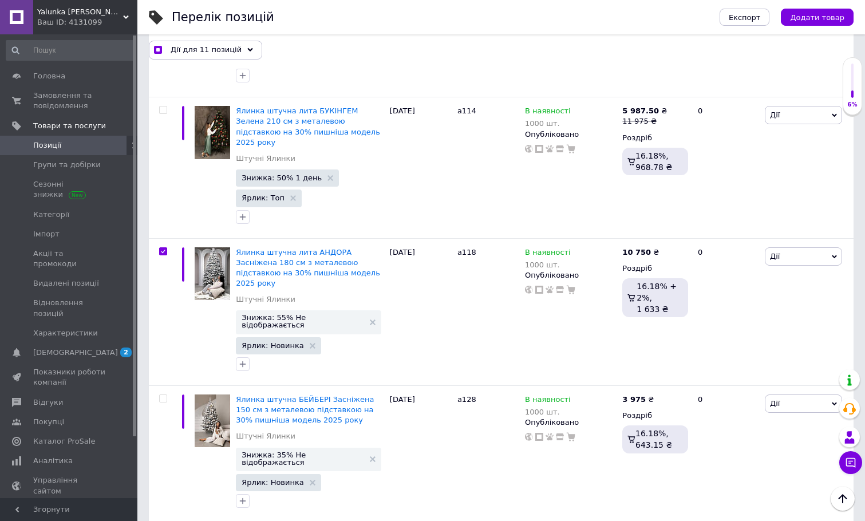
checkbox input "true"
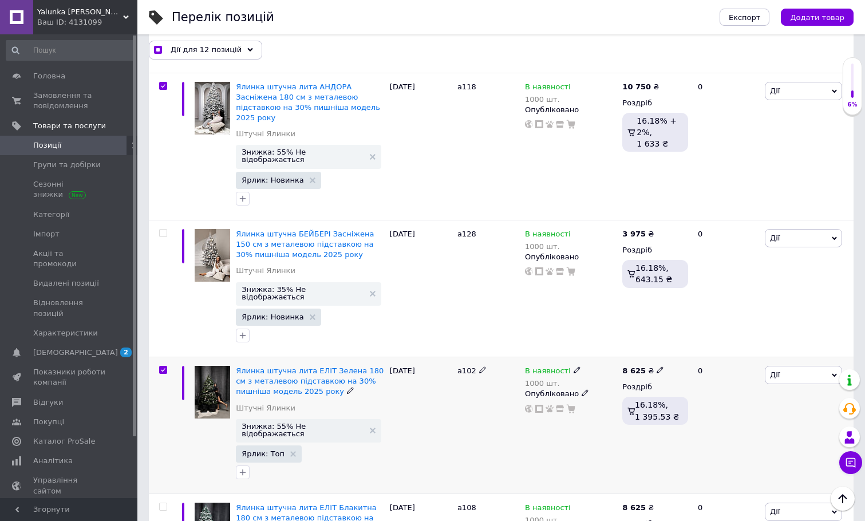
scroll to position [3021, 0]
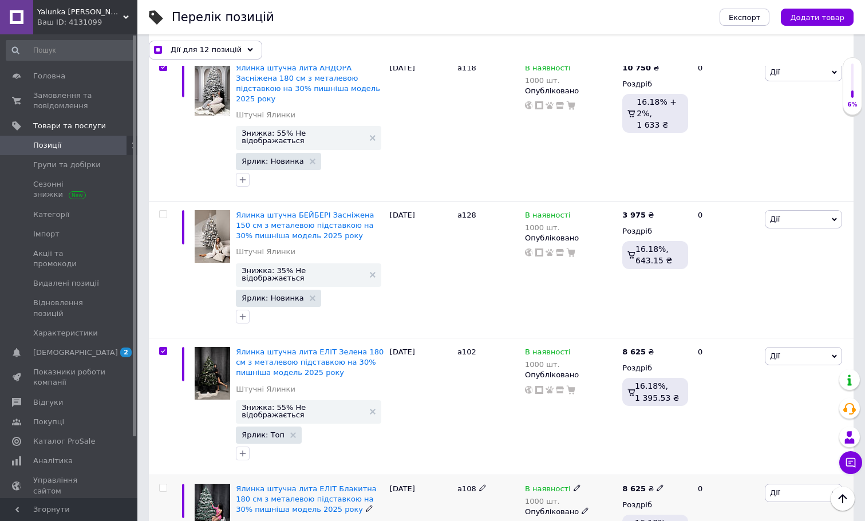
click at [163, 484] on input "checkbox" at bounding box center [162, 487] width 7 height 7
checkbox input "true"
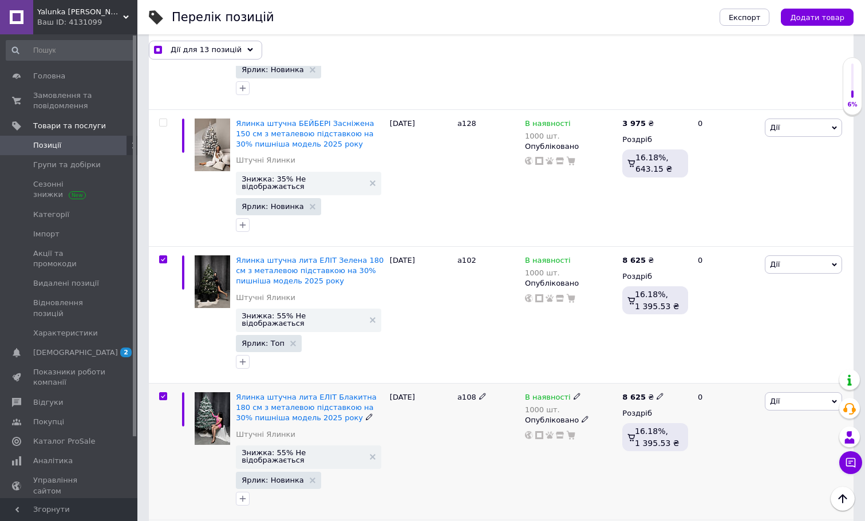
scroll to position [3190, 0]
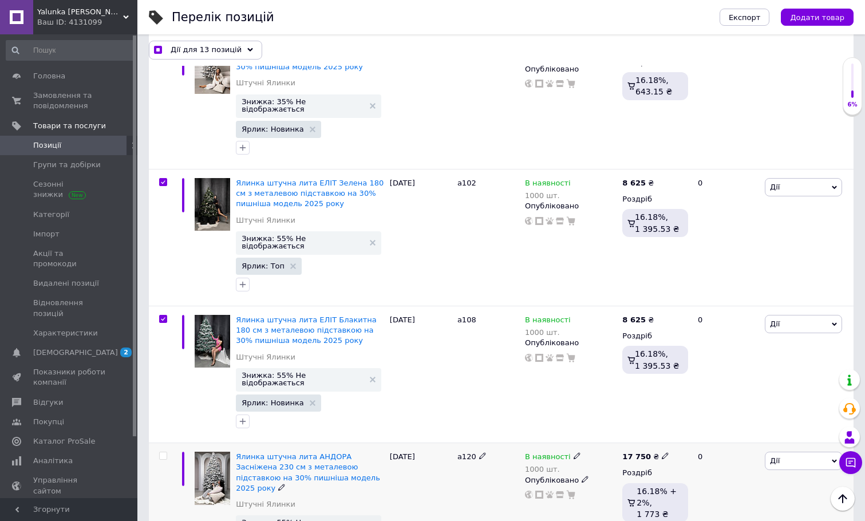
click at [165, 452] on input "checkbox" at bounding box center [162, 455] width 7 height 7
checkbox input "true"
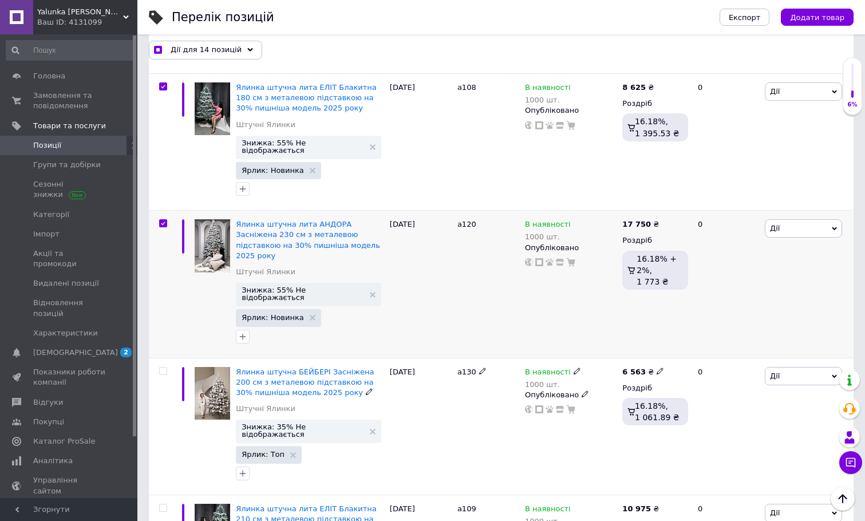
scroll to position [3423, 0]
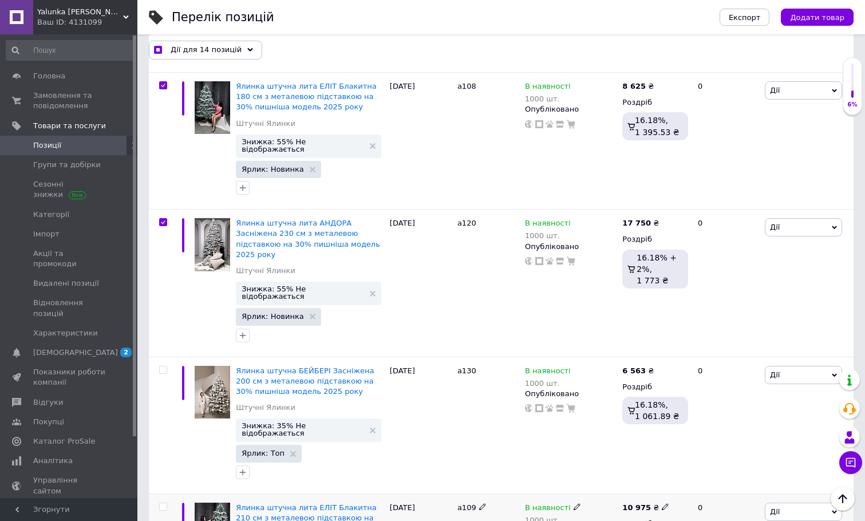
checkbox input "true"
click at [165, 503] on input "checkbox" at bounding box center [162, 506] width 7 height 7
checkbox input "true"
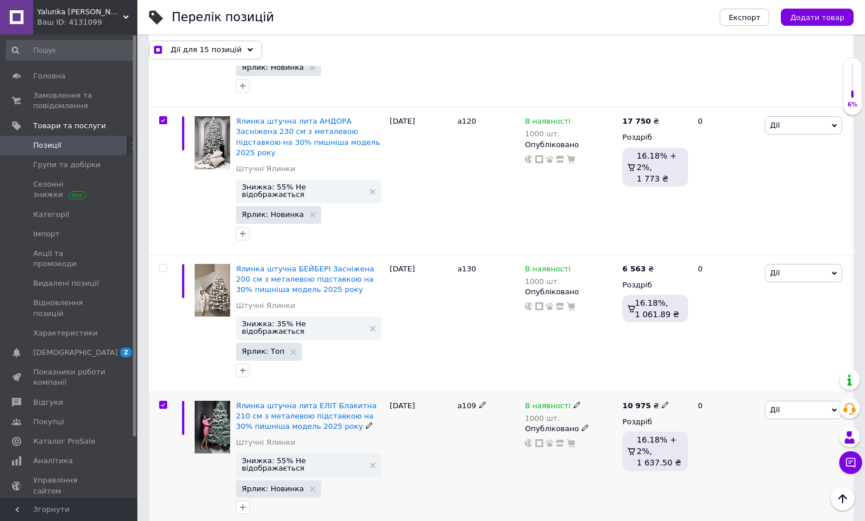
scroll to position [3544, 0]
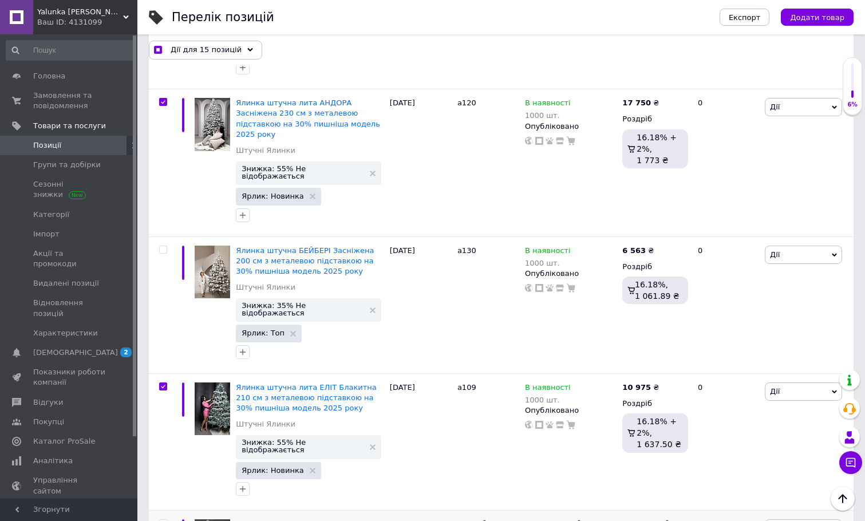
click at [160, 520] on input "checkbox" at bounding box center [162, 523] width 7 height 7
checkbox input "true"
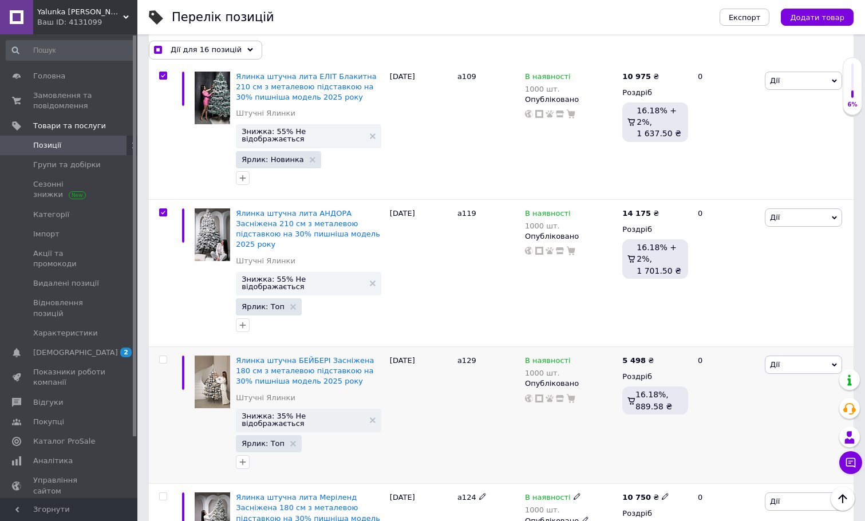
scroll to position [3857, 0]
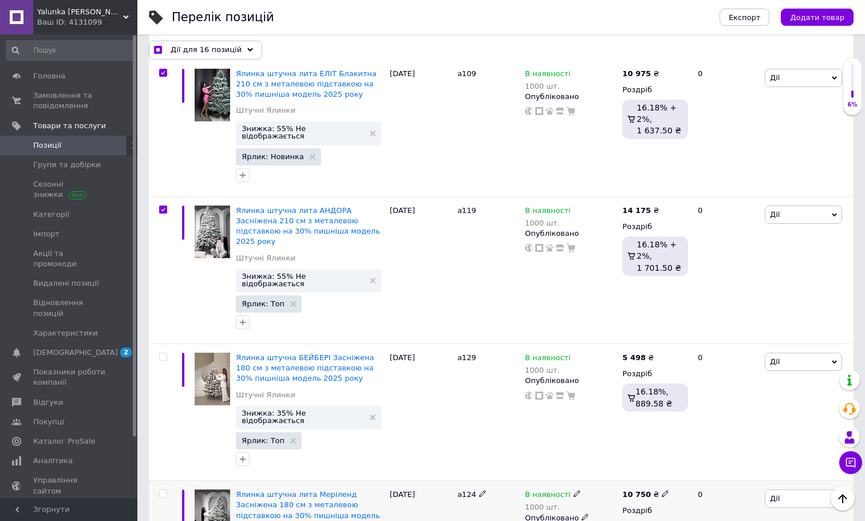
checkbox input "true"
click at [162, 490] on input "checkbox" at bounding box center [162, 493] width 7 height 7
checkbox input "true"
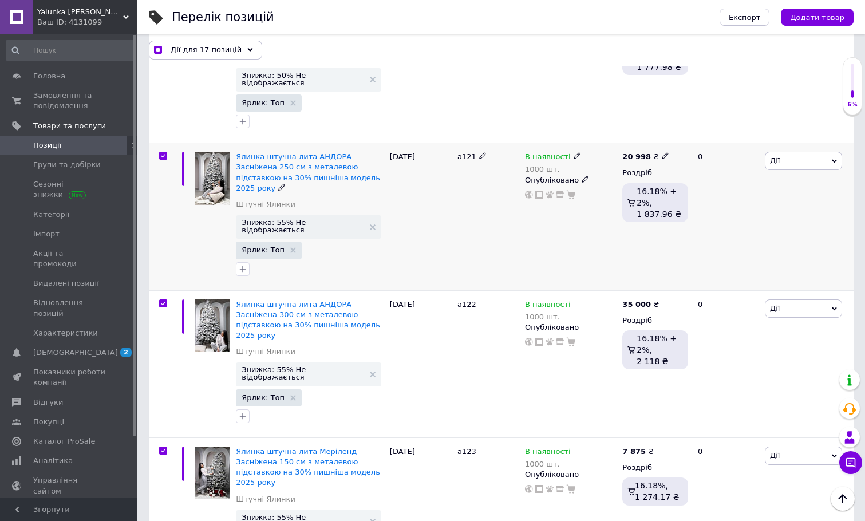
scroll to position [1676, 0]
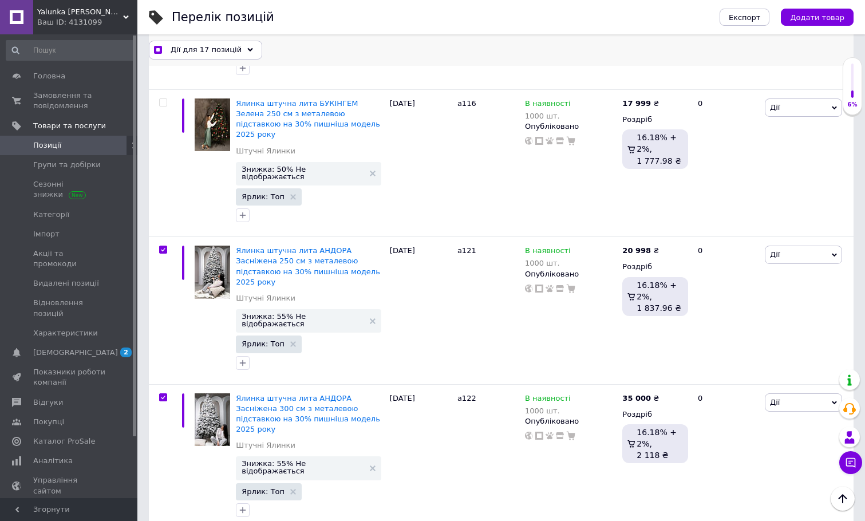
click at [203, 50] on span "Дії для 17 позицій" at bounding box center [206, 50] width 71 height 10
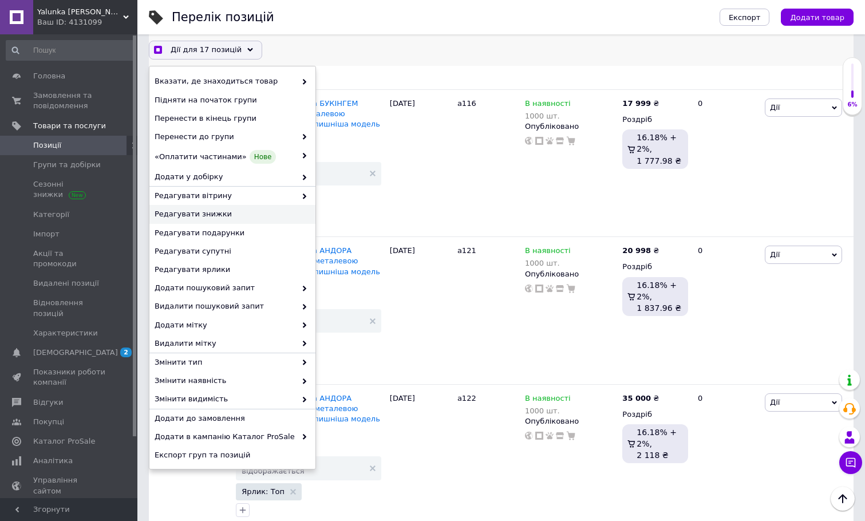
click at [192, 214] on span "Редагувати знижки" at bounding box center [231, 215] width 153 height 10
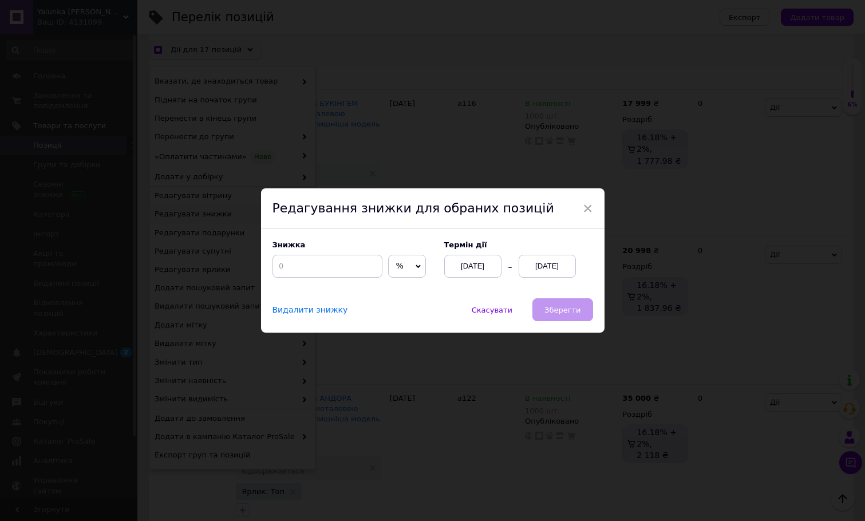
scroll to position [1646, 0]
click at [306, 263] on input at bounding box center [327, 266] width 110 height 23
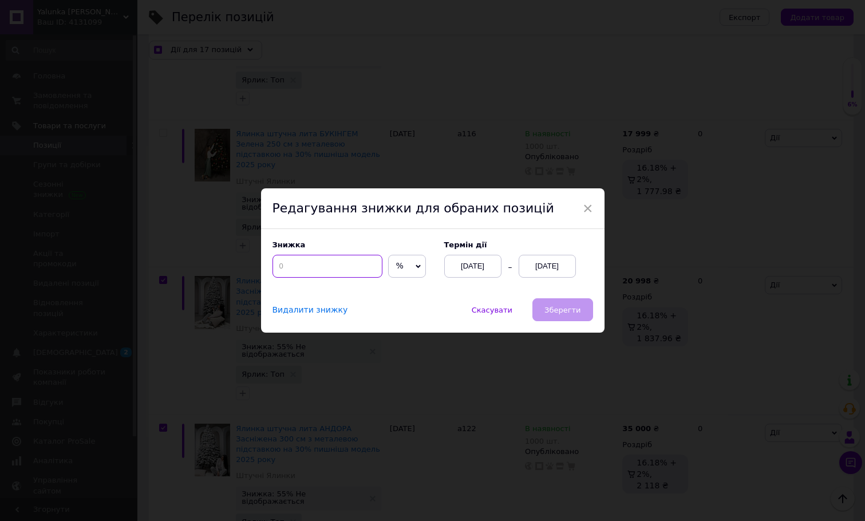
checkbox input "true"
type input "5"
checkbox input "true"
type input "55"
click at [546, 268] on div "[DATE]" at bounding box center [547, 266] width 57 height 23
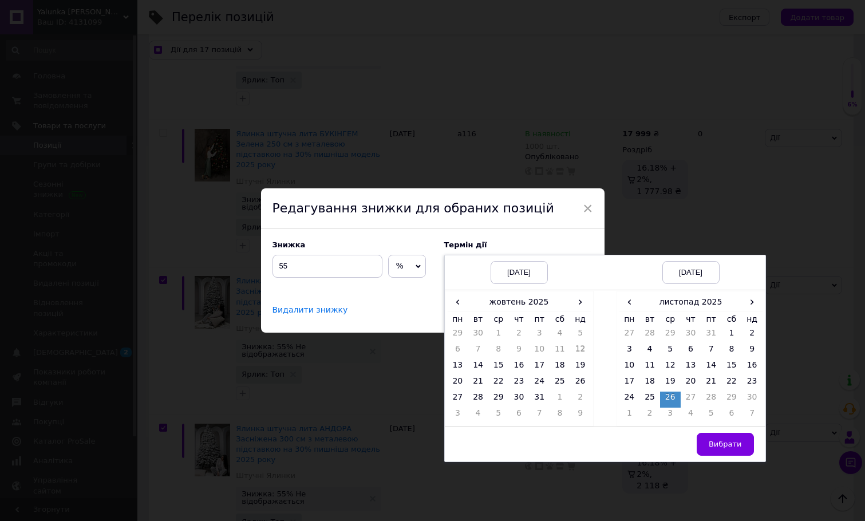
click at [670, 400] on td "26" at bounding box center [670, 400] width 21 height 16
click at [732, 443] on span "Вибрати" at bounding box center [725, 444] width 33 height 9
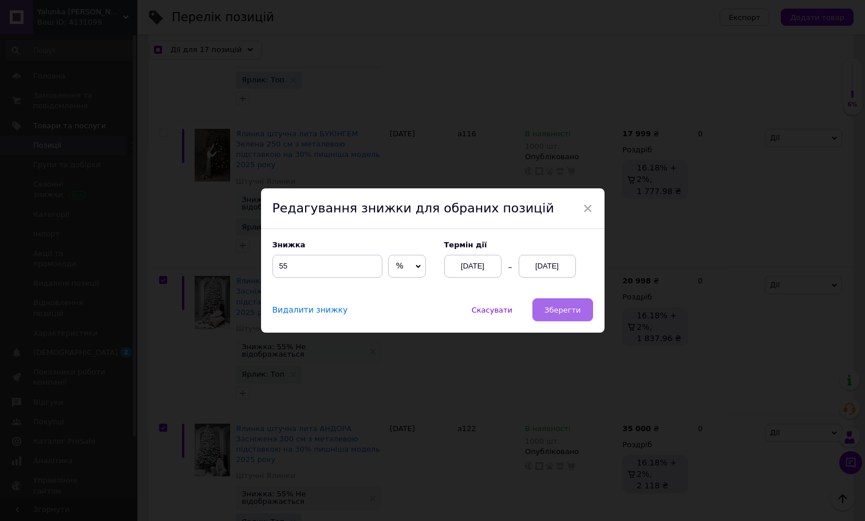
click at [575, 313] on span "Зберегти" at bounding box center [562, 310] width 36 height 9
checkbox input "true"
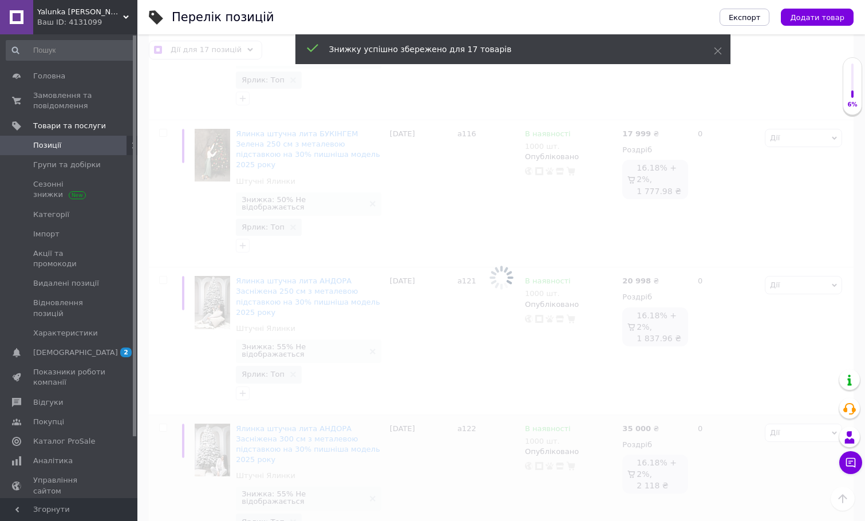
checkbox input "false"
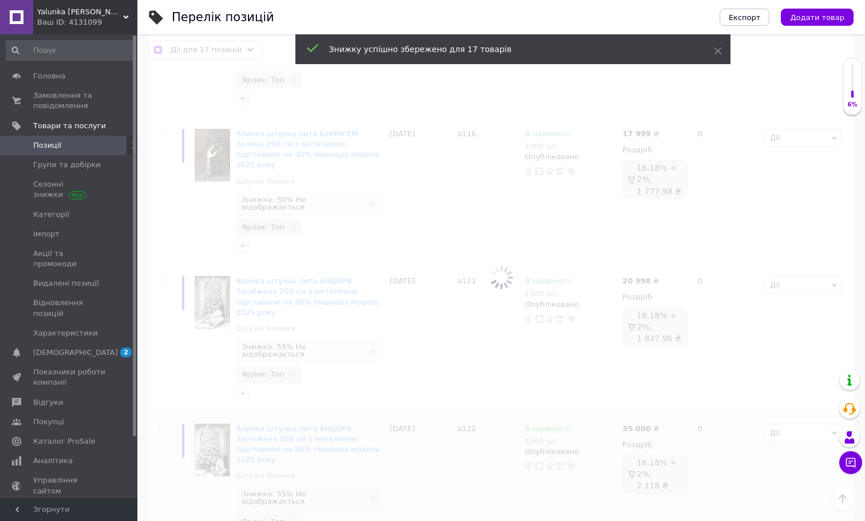
checkbox input "false"
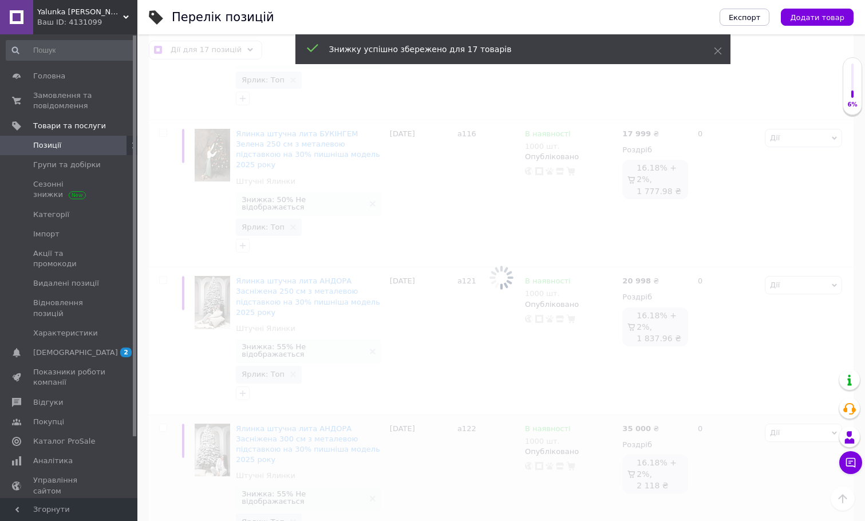
checkbox input "false"
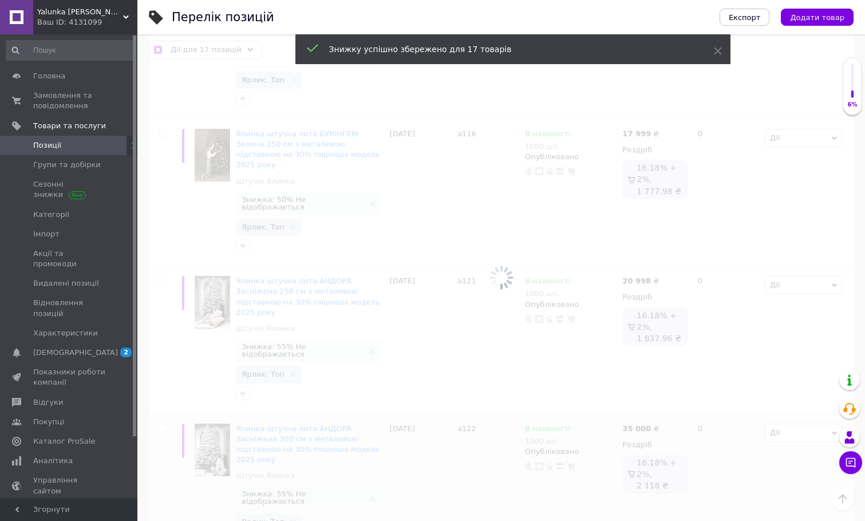
checkbox input "false"
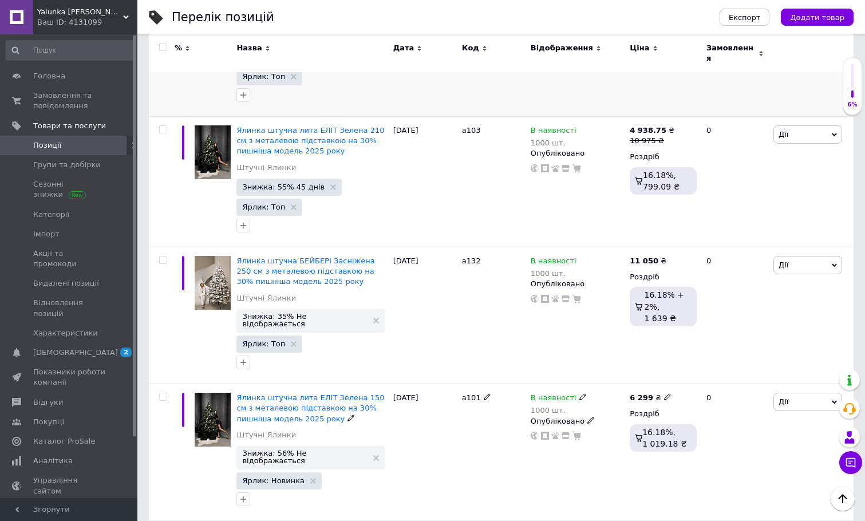
scroll to position [435, 0]
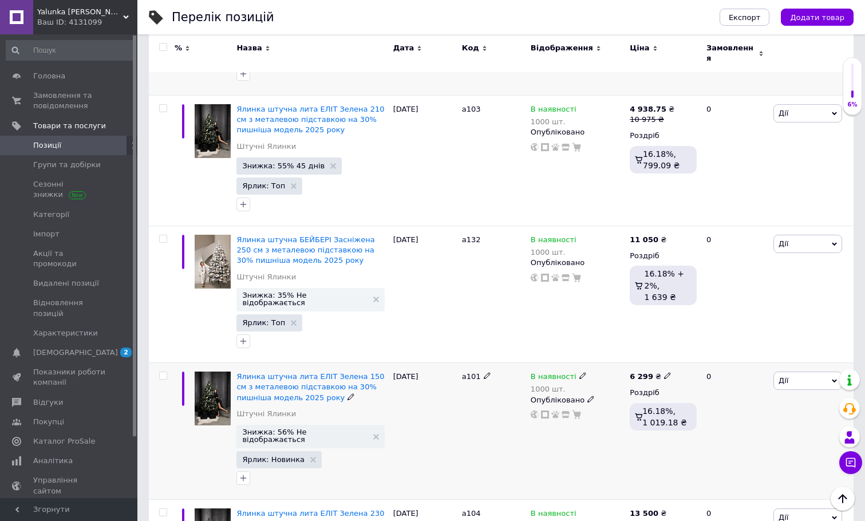
click at [164, 372] on input "checkbox" at bounding box center [162, 375] width 7 height 7
checkbox input "true"
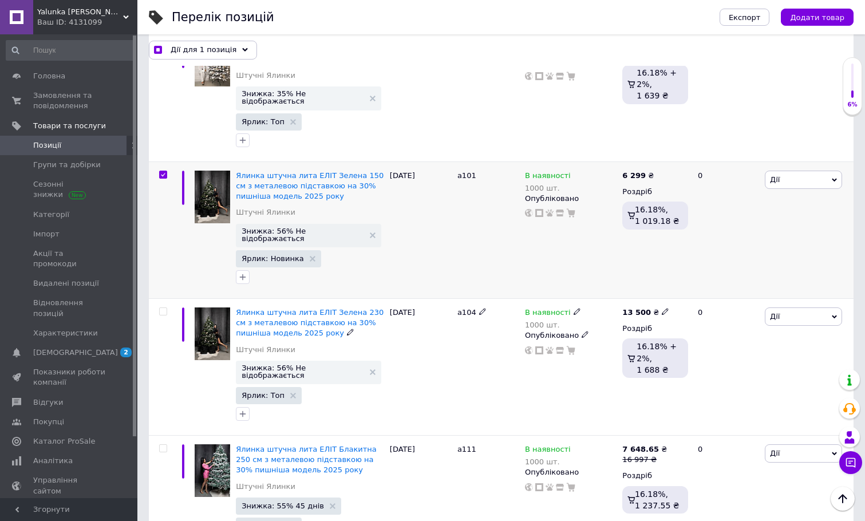
scroll to position [635, 0]
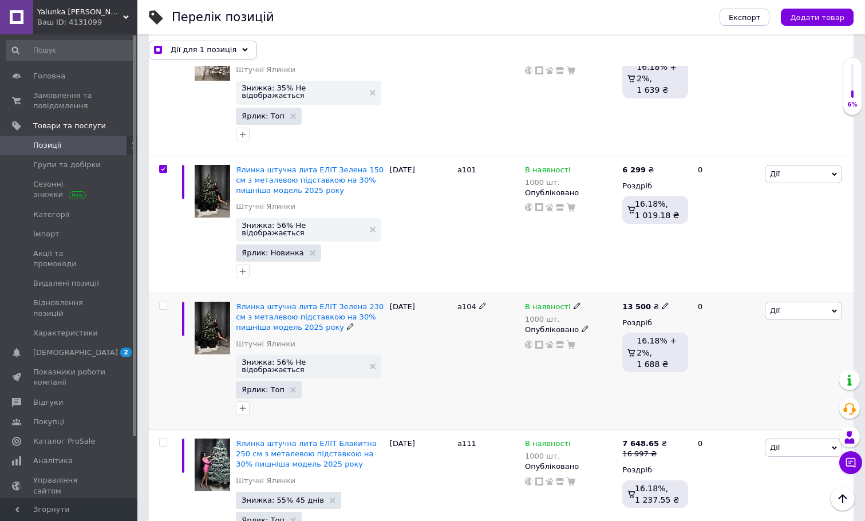
click at [162, 302] on input "checkbox" at bounding box center [162, 305] width 7 height 7
checkbox input "true"
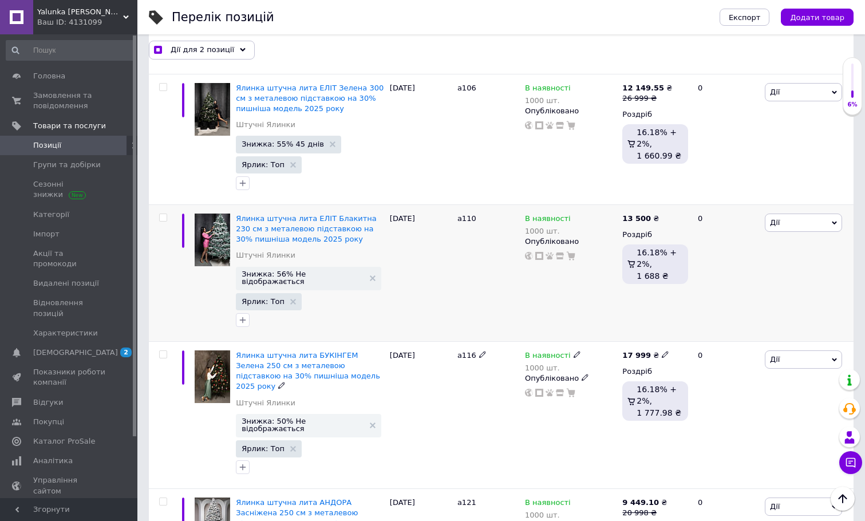
scroll to position [1398, 0]
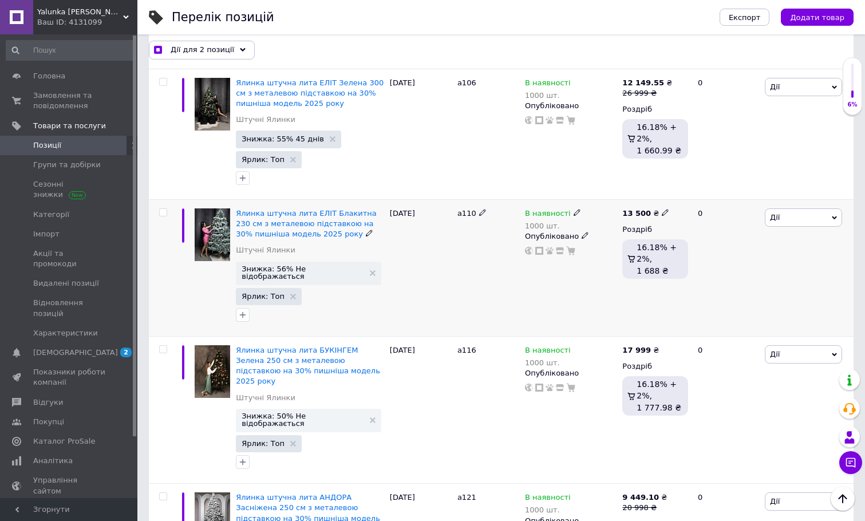
click at [161, 209] on input "checkbox" at bounding box center [162, 212] width 7 height 7
checkbox input "true"
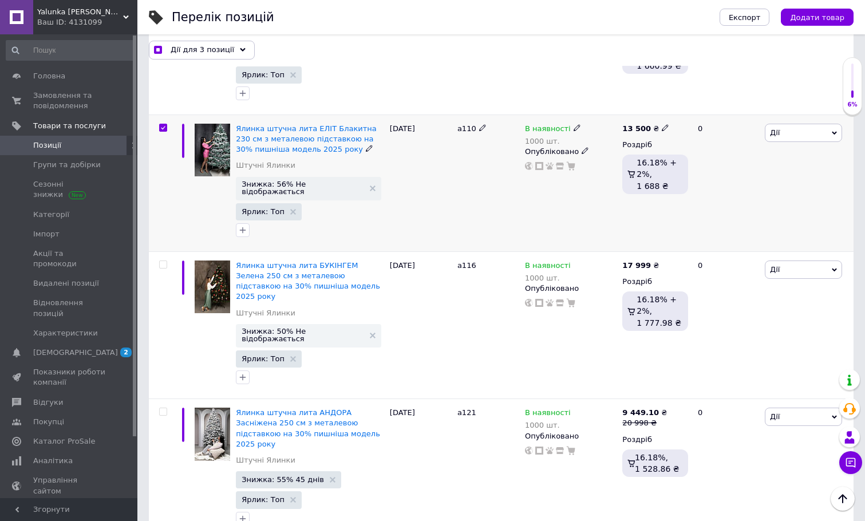
scroll to position [1541, 0]
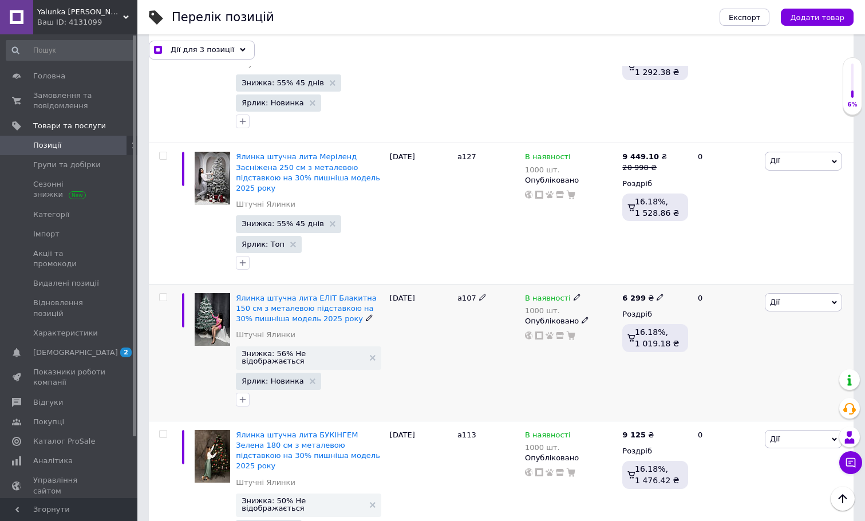
click at [161, 294] on input "checkbox" at bounding box center [162, 297] width 7 height 7
checkbox input "true"
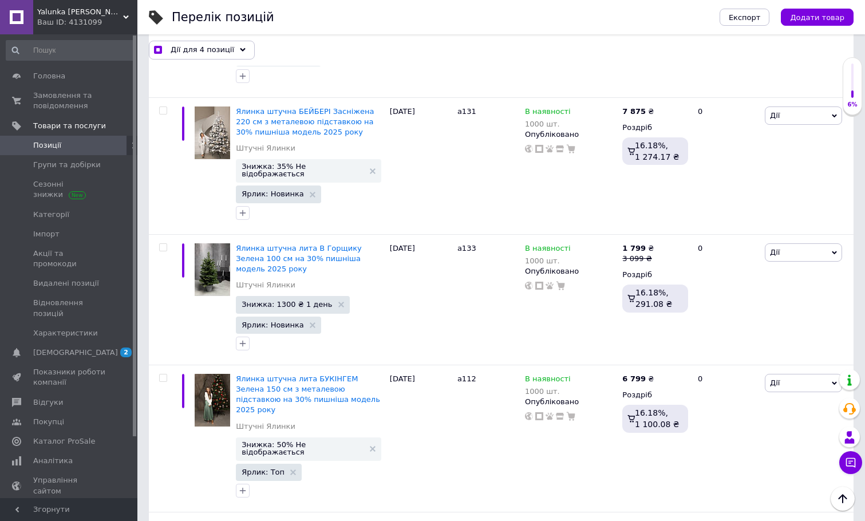
scroll to position [4282, 0]
click at [192, 50] on span "Дії для 4 позиції" at bounding box center [203, 50] width 64 height 10
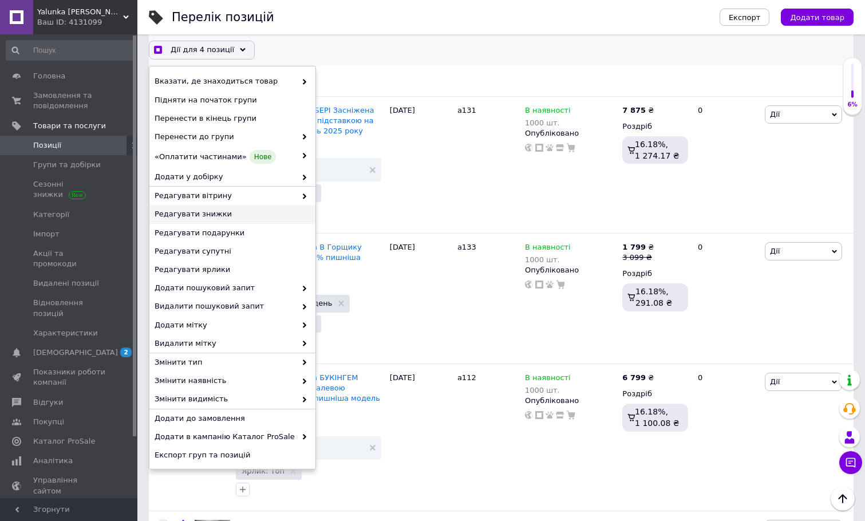
click at [190, 212] on span "Редагувати знижки" at bounding box center [231, 215] width 153 height 10
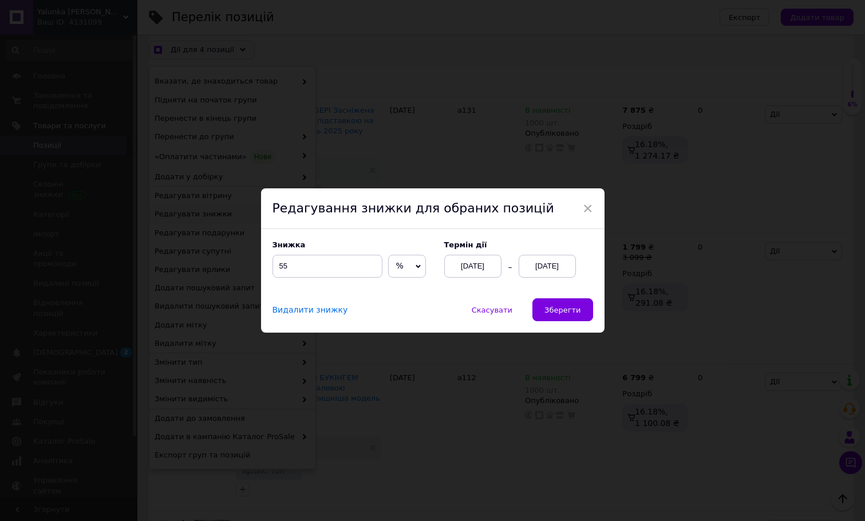
scroll to position [4252, 0]
click at [287, 265] on input "55" at bounding box center [327, 266] width 110 height 23
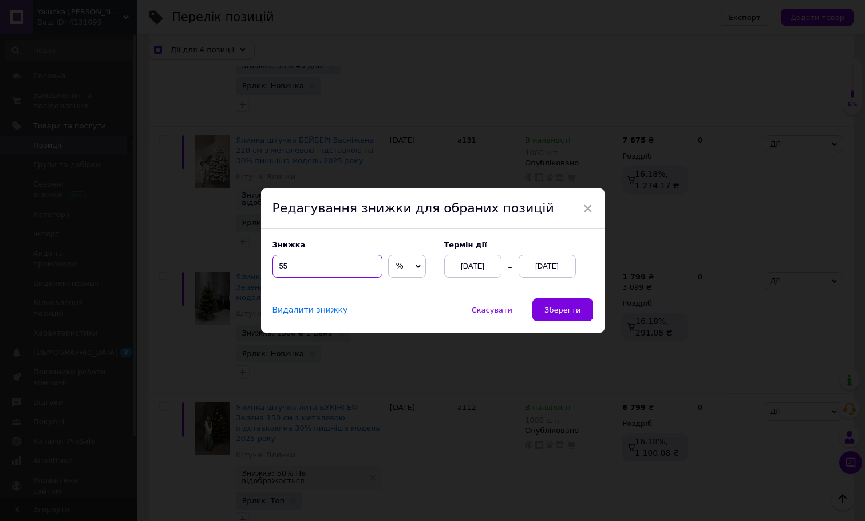
checkbox input "true"
type input "5"
checkbox input "true"
type input "56"
click at [542, 263] on div "[DATE]" at bounding box center [547, 266] width 57 height 23
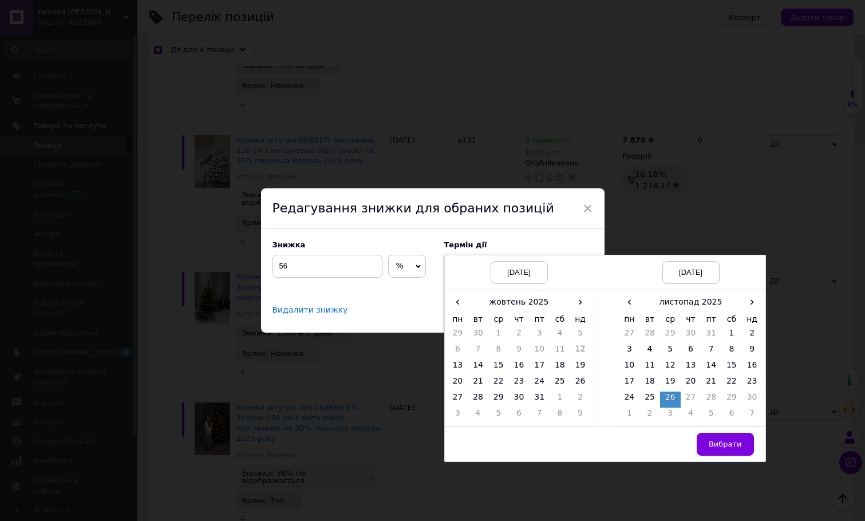
click at [669, 400] on td "26" at bounding box center [670, 400] width 21 height 16
click at [718, 445] on span "Вибрати" at bounding box center [725, 444] width 33 height 9
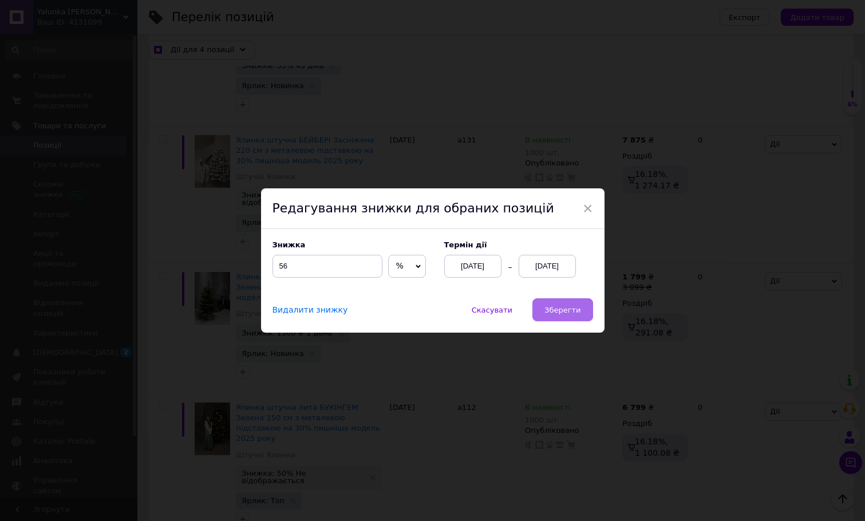
click at [567, 310] on span "Зберегти" at bounding box center [562, 310] width 36 height 9
checkbox input "true"
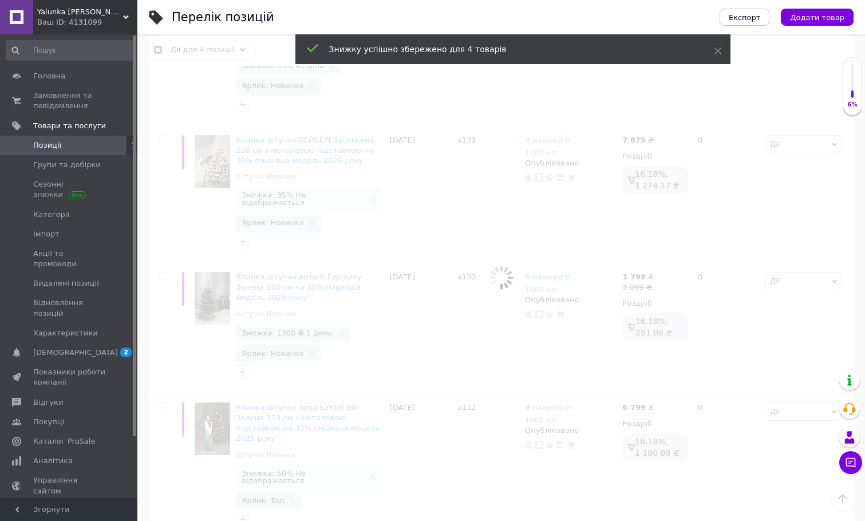
checkbox input "false"
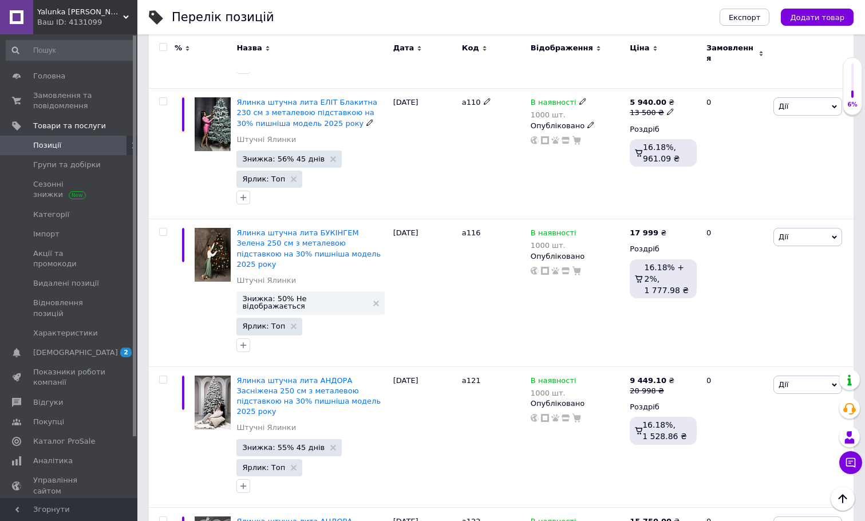
scroll to position [1633, 0]
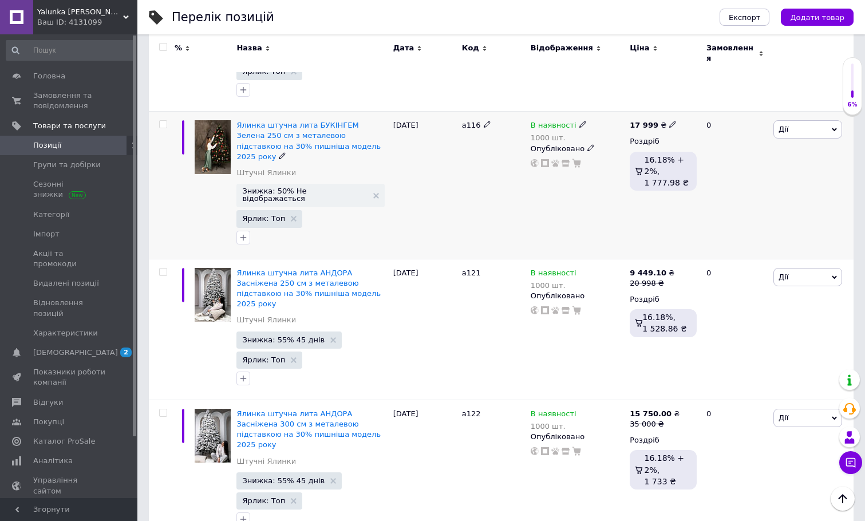
click at [164, 121] on input "checkbox" at bounding box center [162, 124] width 7 height 7
checkbox input "true"
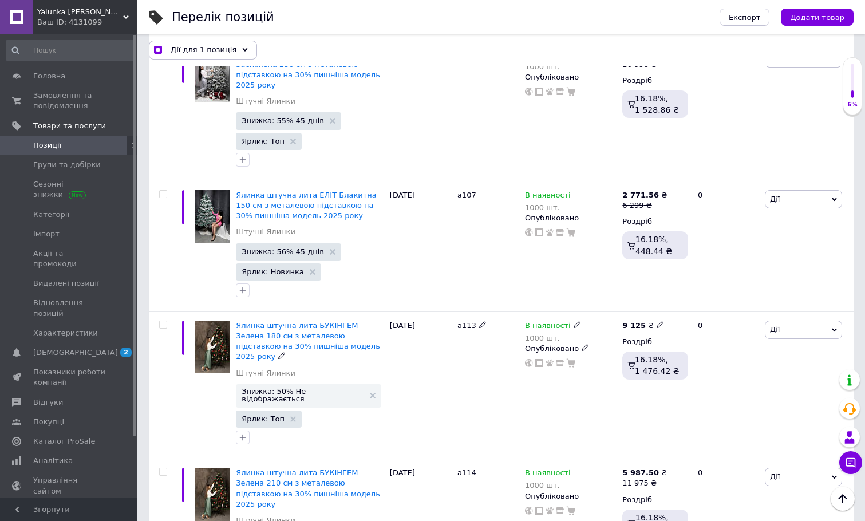
scroll to position [2401, 0]
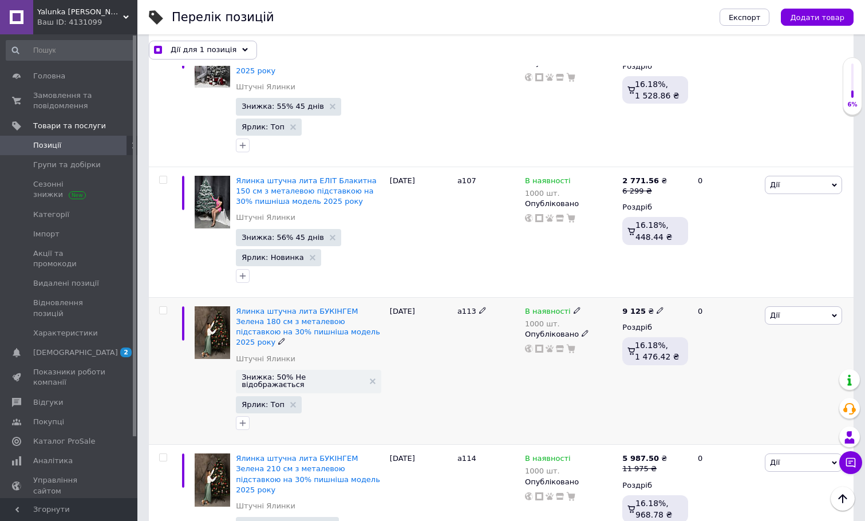
click at [163, 307] on input "checkbox" at bounding box center [162, 310] width 7 height 7
checkbox input "true"
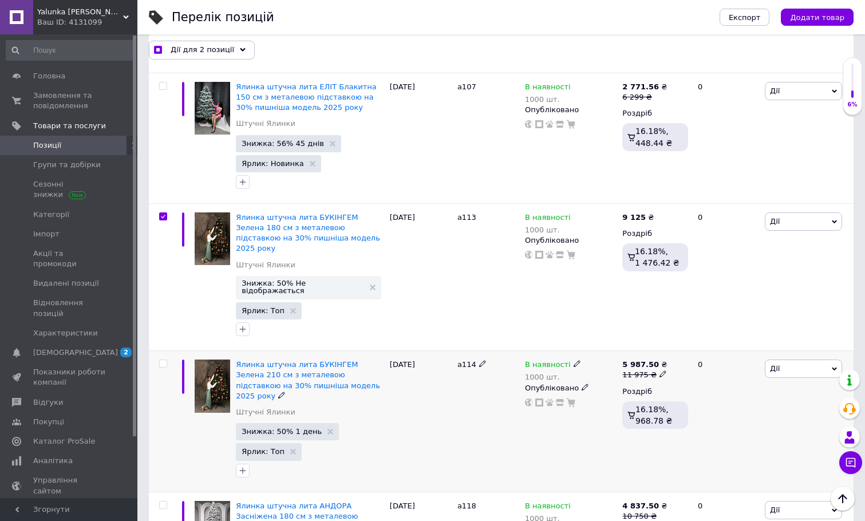
scroll to position [2534, 0]
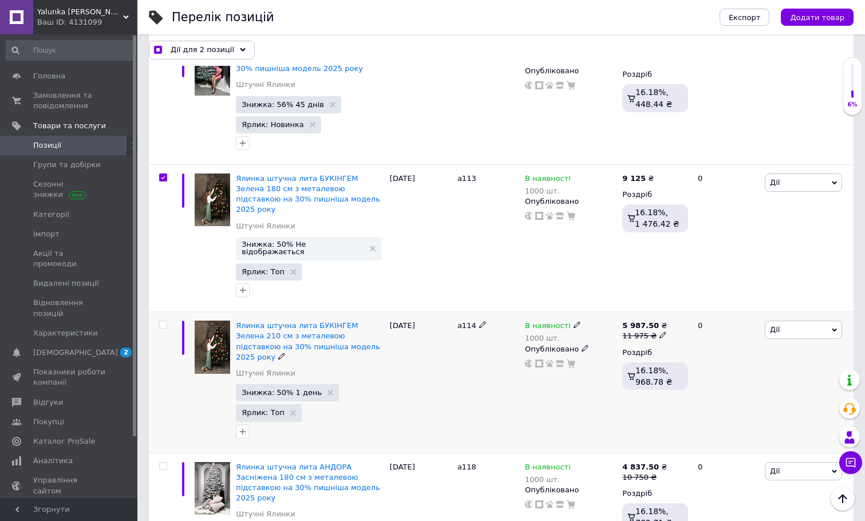
click at [163, 321] on input "checkbox" at bounding box center [162, 324] width 7 height 7
checkbox input "true"
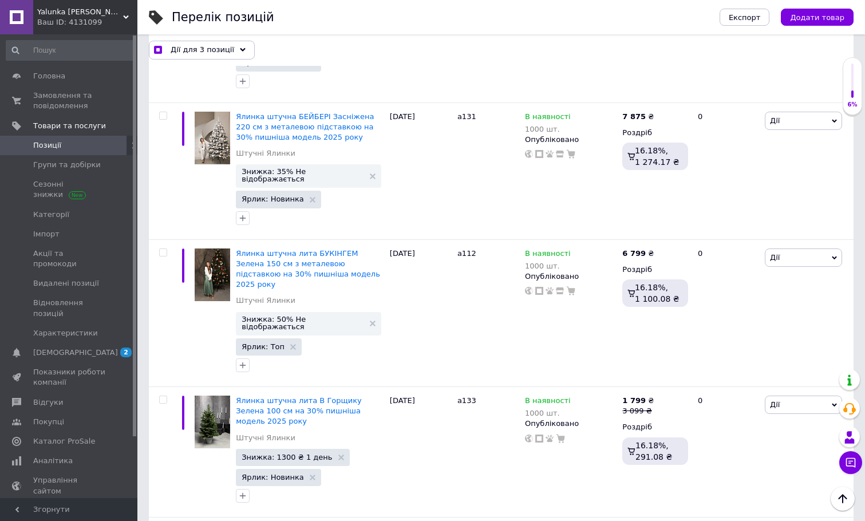
scroll to position [4180, 0]
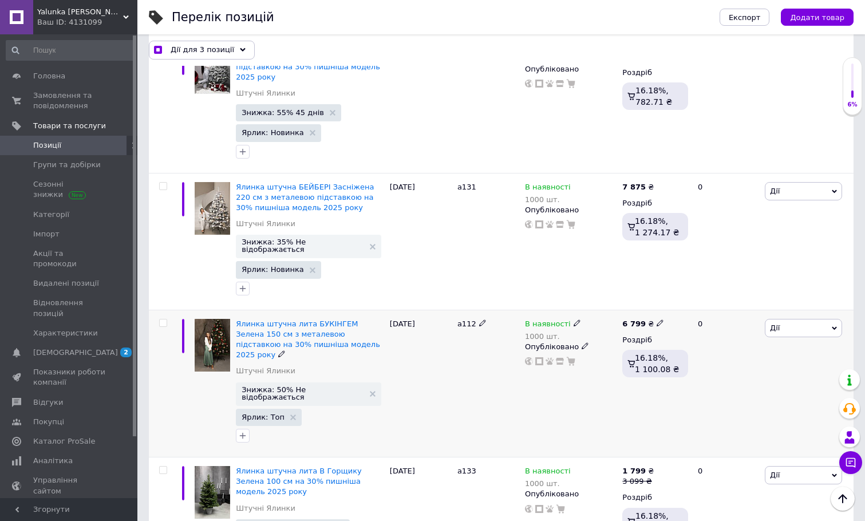
click at [164, 319] on input "checkbox" at bounding box center [162, 322] width 7 height 7
checkbox input "true"
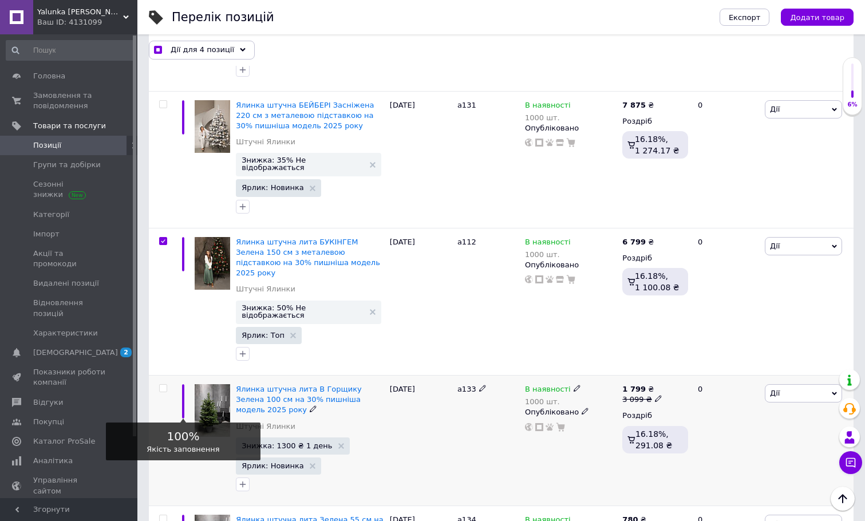
scroll to position [4438, 0]
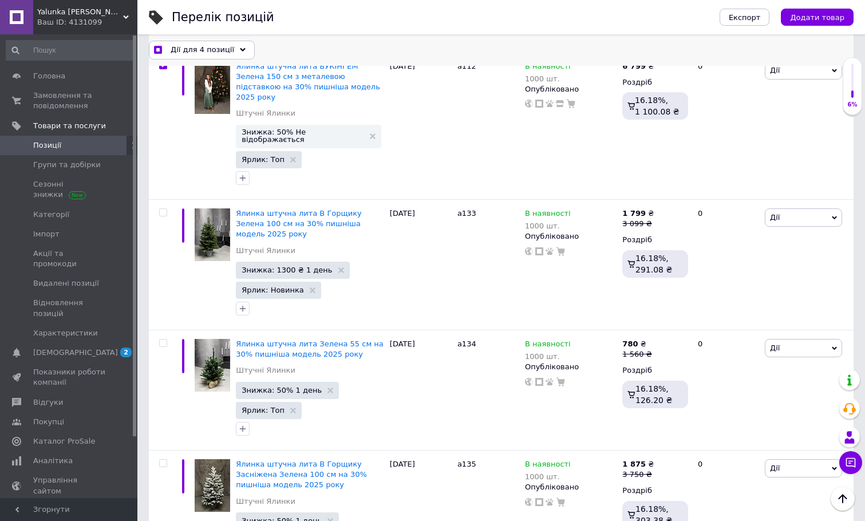
click at [206, 49] on span "Дії для 4 позиції" at bounding box center [203, 50] width 64 height 10
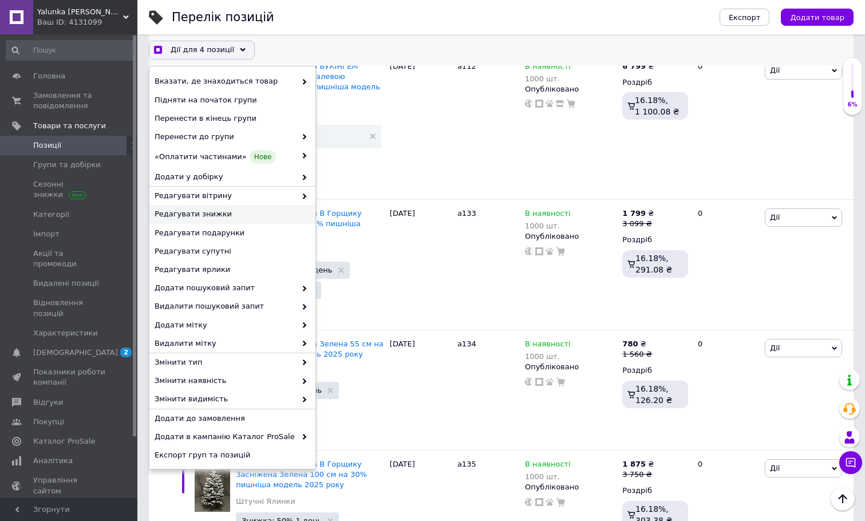
click at [198, 216] on span "Редагувати знижки" at bounding box center [231, 215] width 153 height 10
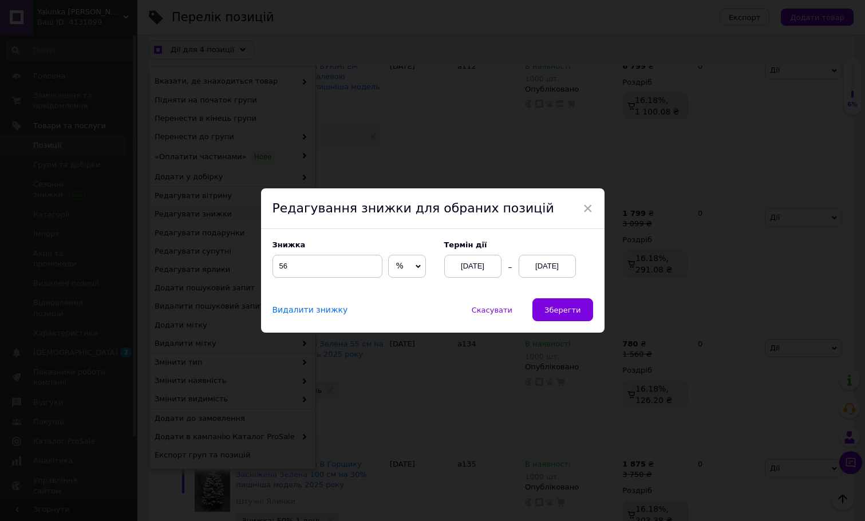
scroll to position [4408, 0]
click at [291, 262] on input "56" at bounding box center [327, 266] width 110 height 23
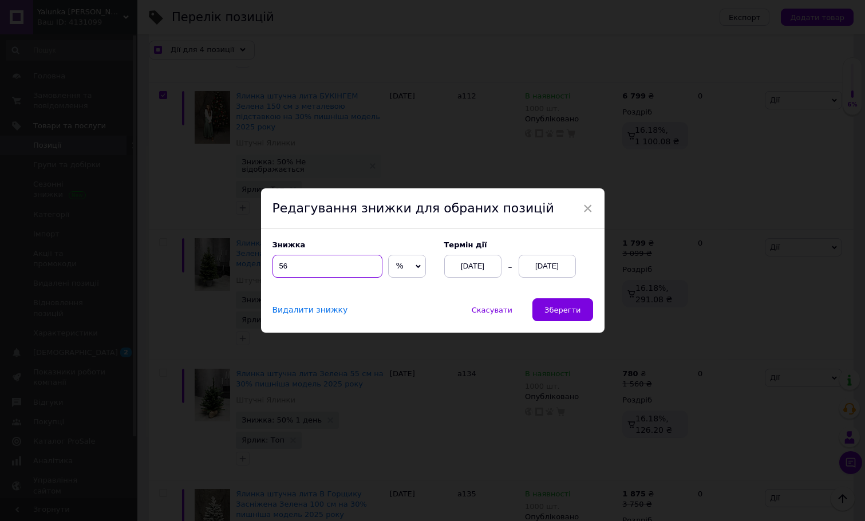
checkbox input "true"
type input "5"
checkbox input "true"
type input "50"
click at [555, 310] on span "Зберегти" at bounding box center [562, 310] width 36 height 9
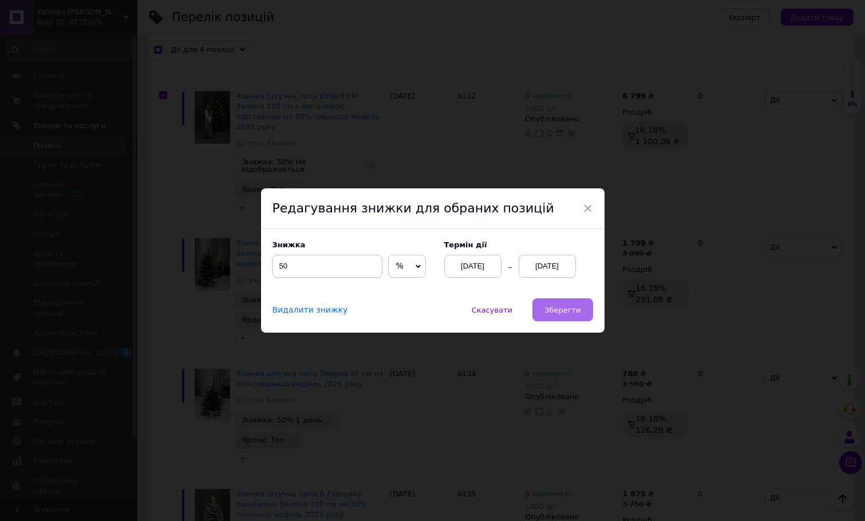
checkbox input "true"
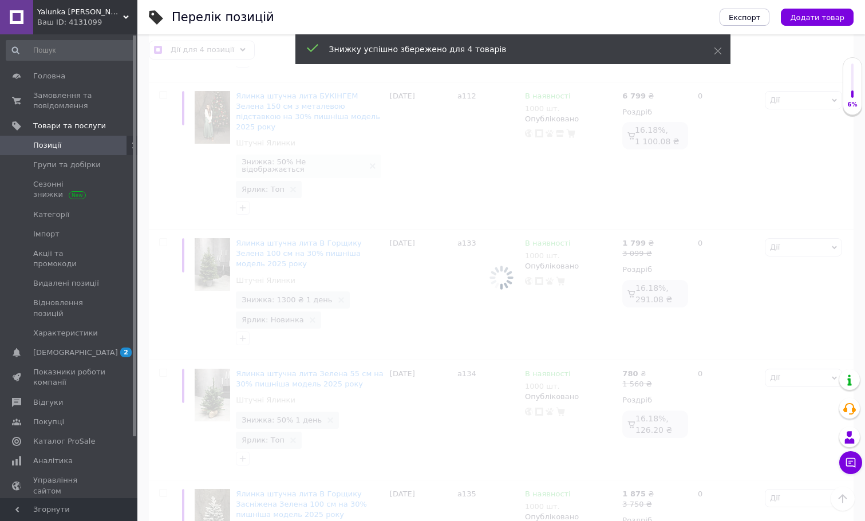
checkbox input "false"
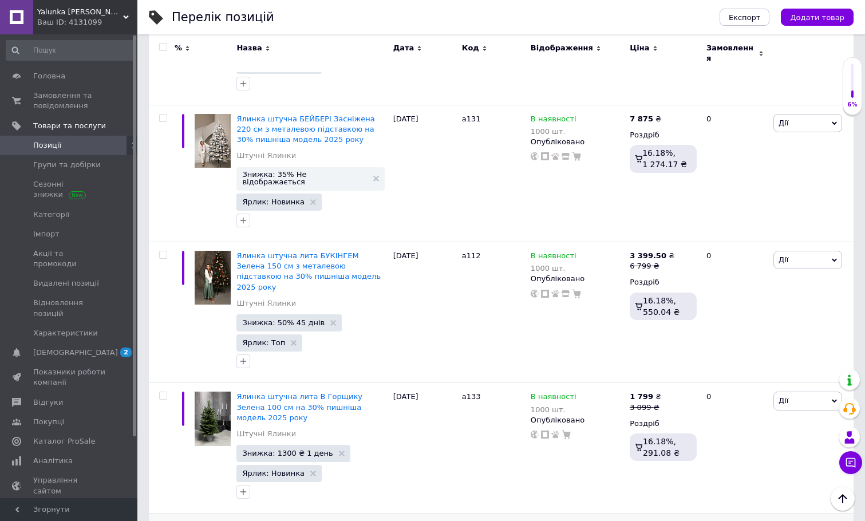
scroll to position [4458, 0]
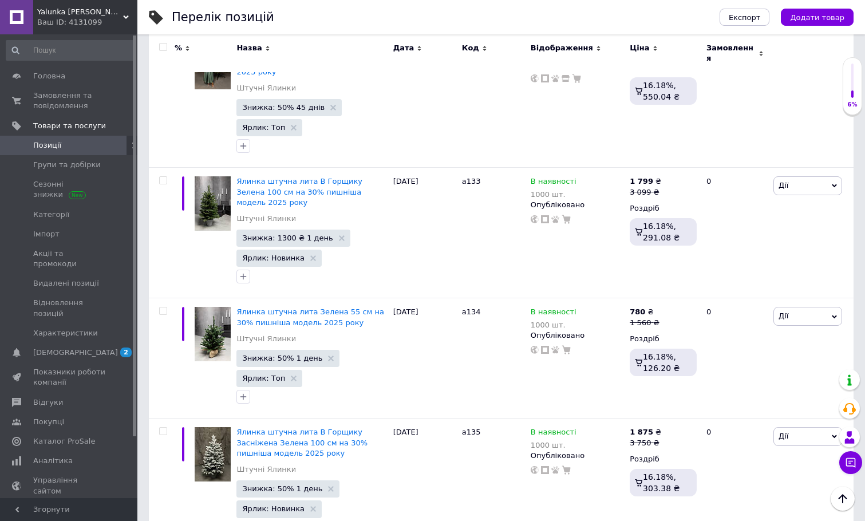
checkbox input "true"
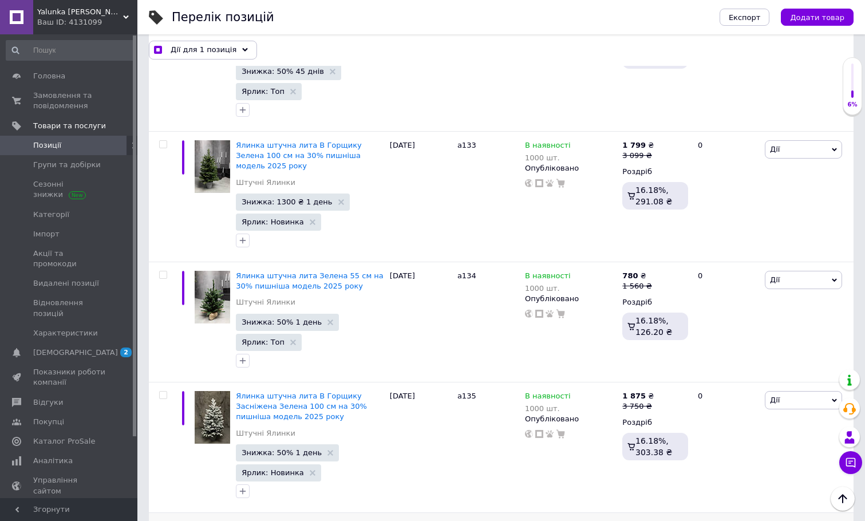
scroll to position [4480, 0]
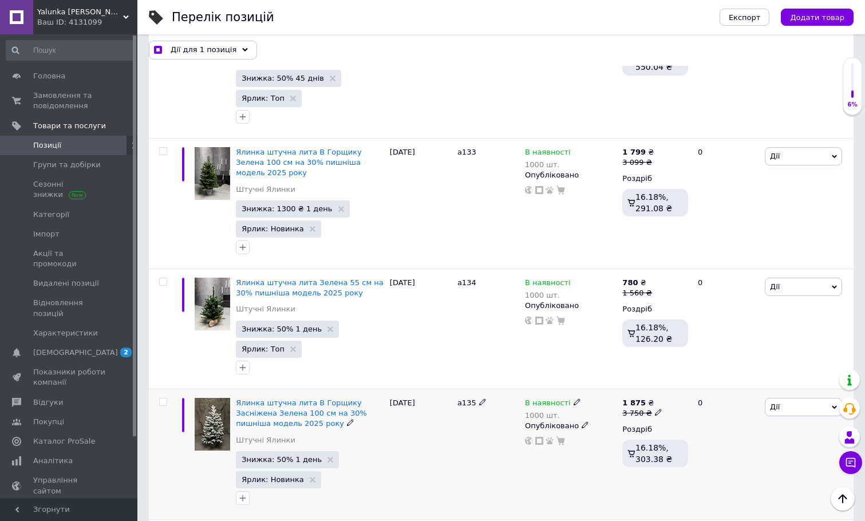
click at [162, 398] on input "checkbox" at bounding box center [162, 401] width 7 height 7
checkbox input "true"
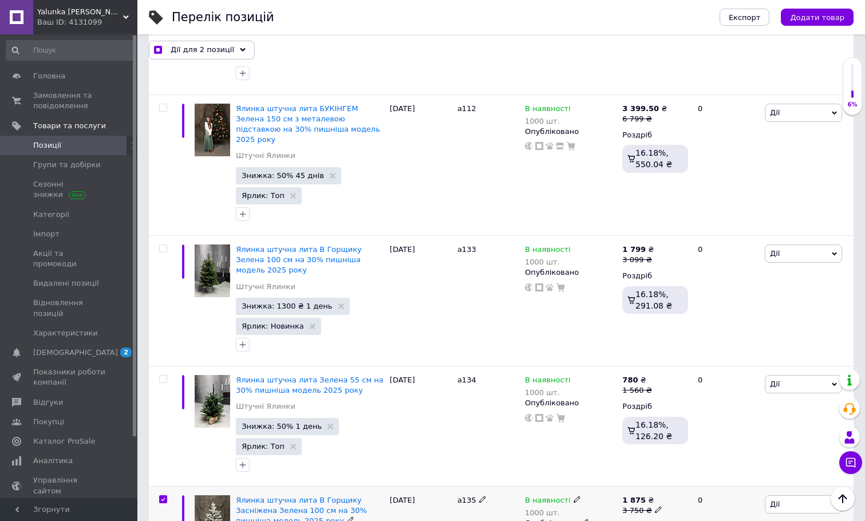
scroll to position [4374, 0]
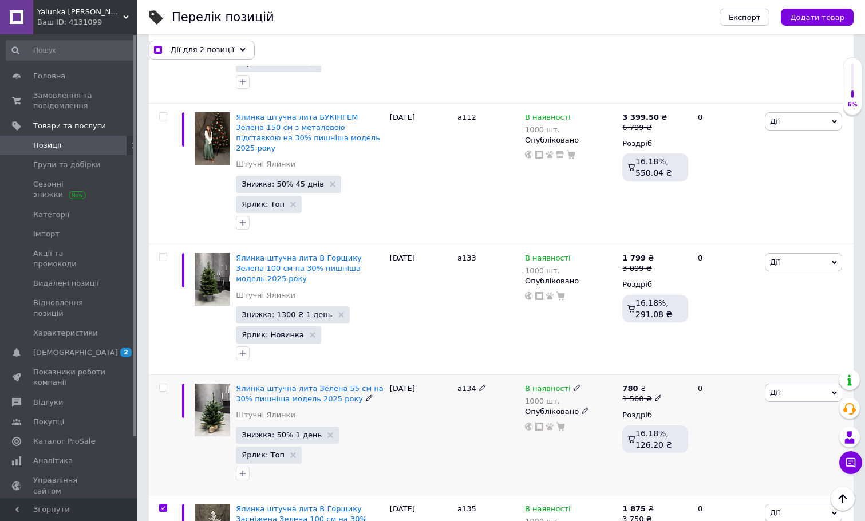
click at [160, 384] on input "checkbox" at bounding box center [162, 387] width 7 height 7
checkbox input "true"
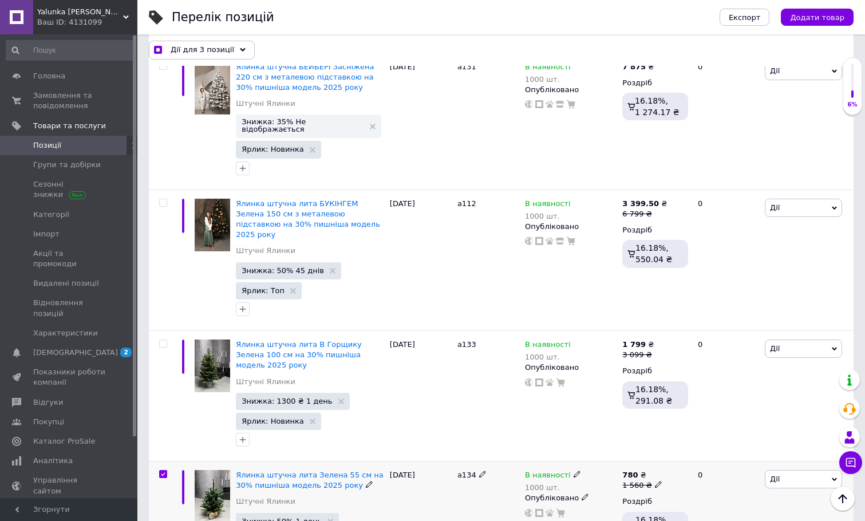
scroll to position [4178, 0]
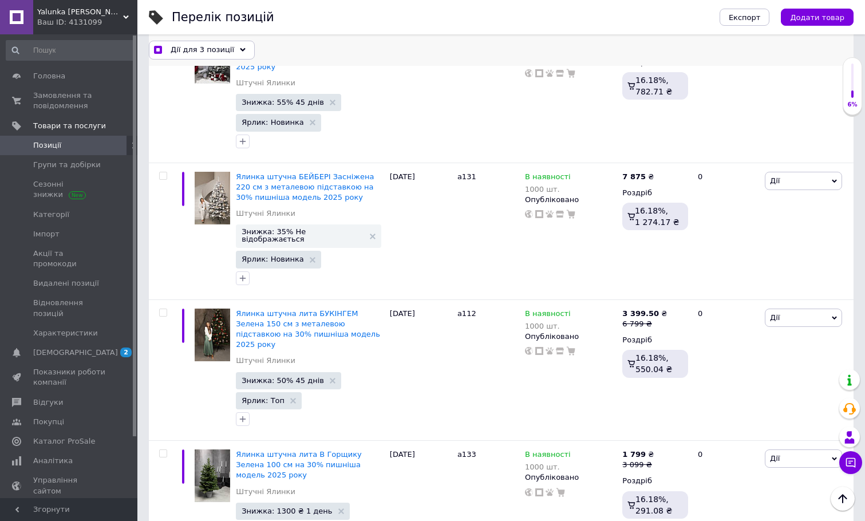
click at [206, 45] on span "Дії для 3 позиції" at bounding box center [203, 50] width 64 height 10
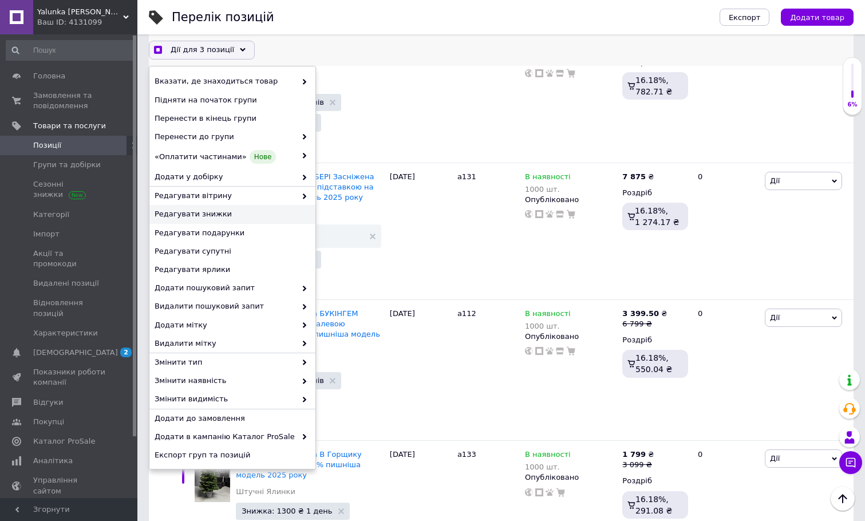
click at [204, 215] on span "Редагувати знижки" at bounding box center [231, 215] width 153 height 10
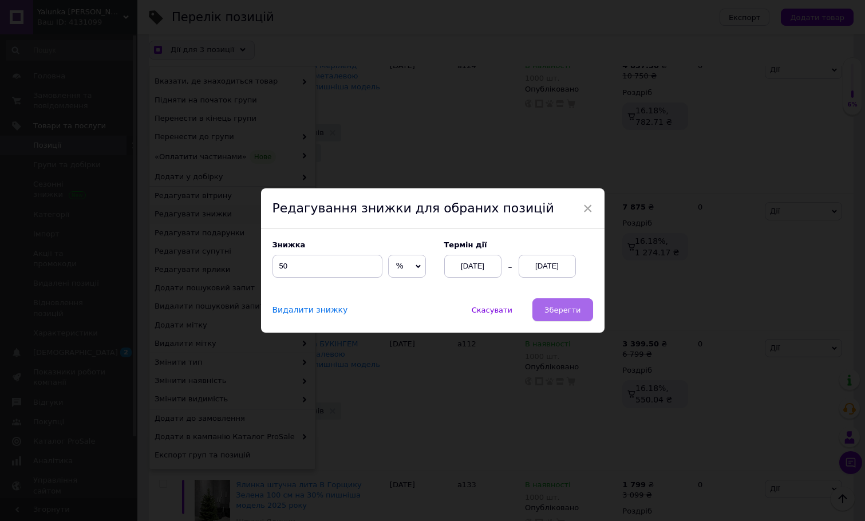
click at [564, 311] on span "Зберегти" at bounding box center [562, 310] width 36 height 9
checkbox input "true"
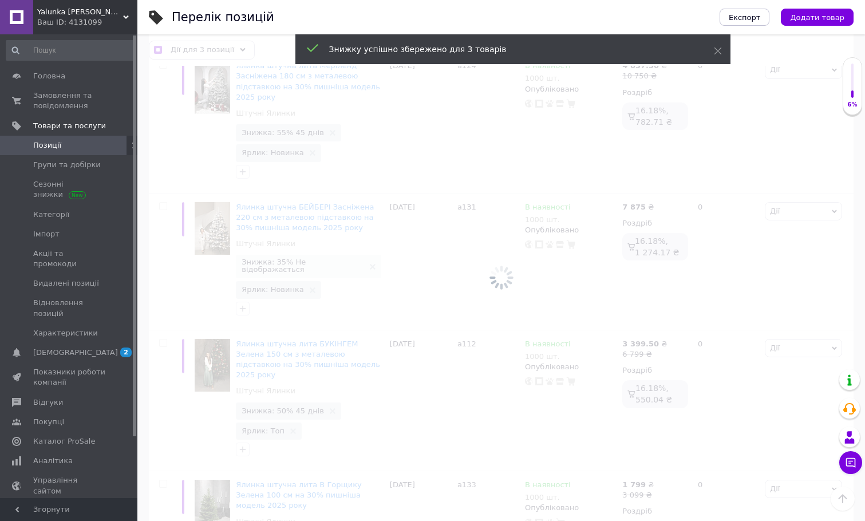
checkbox input "false"
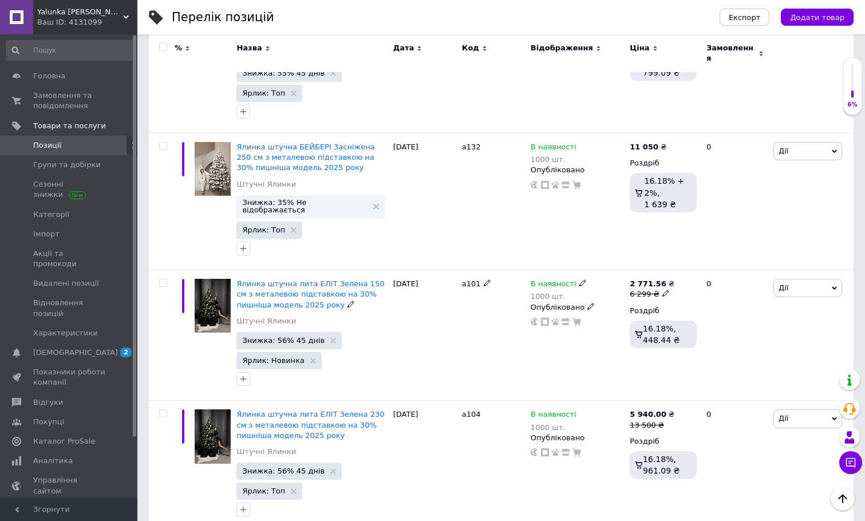
scroll to position [528, 0]
click at [164, 142] on input "checkbox" at bounding box center [162, 145] width 7 height 7
checkbox input "true"
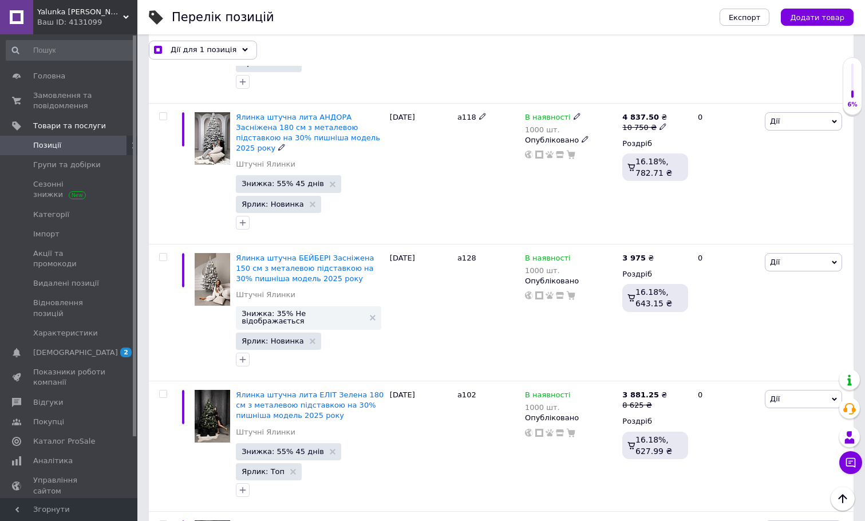
scroll to position [2878, 0]
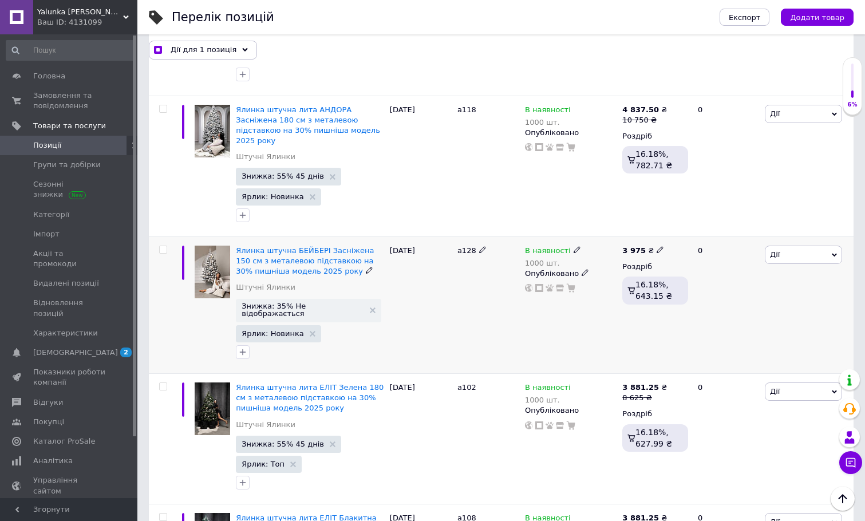
click at [161, 246] on input "checkbox" at bounding box center [162, 249] width 7 height 7
checkbox input "true"
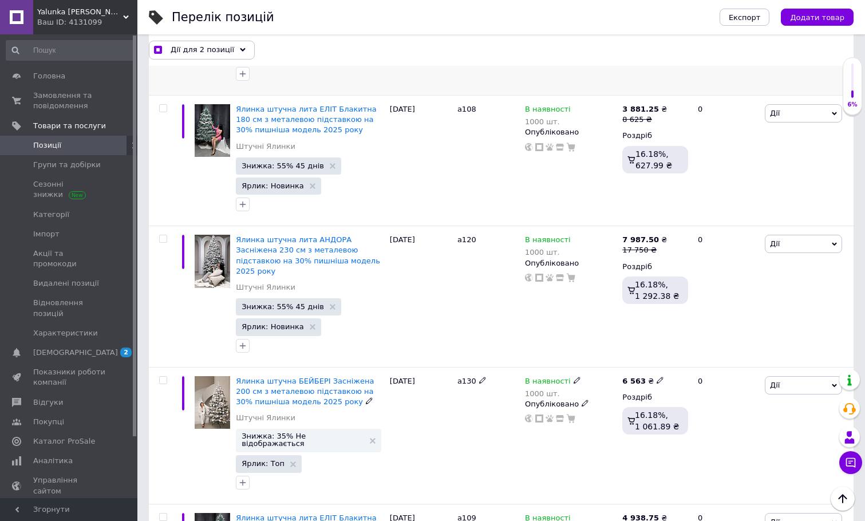
scroll to position [3301, 0]
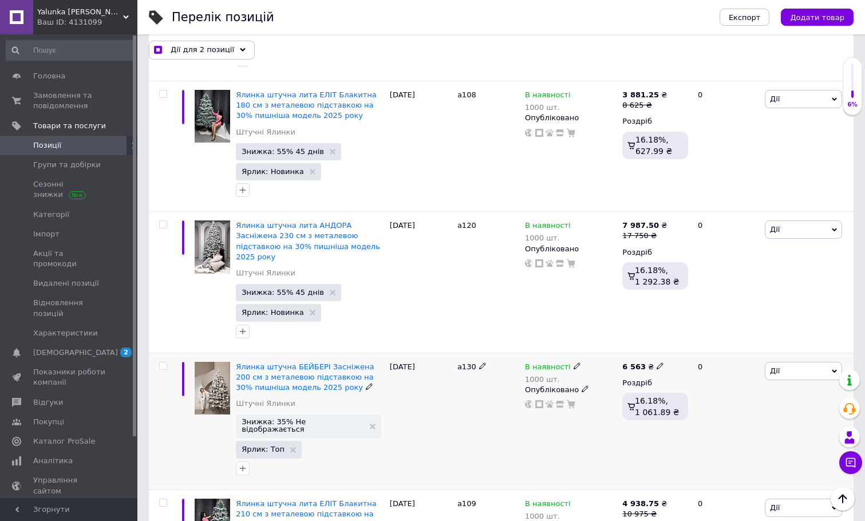
click at [163, 362] on input "checkbox" at bounding box center [162, 365] width 7 height 7
checkbox input "true"
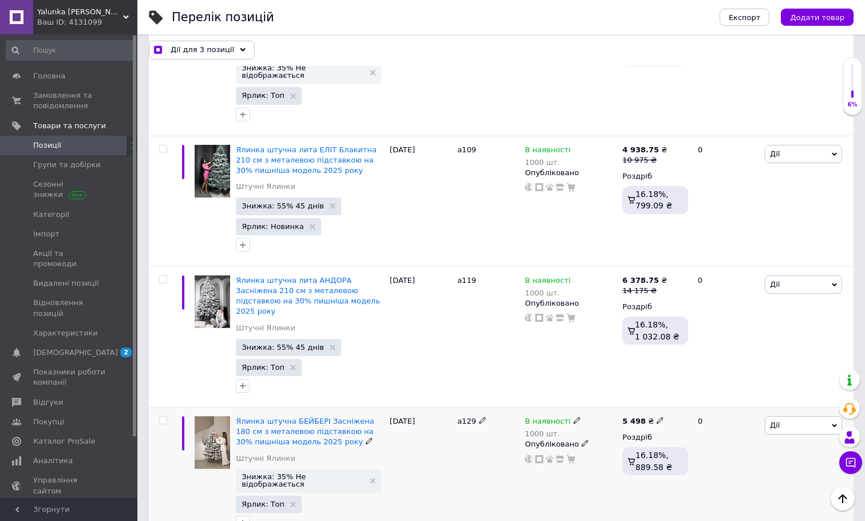
scroll to position [3656, 0]
click at [162, 416] on input "checkbox" at bounding box center [162, 419] width 7 height 7
checkbox input "true"
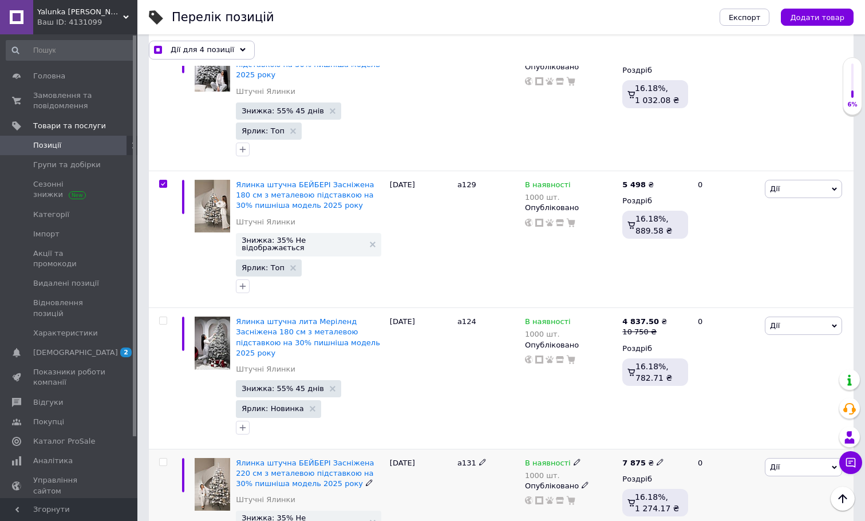
click at [161, 459] on input "checkbox" at bounding box center [162, 462] width 7 height 7
checkbox input "true"
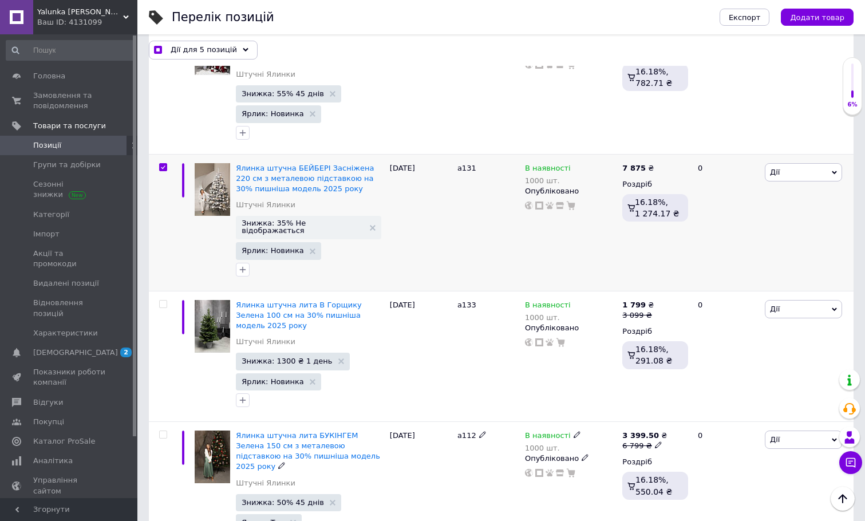
scroll to position [4197, 0]
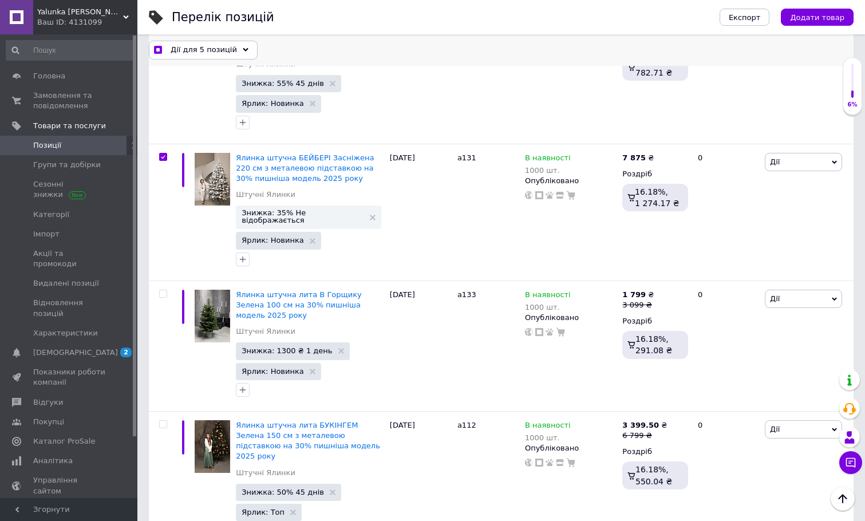
click at [200, 48] on span "Дії для 5 позицій" at bounding box center [204, 50] width 66 height 10
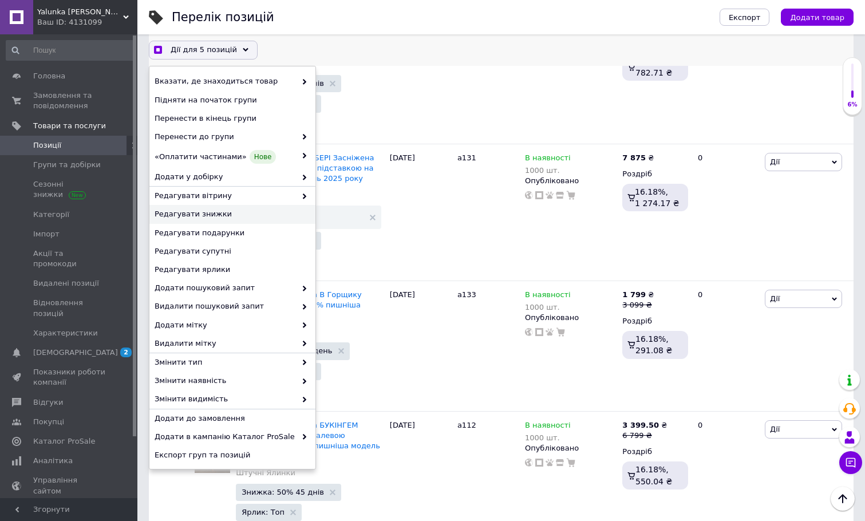
click at [192, 213] on span "Редагувати знижки" at bounding box center [231, 215] width 153 height 10
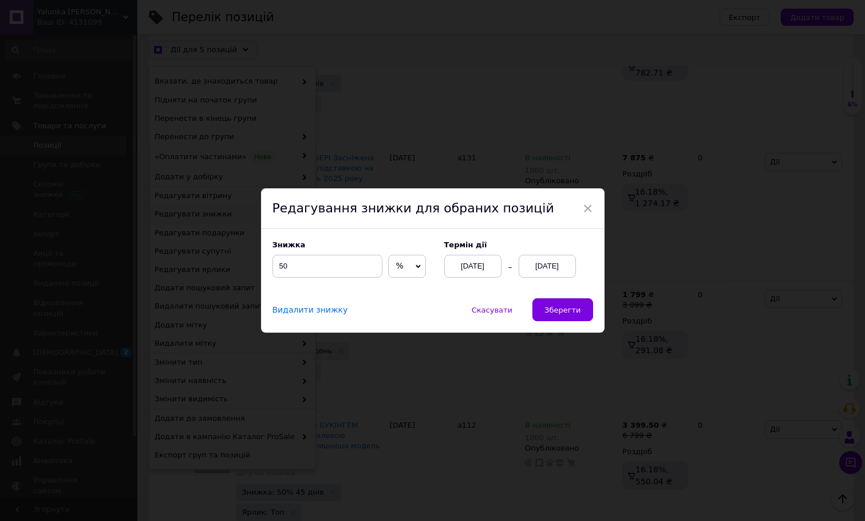
scroll to position [4166, 0]
drag, startPoint x: 291, startPoint y: 264, endPoint x: 264, endPoint y: 264, distance: 26.9
click at [264, 264] on div "Знижка 50 % ₴ Термін дії [DATE] [DATE]" at bounding box center [432, 263] width 343 height 69
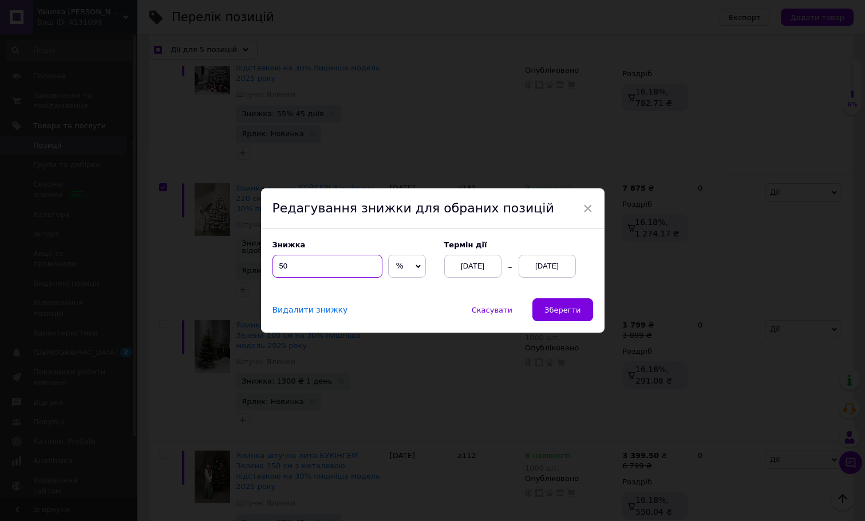
checkbox input "true"
type input "3"
checkbox input "true"
type input "35"
click at [566, 307] on span "Зберегти" at bounding box center [562, 310] width 36 height 9
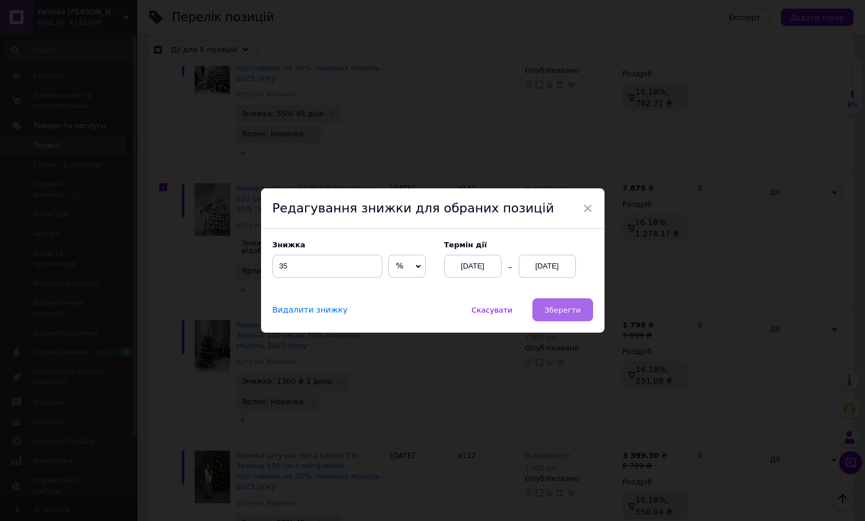
checkbox input "true"
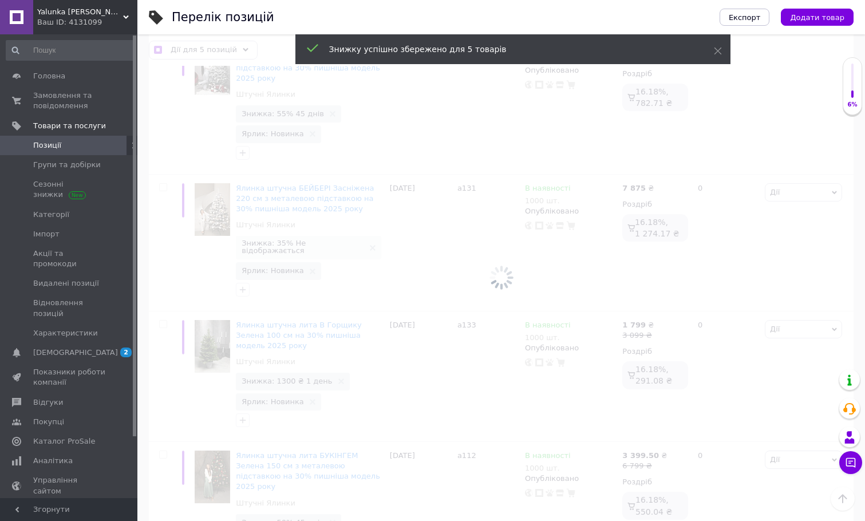
checkbox input "false"
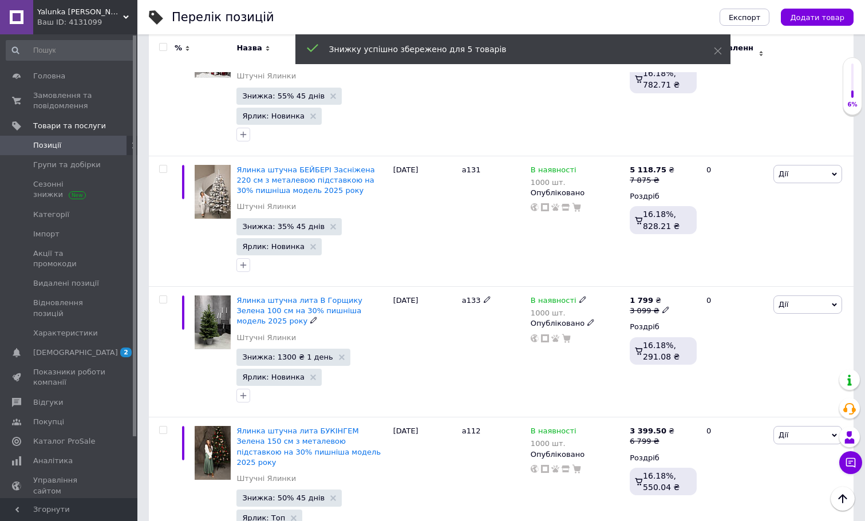
scroll to position [4125, 0]
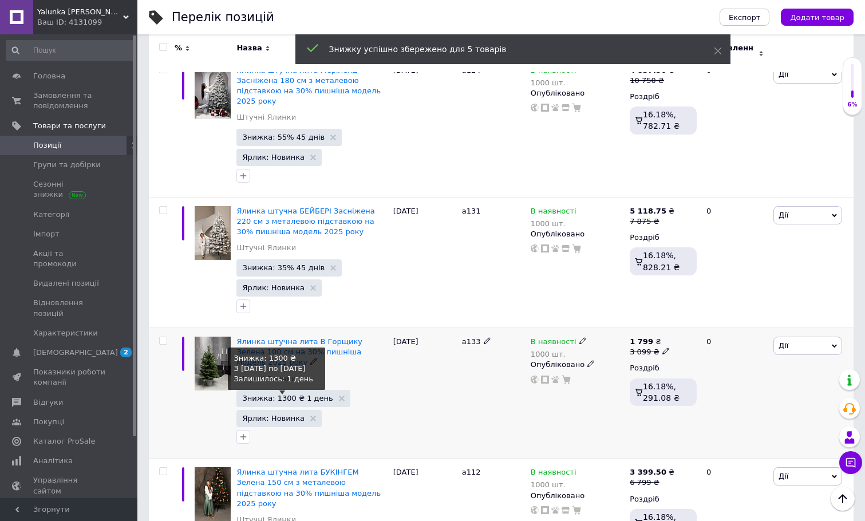
click at [267, 394] on span "Знижка: 1300 ₴ 1 день" at bounding box center [287, 397] width 90 height 7
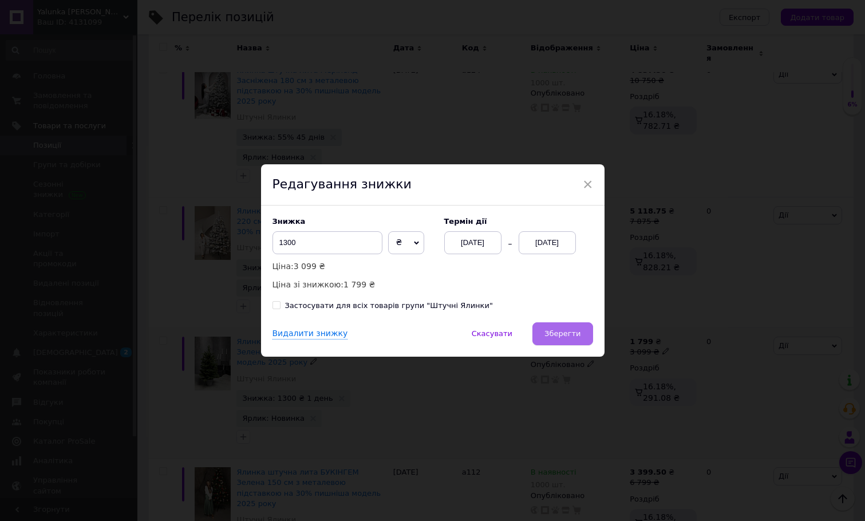
click at [559, 329] on span "Зберегти" at bounding box center [562, 333] width 36 height 9
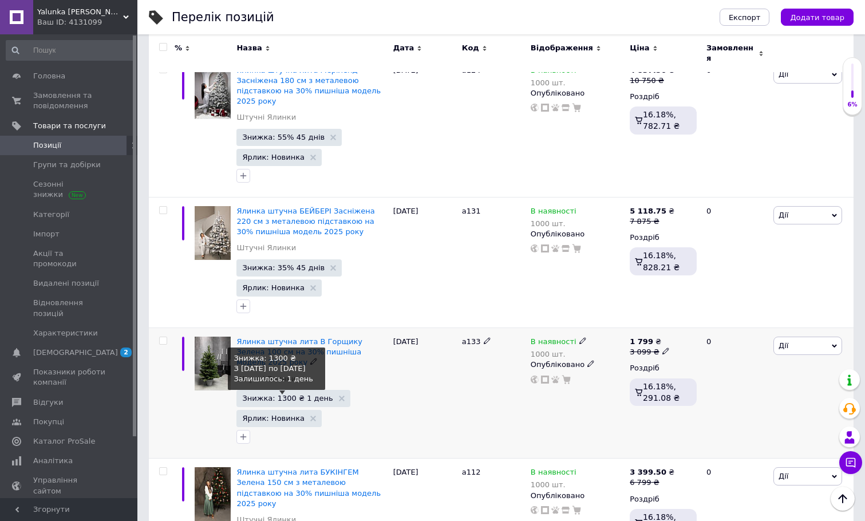
click at [279, 394] on span "Знижка: 1300 ₴ 1 день" at bounding box center [287, 397] width 90 height 7
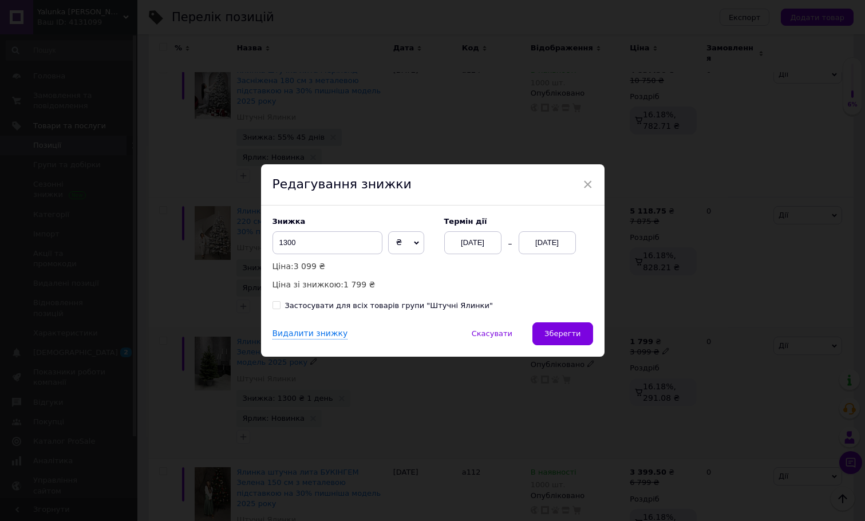
click at [550, 227] on div "Термін дії [DATE] [DATE]" at bounding box center [513, 235] width 160 height 37
click at [550, 246] on div "[DATE]" at bounding box center [547, 242] width 57 height 23
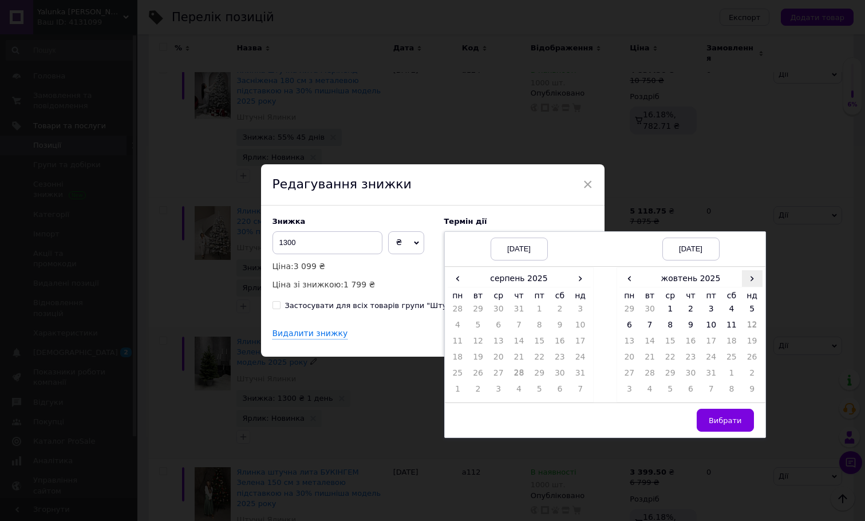
click at [752, 281] on span "›" at bounding box center [752, 278] width 21 height 17
click at [461, 277] on span "‹" at bounding box center [458, 278] width 21 height 17
click at [576, 283] on span "›" at bounding box center [580, 278] width 21 height 17
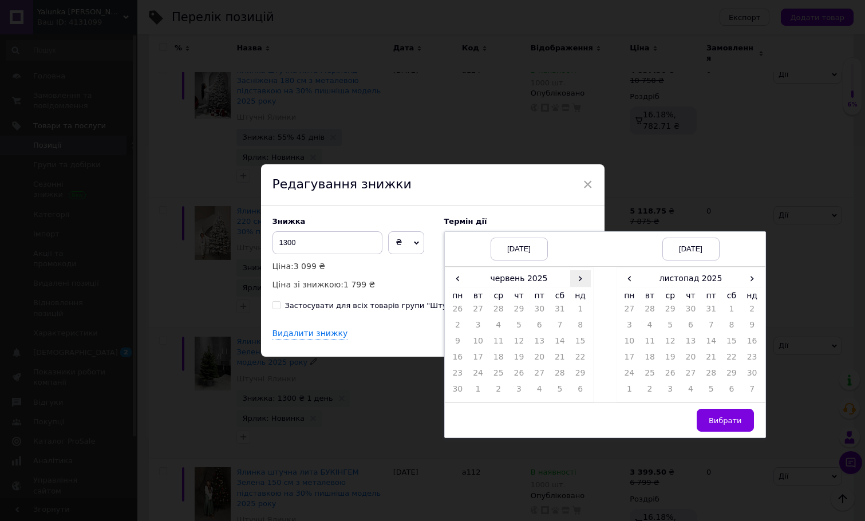
click at [576, 283] on span "›" at bounding box center [580, 278] width 21 height 17
click at [579, 322] on td "12" at bounding box center [580, 327] width 21 height 16
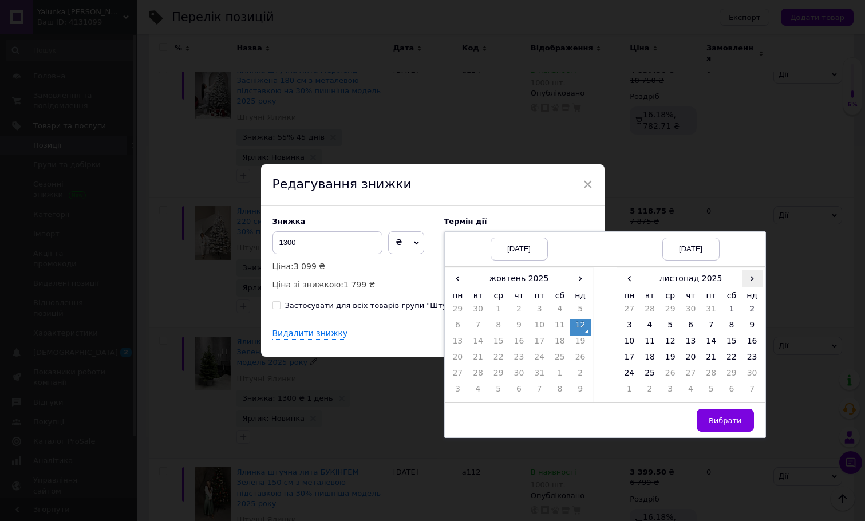
click at [750, 279] on span "›" at bounding box center [752, 278] width 21 height 17
click at [630, 283] on span "‹" at bounding box center [629, 278] width 21 height 17
click at [647, 372] on td "25" at bounding box center [649, 376] width 21 height 16
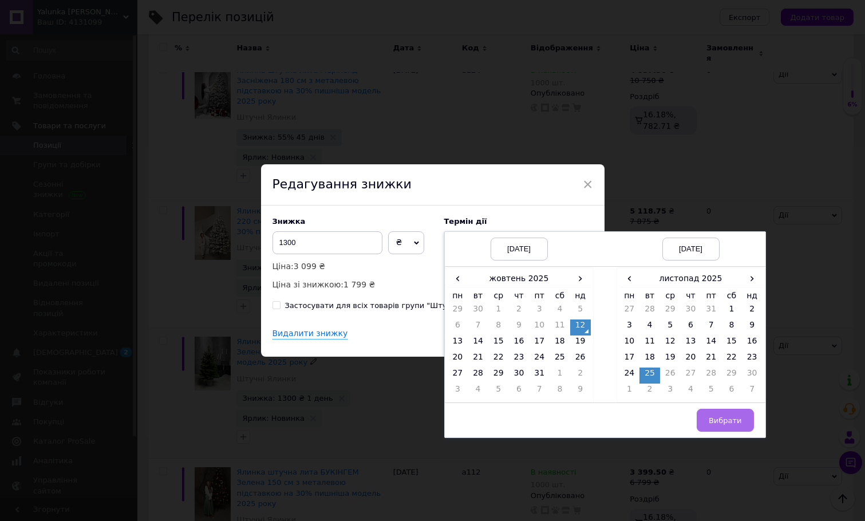
click at [726, 421] on span "Вибрати" at bounding box center [725, 420] width 33 height 9
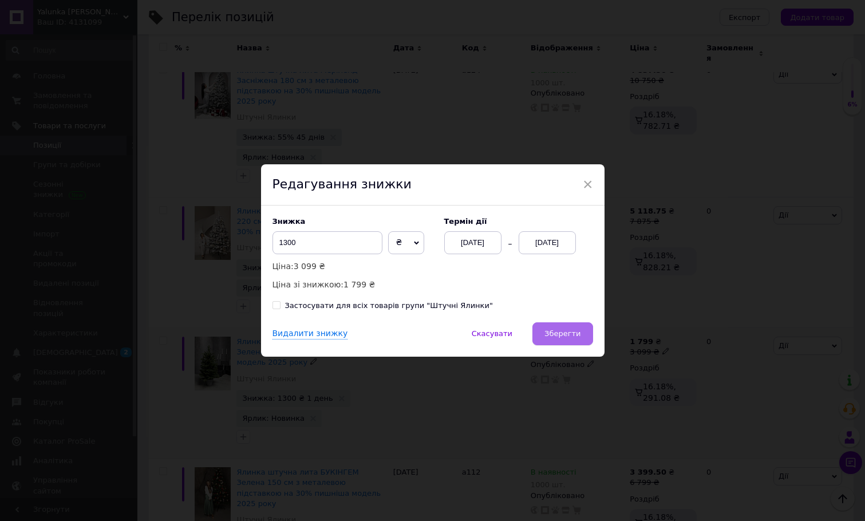
click at [563, 339] on button "Зберегти" at bounding box center [562, 333] width 60 height 23
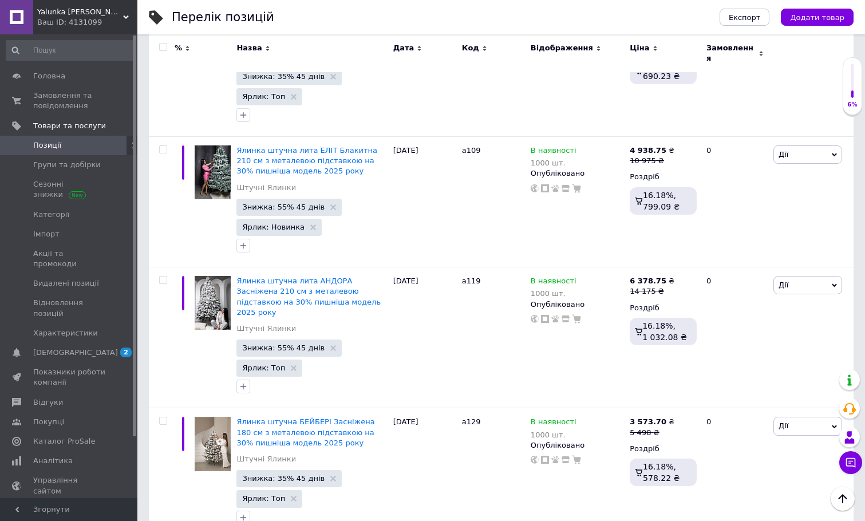
scroll to position [3522, 0]
